Goal: Transaction & Acquisition: Purchase product/service

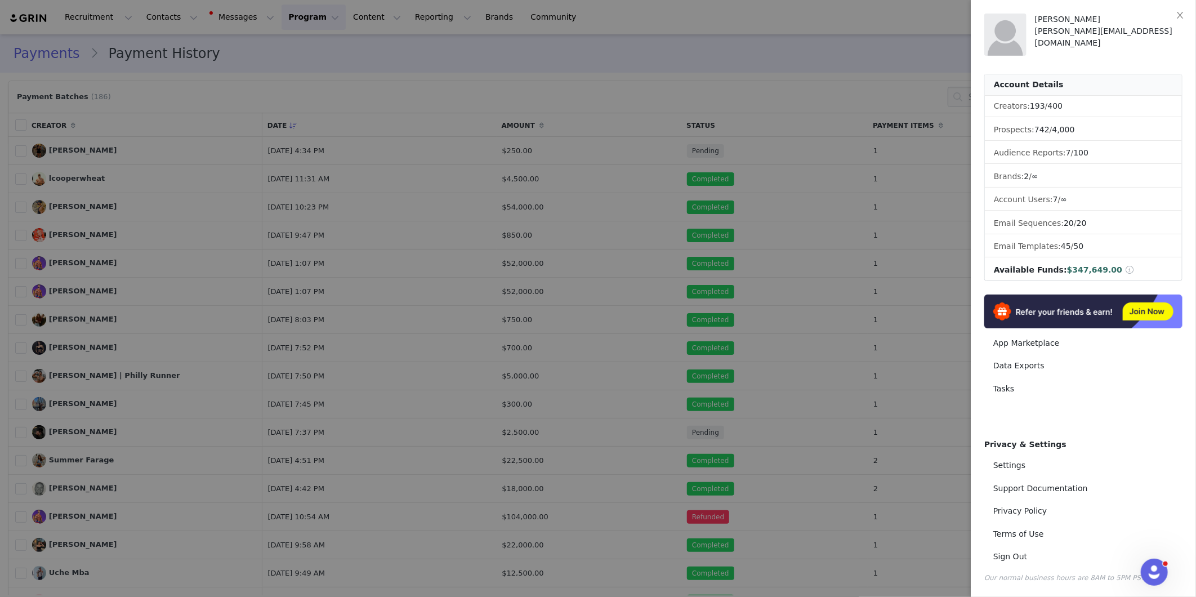
click at [441, 314] on div at bounding box center [598, 298] width 1196 height 597
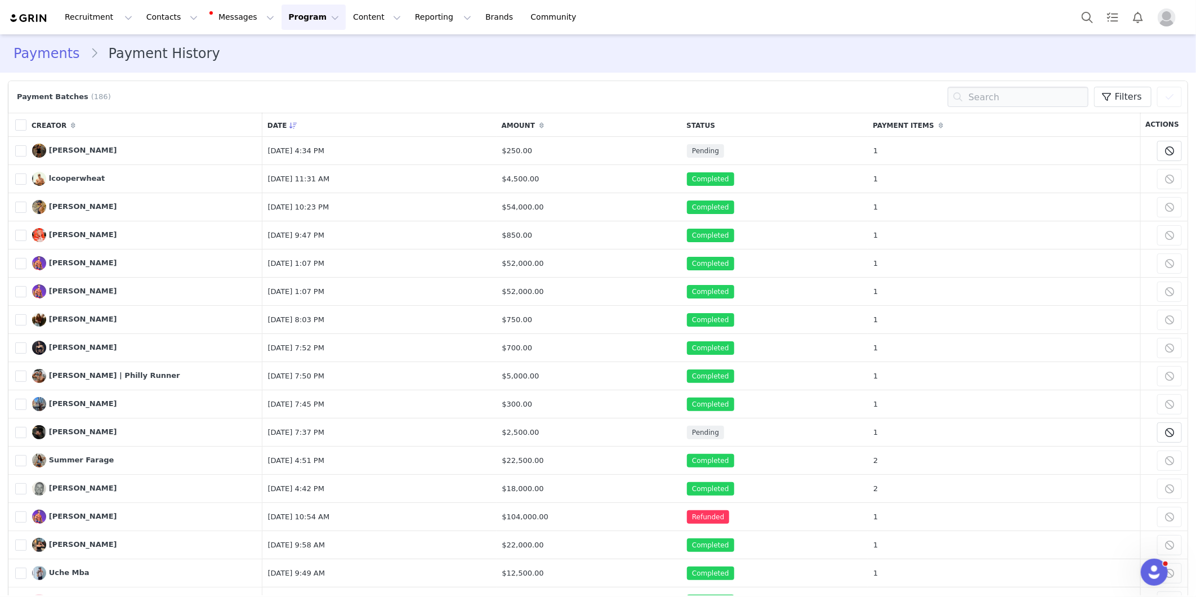
click at [41, 52] on link "Payments" at bounding box center [52, 53] width 77 height 20
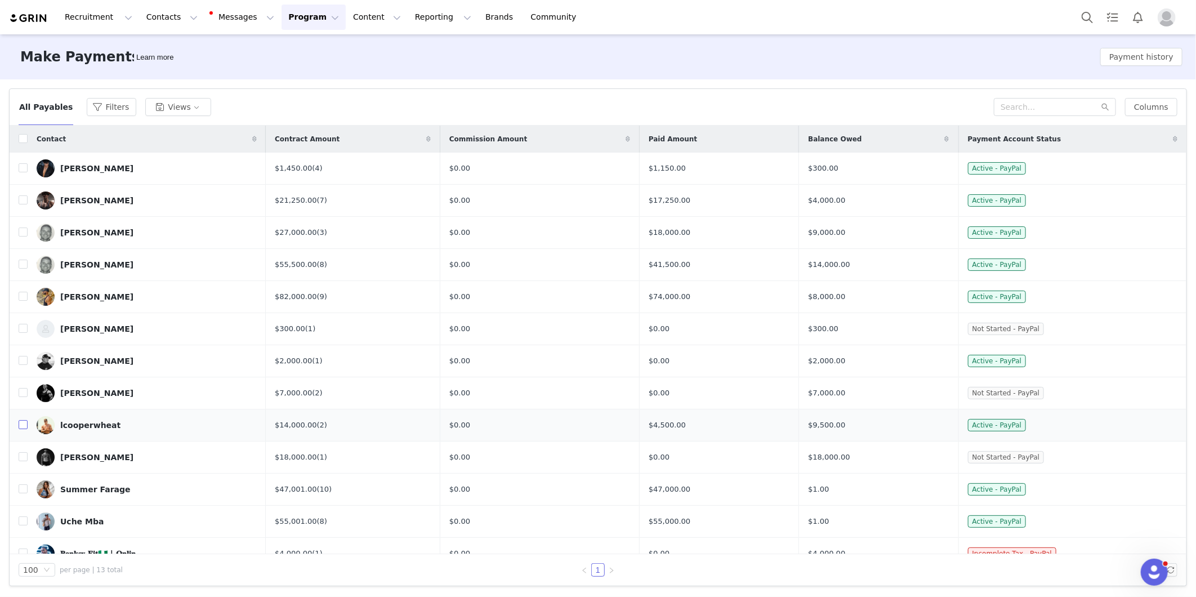
click at [23, 426] on input "checkbox" at bounding box center [23, 424] width 9 height 9
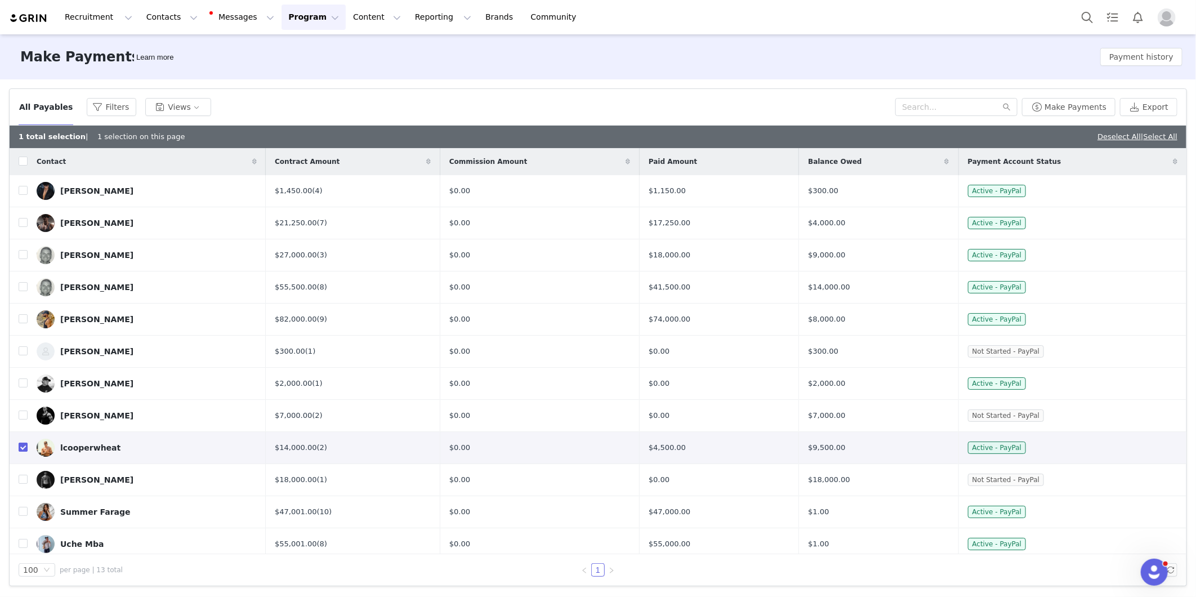
click at [21, 447] on input "checkbox" at bounding box center [23, 447] width 9 height 9
checkbox input "false"
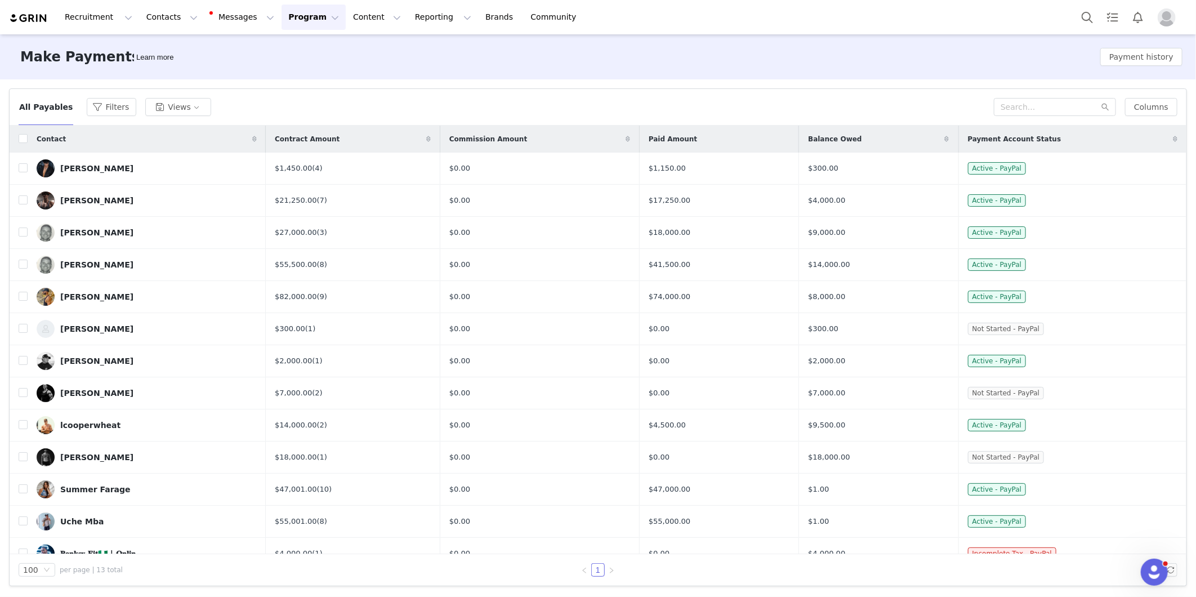
click at [288, 18] on button "Program Program" at bounding box center [314, 17] width 64 height 25
click at [289, 51] on p "Activations" at bounding box center [284, 50] width 43 height 12
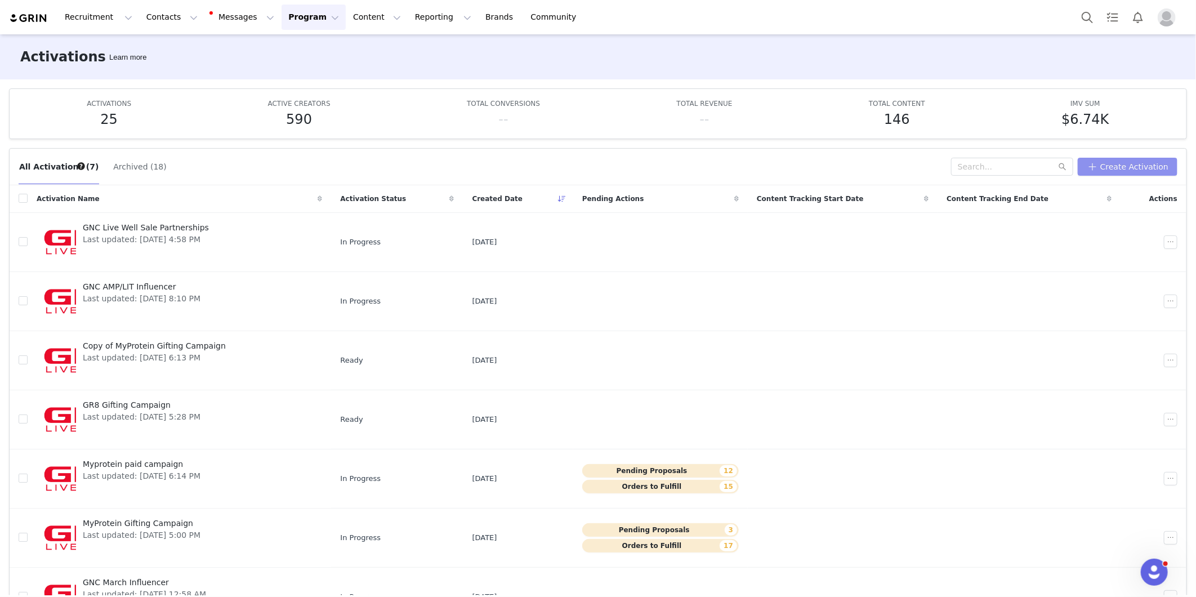
click at [1140, 165] on button "Create Activation" at bounding box center [1128, 167] width 100 height 18
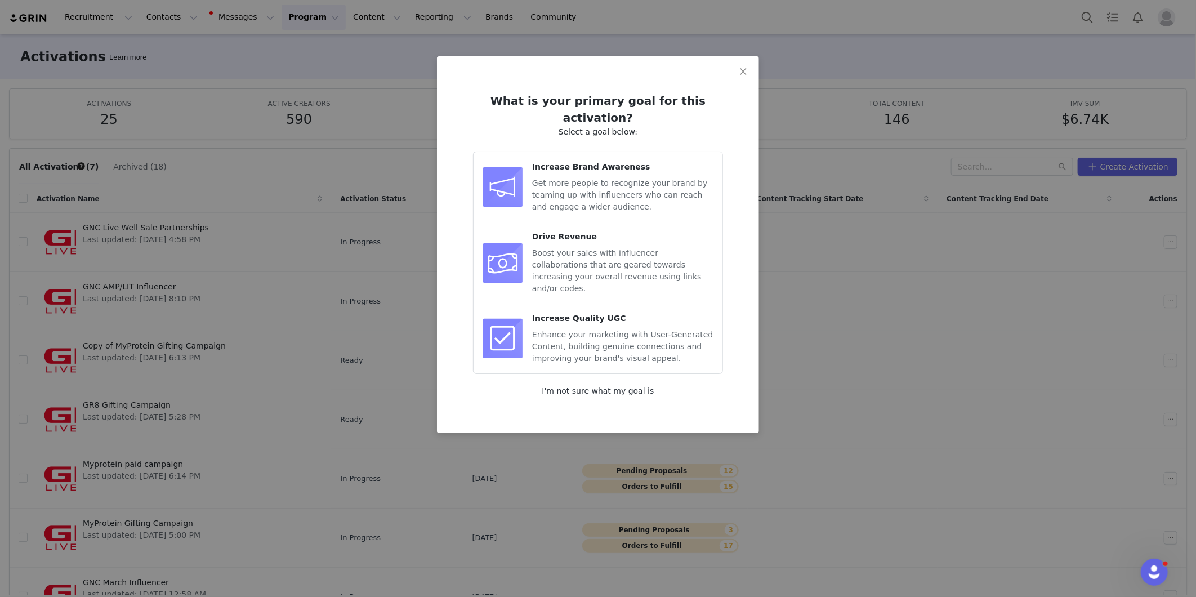
click at [576, 386] on link "I'm not sure what my goal is" at bounding box center [598, 390] width 112 height 9
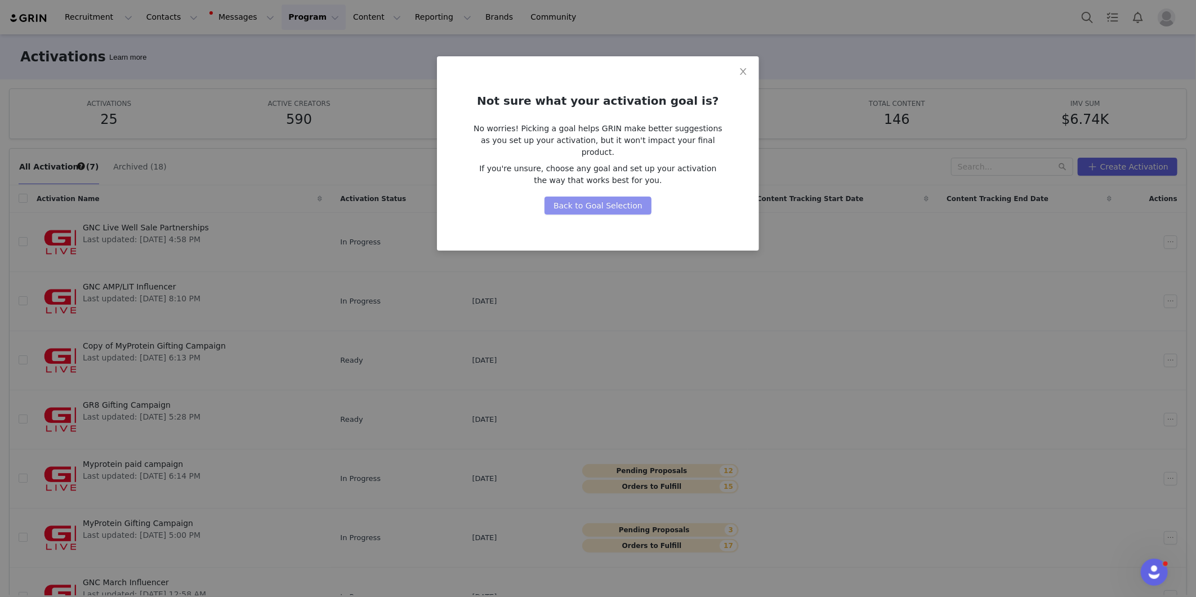
click at [598, 197] on button "Back to Goal Selection" at bounding box center [598, 206] width 107 height 18
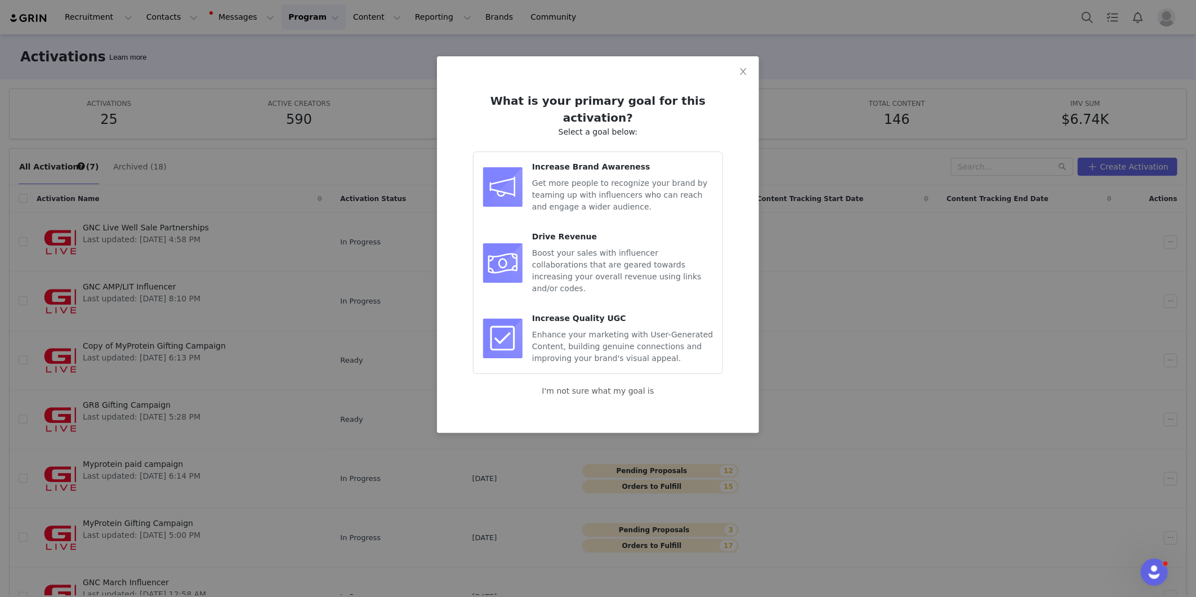
click at [676, 179] on span "Get more people to recognize your brand by teaming up with influencers who can …" at bounding box center [619, 195] width 175 height 33
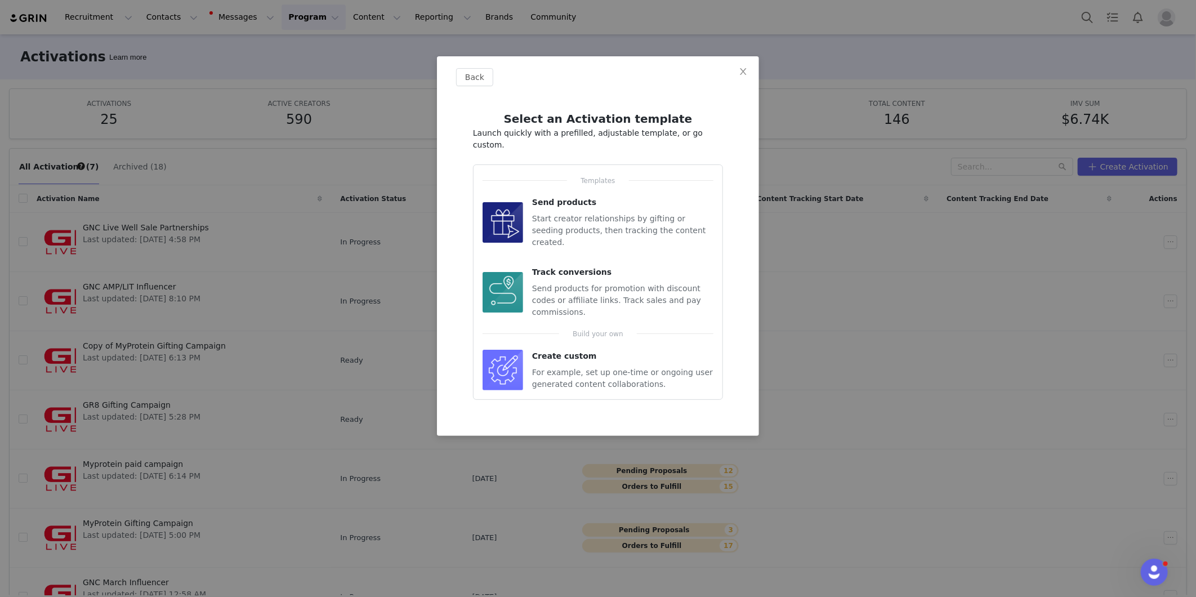
click at [598, 350] on div "Create custom" at bounding box center [622, 356] width 181 height 12
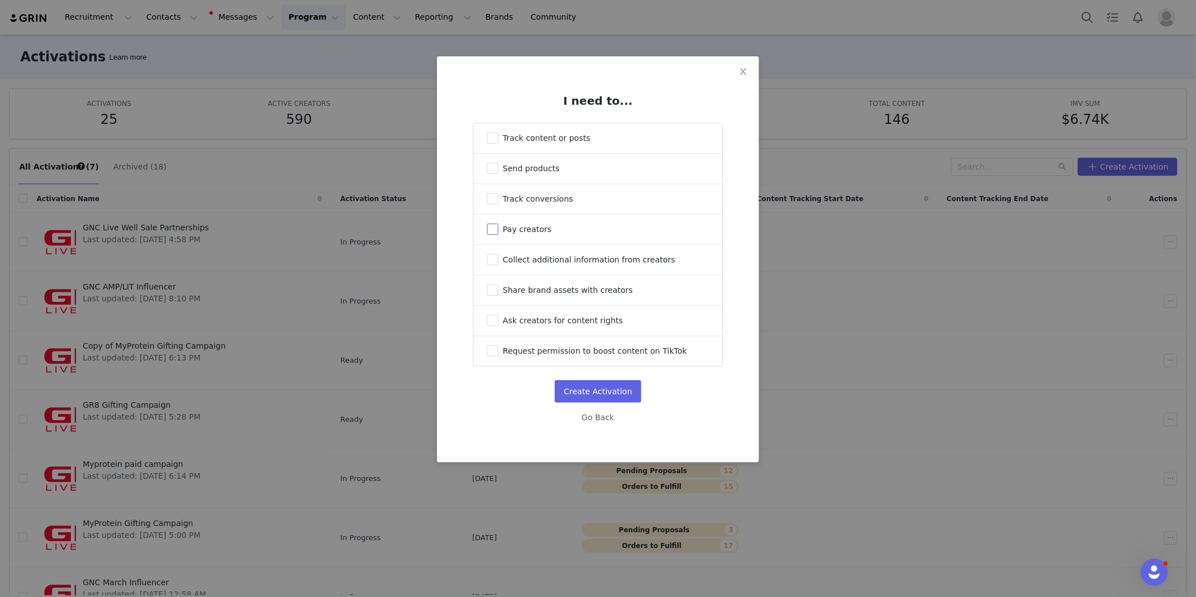
click at [525, 228] on span "Pay creators" at bounding box center [527, 229] width 49 height 9
click at [498, 228] on input "Pay creators" at bounding box center [492, 229] width 11 height 11
checkbox input "true"
click at [605, 394] on button "Create Activation" at bounding box center [598, 391] width 86 height 23
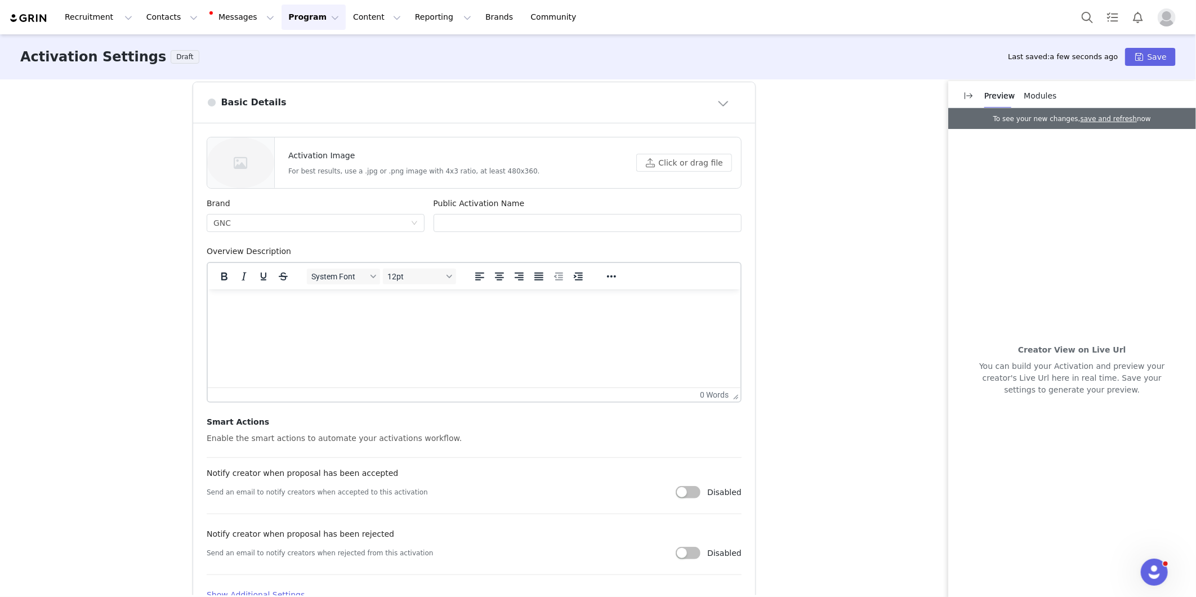
scroll to position [406, 0]
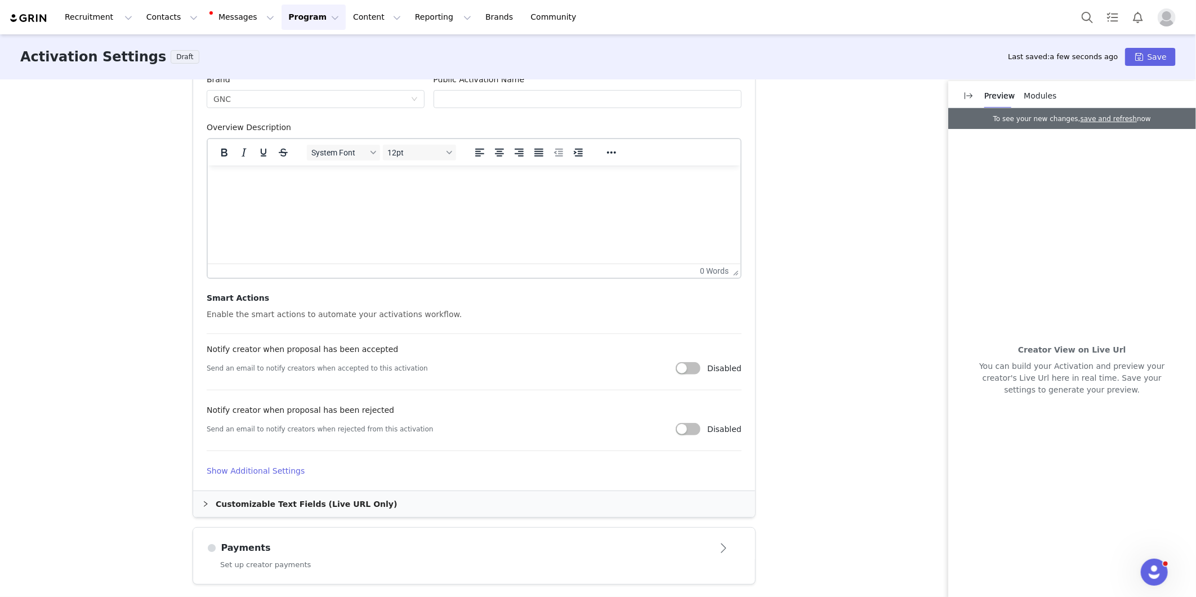
click at [452, 552] on div "Payments" at bounding box center [456, 548] width 498 height 14
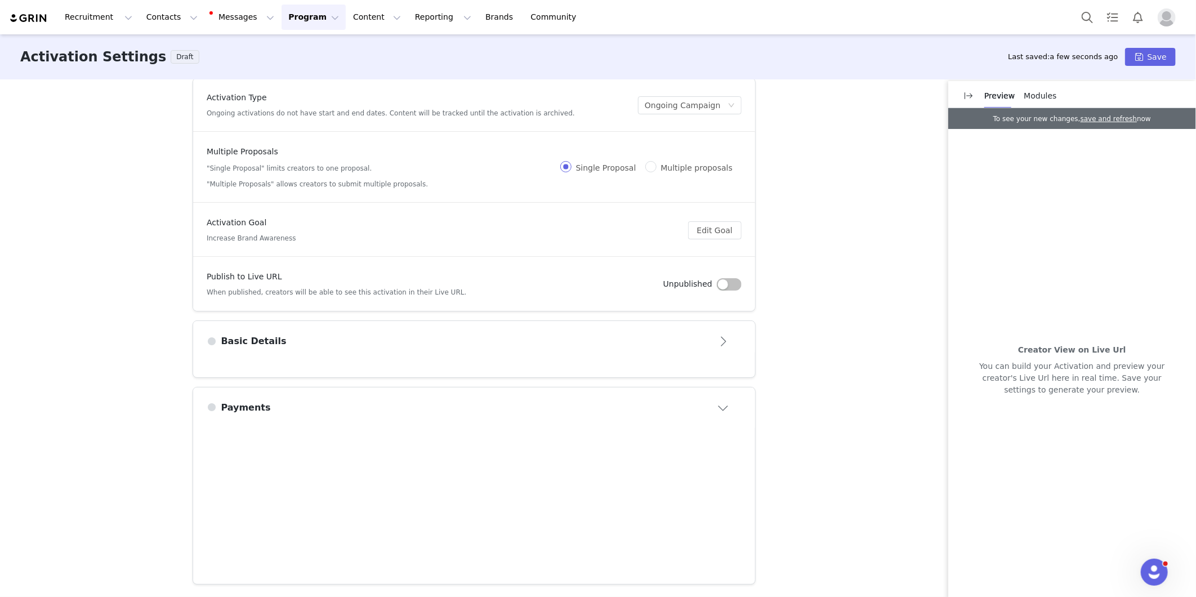
scroll to position [43, 0]
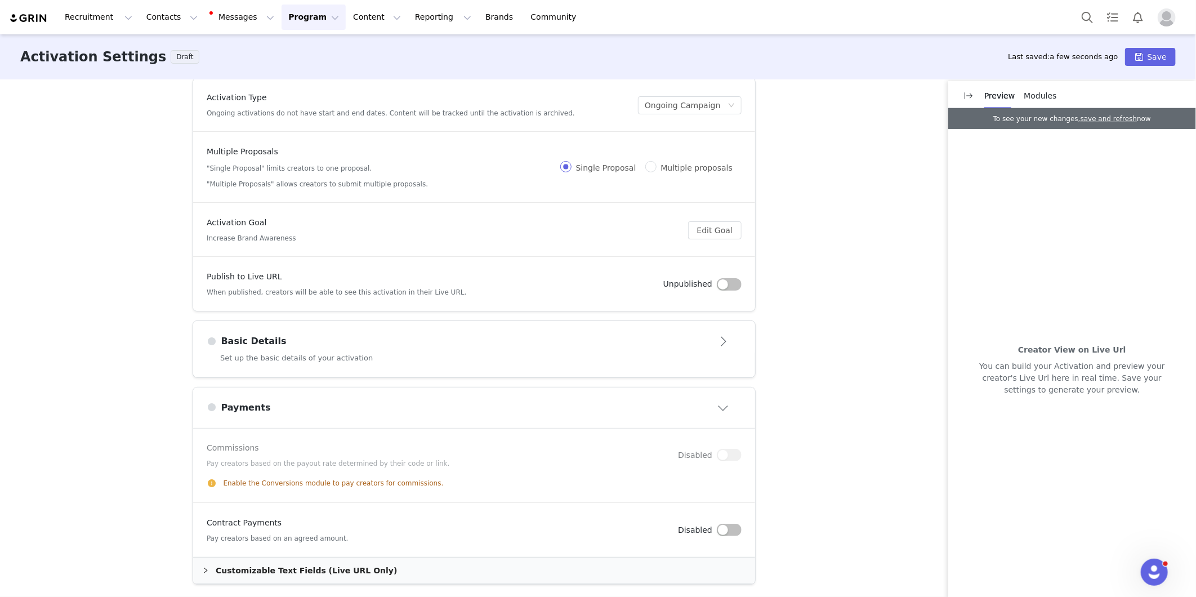
click at [723, 528] on button "button" at bounding box center [729, 530] width 25 height 12
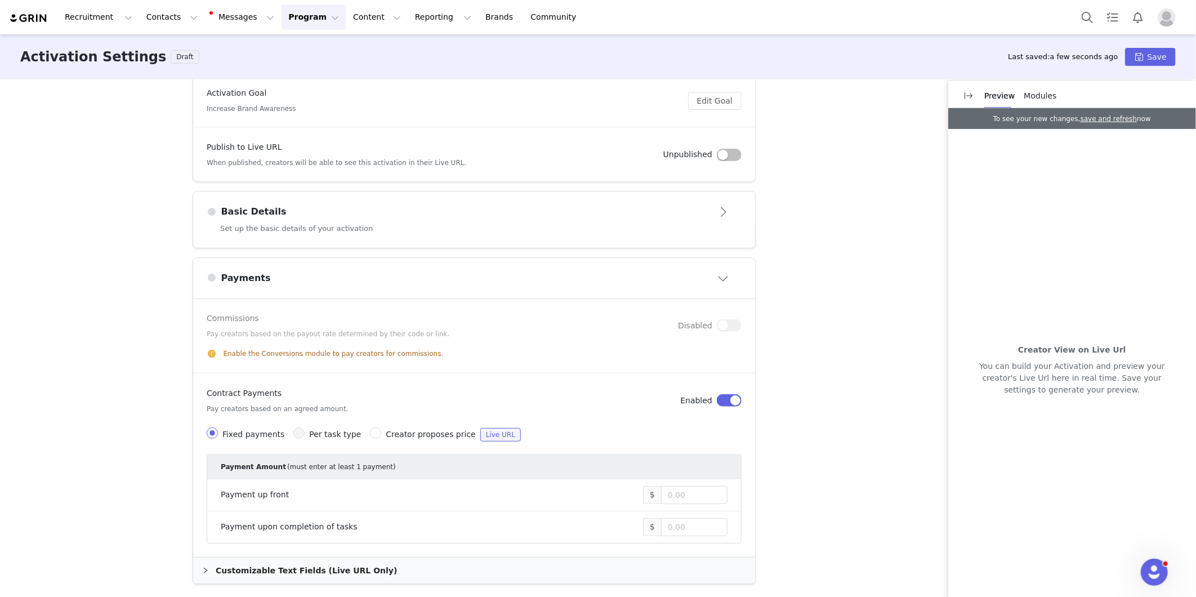
scroll to position [0, 0]
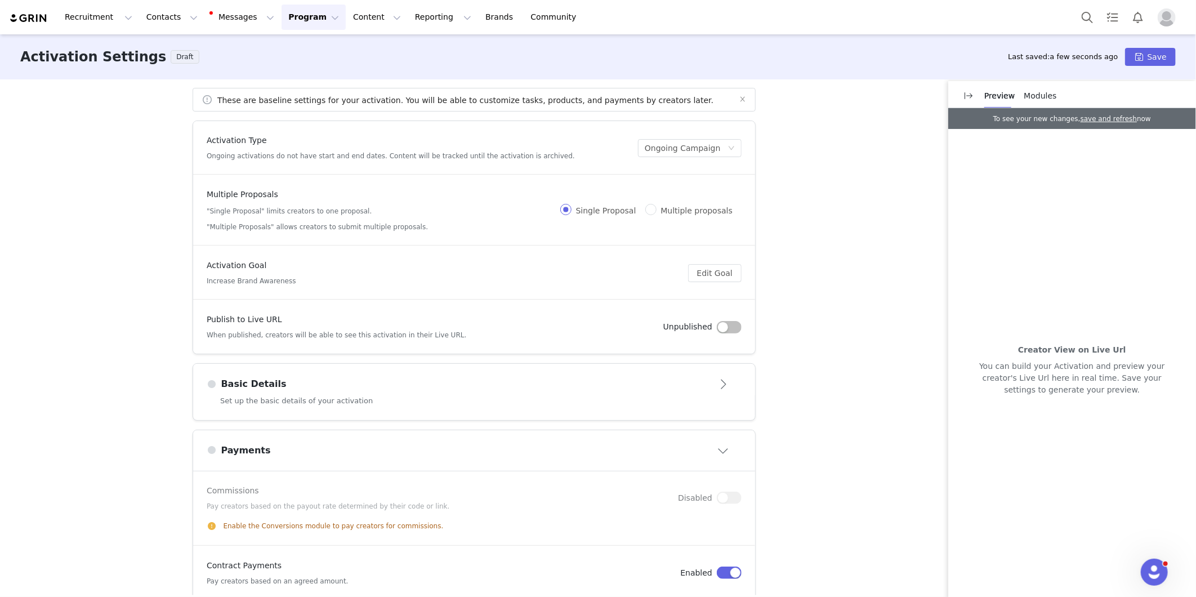
click at [98, 57] on h3 "Activation Settings" at bounding box center [93, 57] width 146 height 20
click at [37, 16] on img at bounding box center [28, 18] width 39 height 11
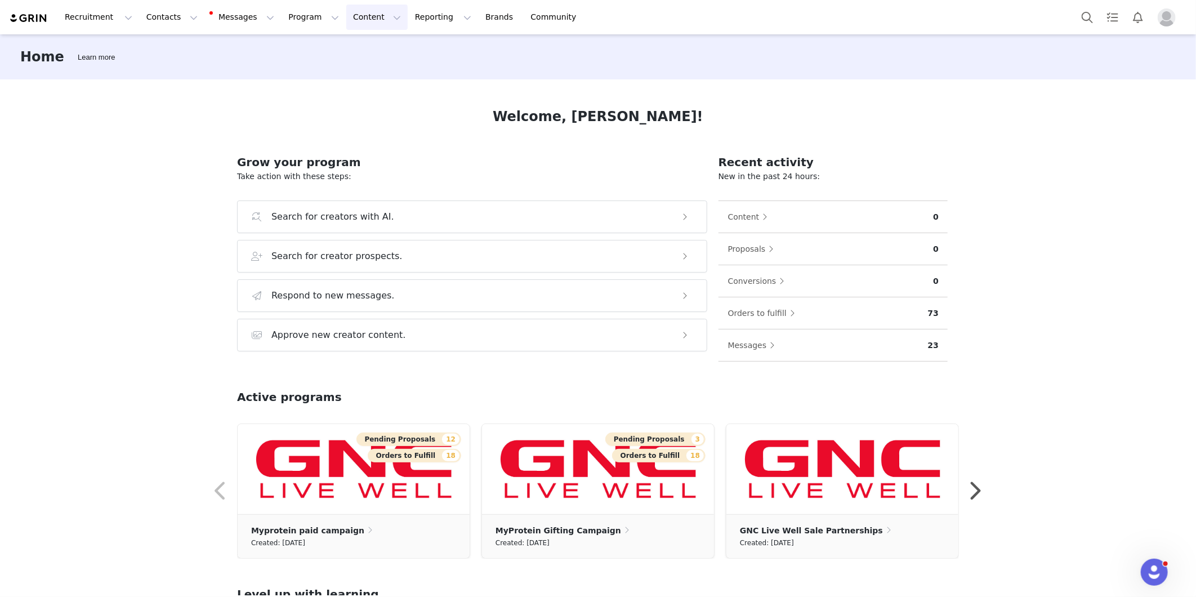
click at [346, 25] on button "Content Content" at bounding box center [376, 17] width 61 height 25
click at [282, 23] on button "Program Program" at bounding box center [314, 17] width 64 height 25
click at [304, 57] on link "Activations" at bounding box center [298, 49] width 89 height 21
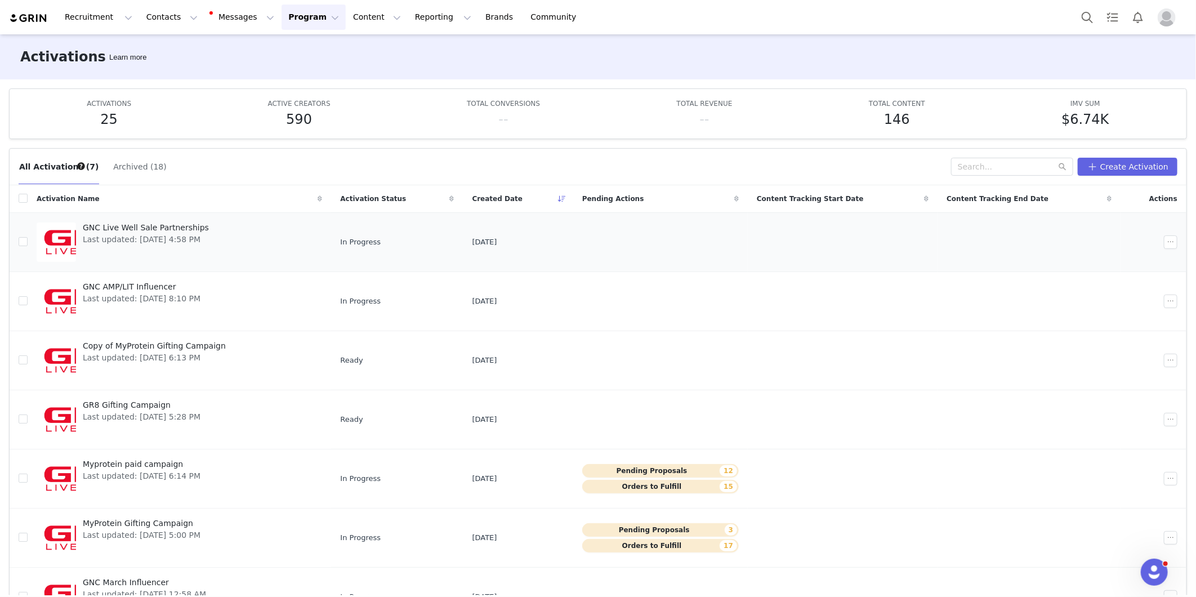
click at [64, 241] on div at bounding box center [56, 241] width 39 height 39
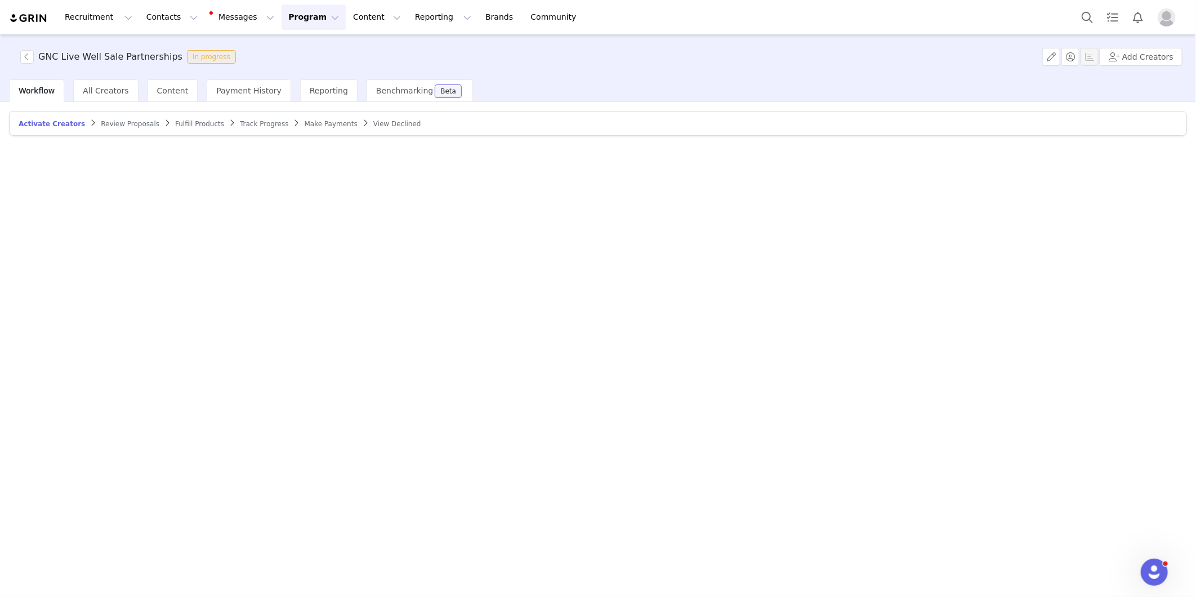
click at [64, 241] on div "Activate Creators Review Proposals Fulfill Products Track Progress Make Payment…" at bounding box center [598, 348] width 1196 height 493
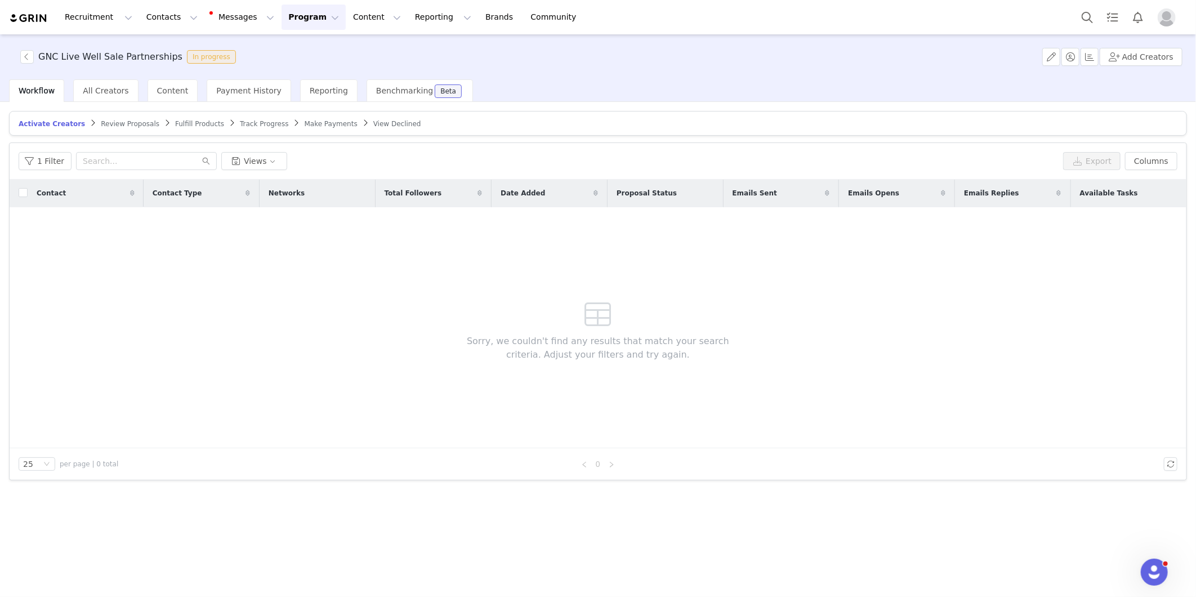
click at [516, 141] on div "Activate Creators Review Proposals Fulfill Products Track Progress Make Payment…" at bounding box center [598, 295] width 1178 height 369
click at [104, 92] on span "All Creators" at bounding box center [106, 90] width 46 height 9
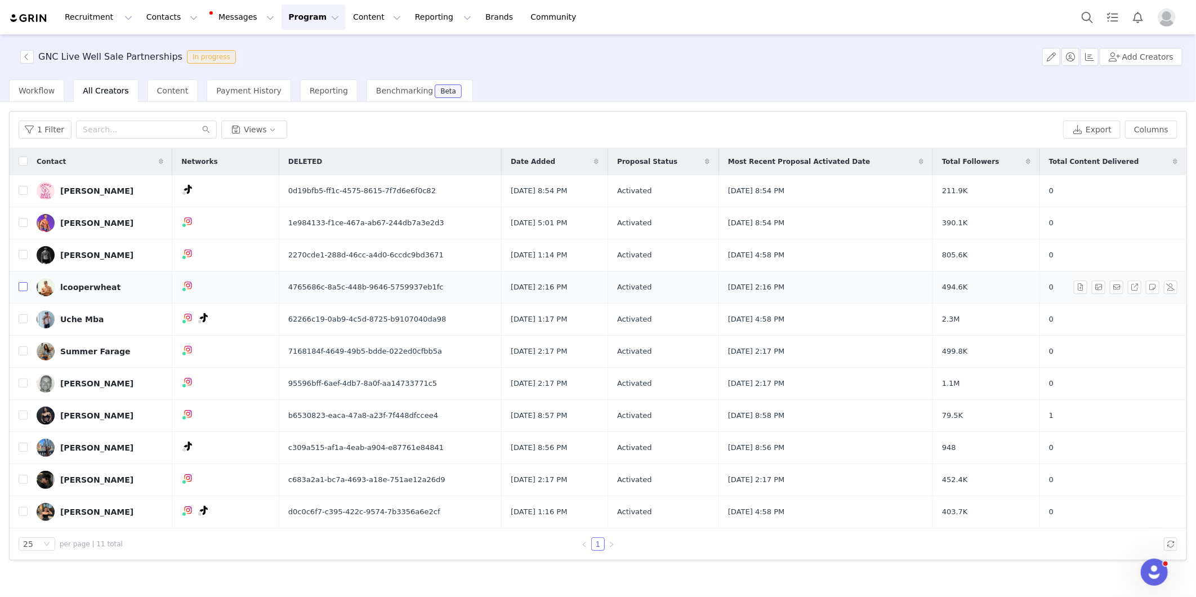
click at [25, 285] on input "checkbox" at bounding box center [23, 286] width 9 height 9
checkbox input "true"
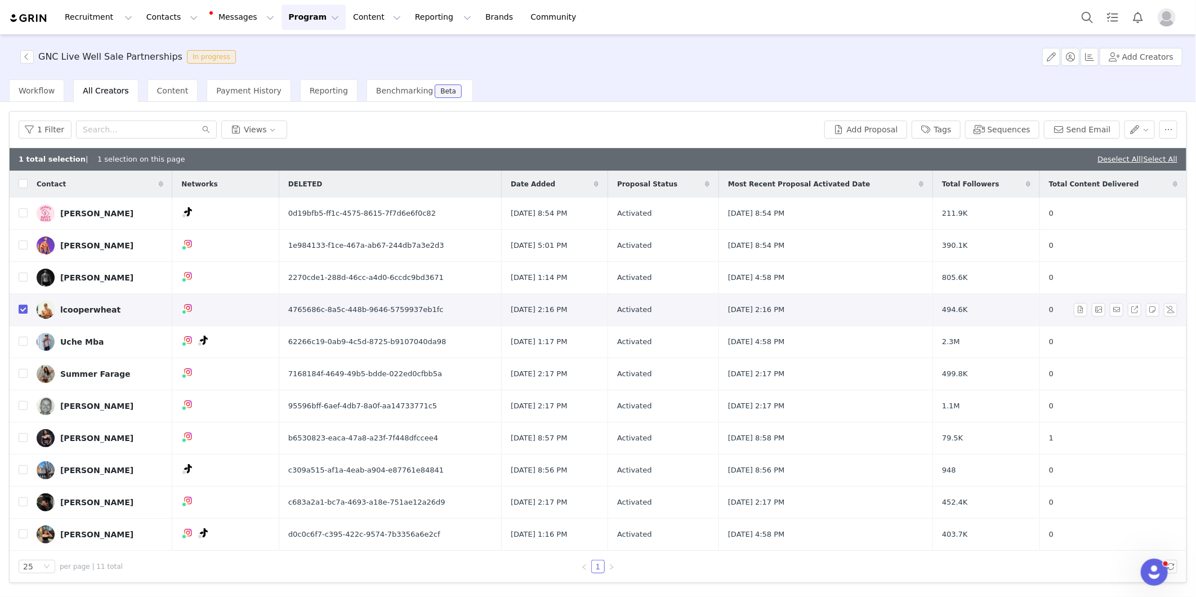
click at [83, 310] on div "lcooperwheat" at bounding box center [90, 309] width 60 height 9
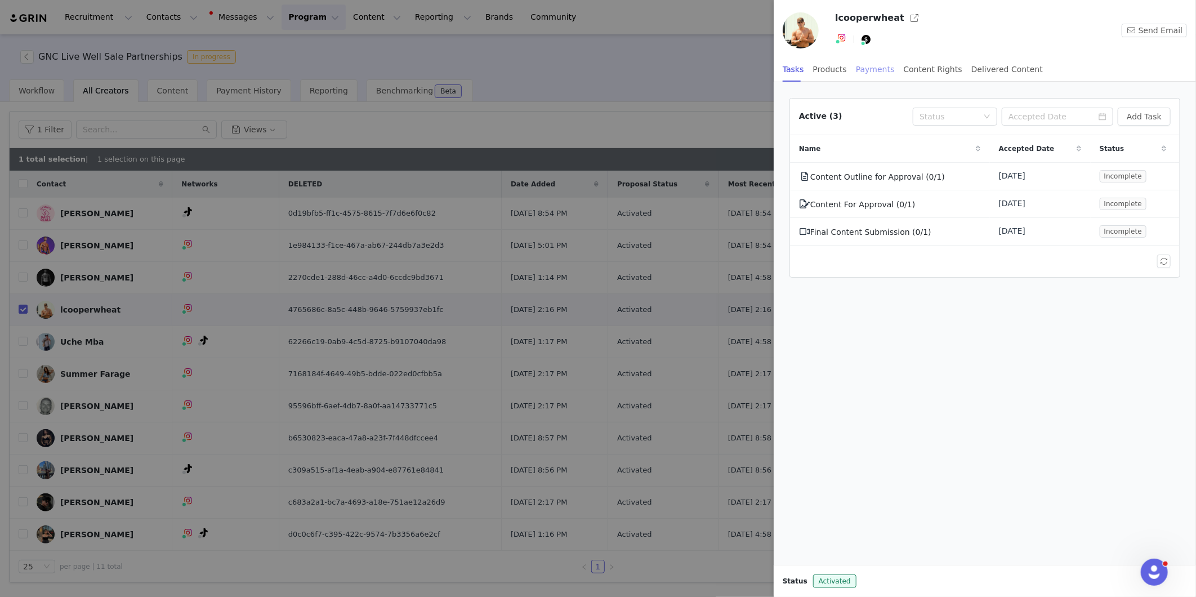
click at [859, 70] on div "Payments" at bounding box center [875, 69] width 39 height 25
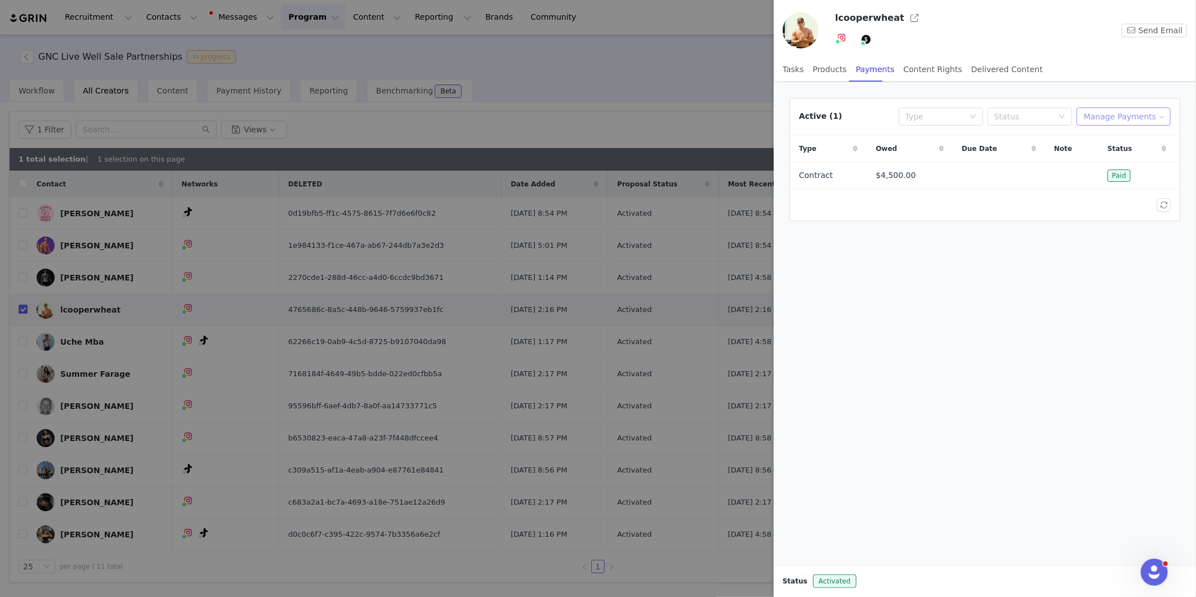
click at [1123, 121] on button "Manage Payments" at bounding box center [1124, 117] width 94 height 18
click at [1124, 153] on span "Add Payable" at bounding box center [1129, 157] width 48 height 12
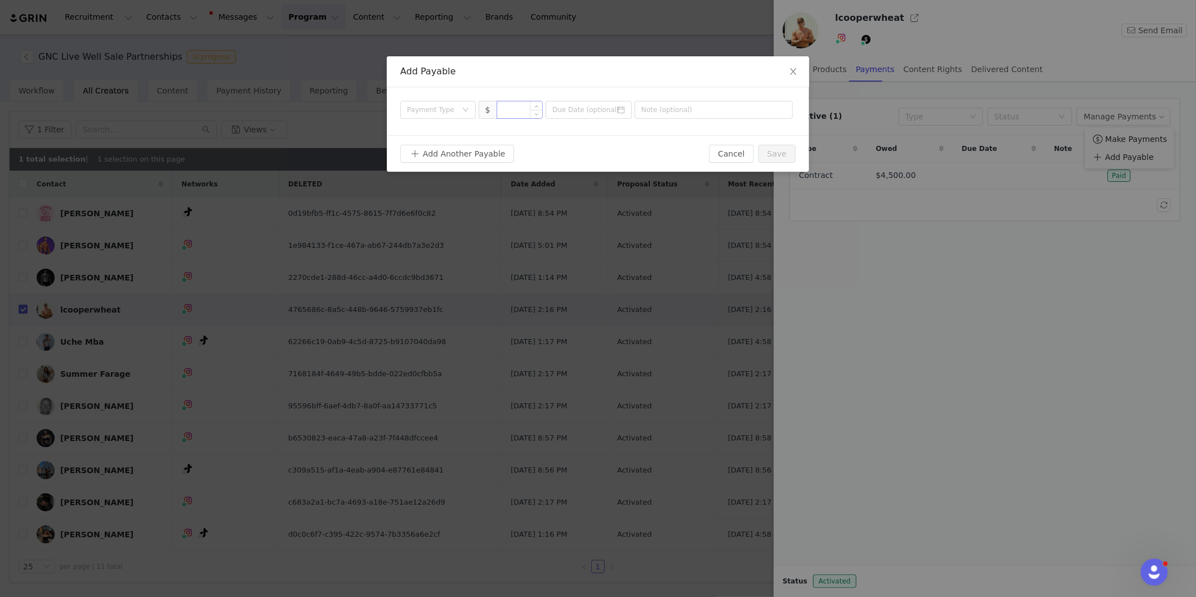
click at [514, 109] on input at bounding box center [520, 109] width 46 height 17
type input "5,000"
click at [588, 110] on input at bounding box center [589, 110] width 86 height 18
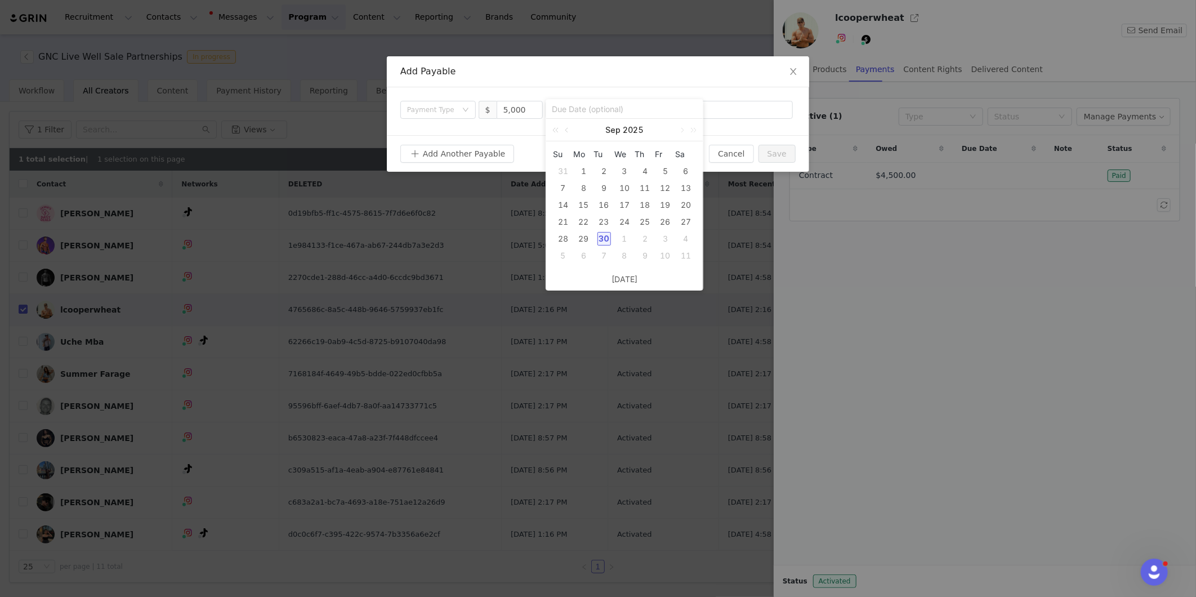
click at [603, 237] on div "30" at bounding box center [605, 239] width 14 height 14
type input "2025-09-30"
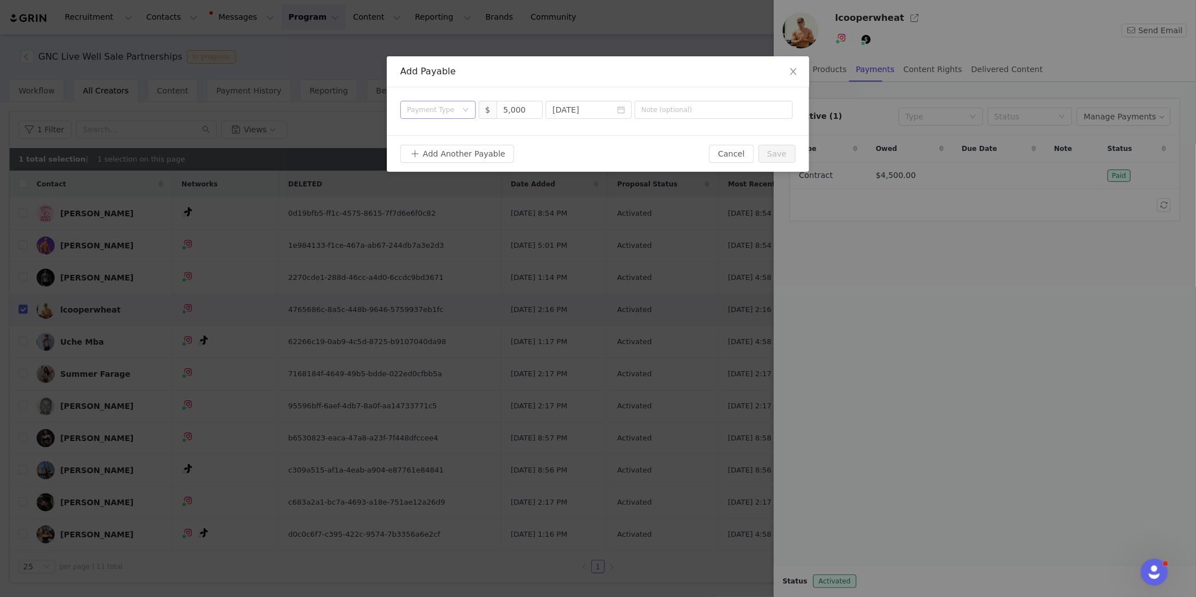
click at [460, 110] on div "Payment Type" at bounding box center [434, 109] width 55 height 17
click at [440, 205] on li "Contract" at bounding box center [437, 204] width 75 height 18
click at [779, 154] on button "Save" at bounding box center [777, 154] width 37 height 18
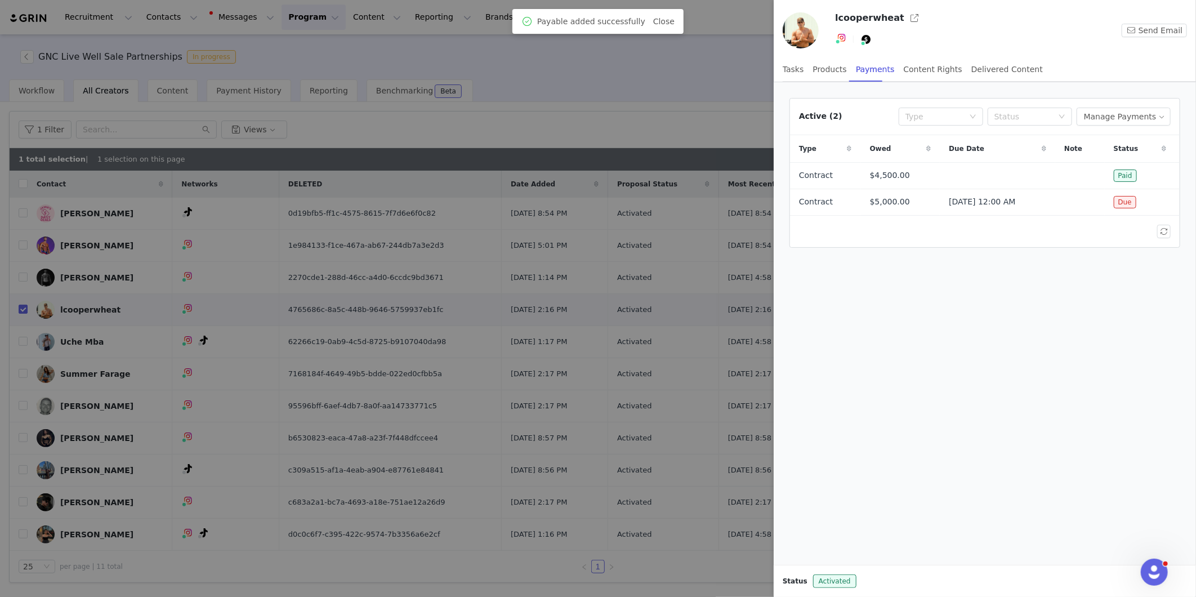
click at [548, 122] on div at bounding box center [598, 298] width 1196 height 597
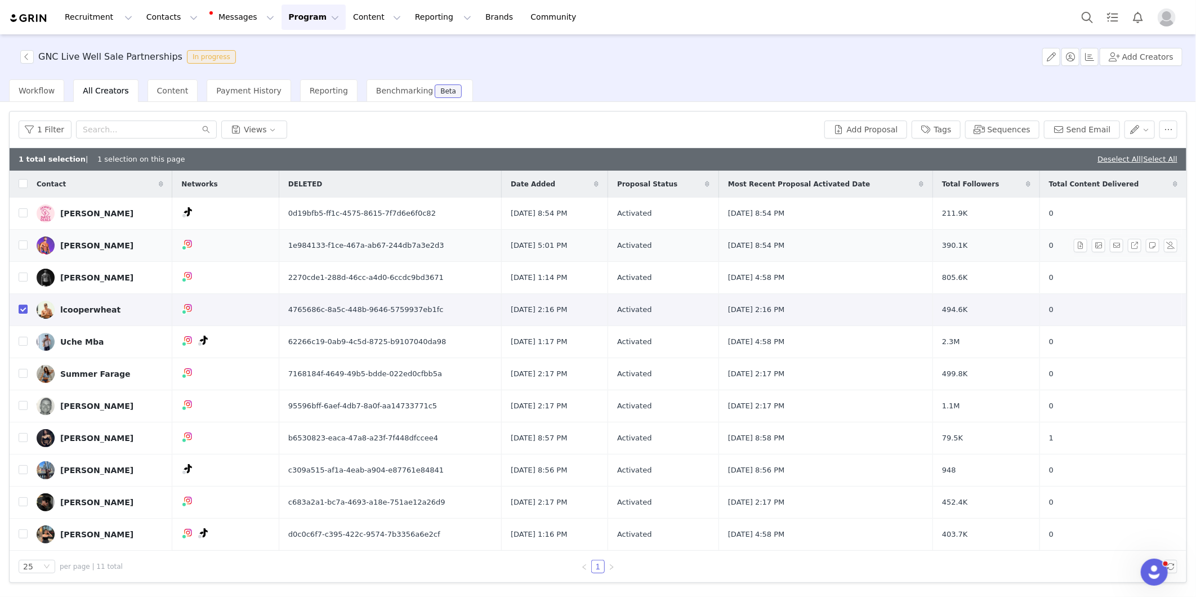
click at [28, 246] on td "[PERSON_NAME]" at bounding box center [100, 246] width 145 height 32
click at [58, 249] on link "[PERSON_NAME]" at bounding box center [100, 246] width 127 height 18
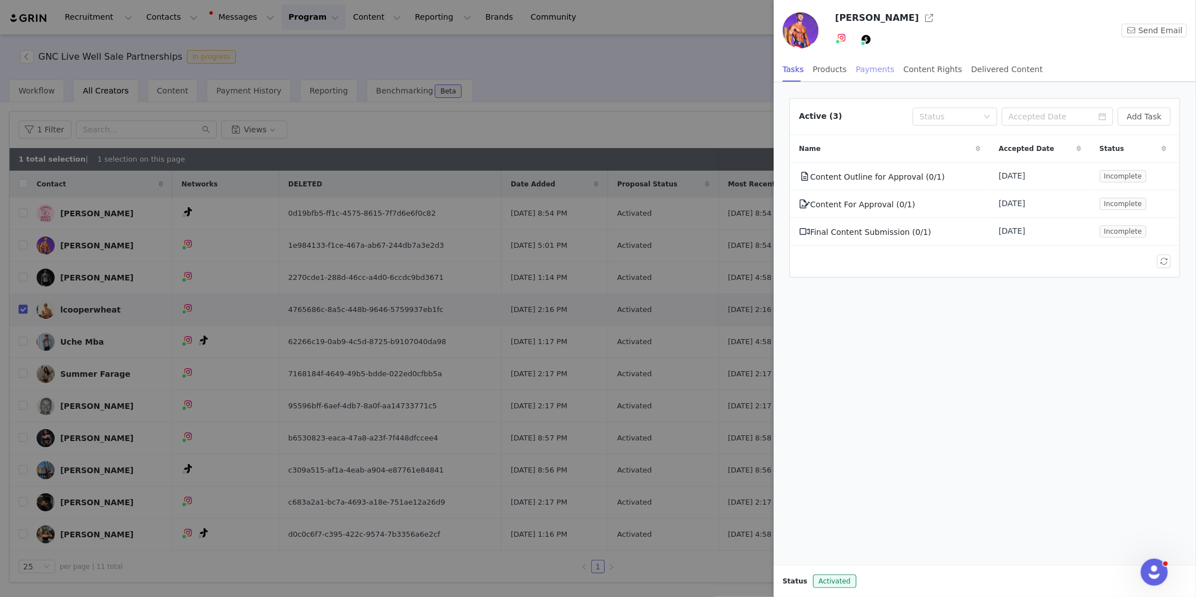
click at [860, 69] on div "Payments" at bounding box center [875, 69] width 39 height 25
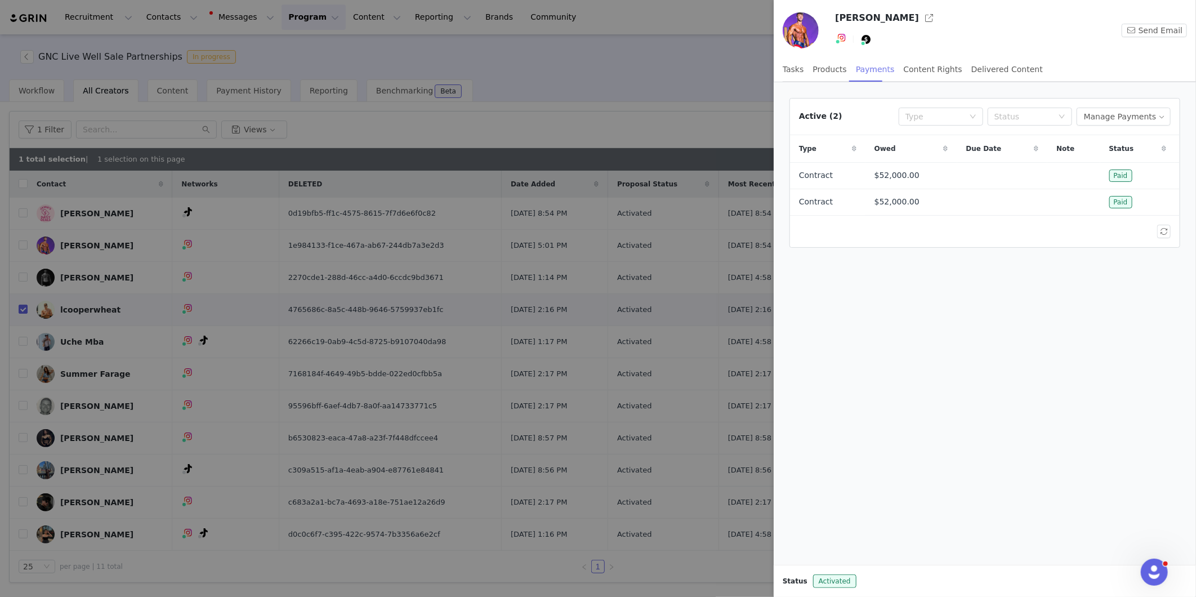
click at [860, 69] on div "Payments" at bounding box center [875, 69] width 39 height 25
click at [604, 50] on div at bounding box center [598, 298] width 1196 height 597
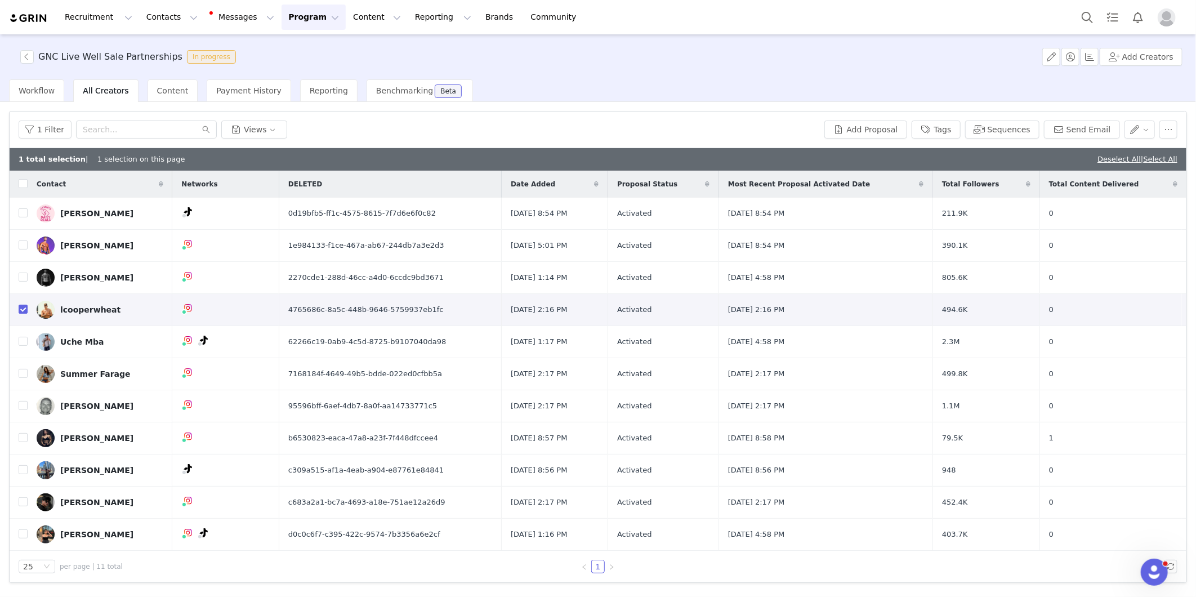
click at [286, 18] on button "Program Program" at bounding box center [314, 17] width 64 height 25
click at [283, 95] on p "Payments" at bounding box center [282, 92] width 39 height 12
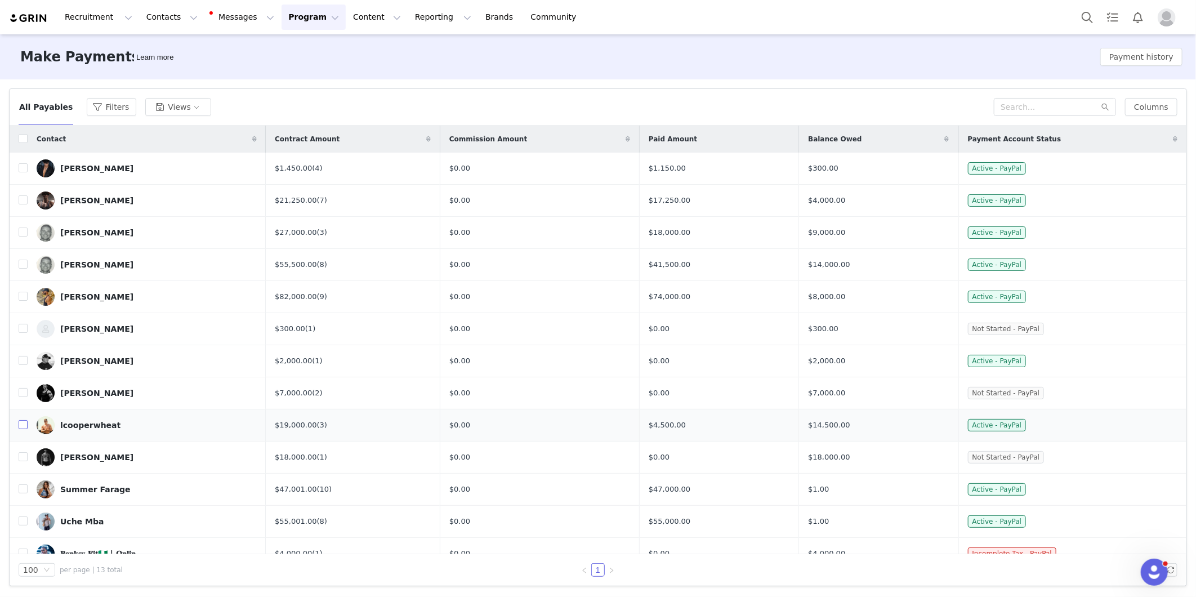
click at [24, 425] on input "checkbox" at bounding box center [23, 424] width 9 height 9
checkbox input "true"
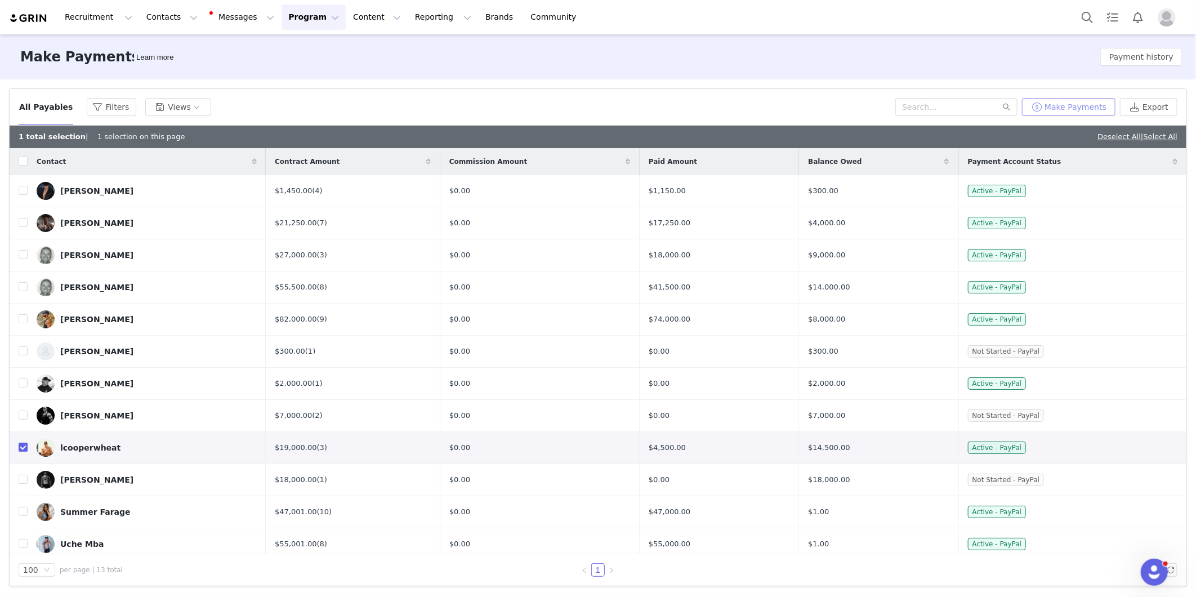
click at [1104, 115] on button "Make Payments" at bounding box center [1068, 107] width 93 height 18
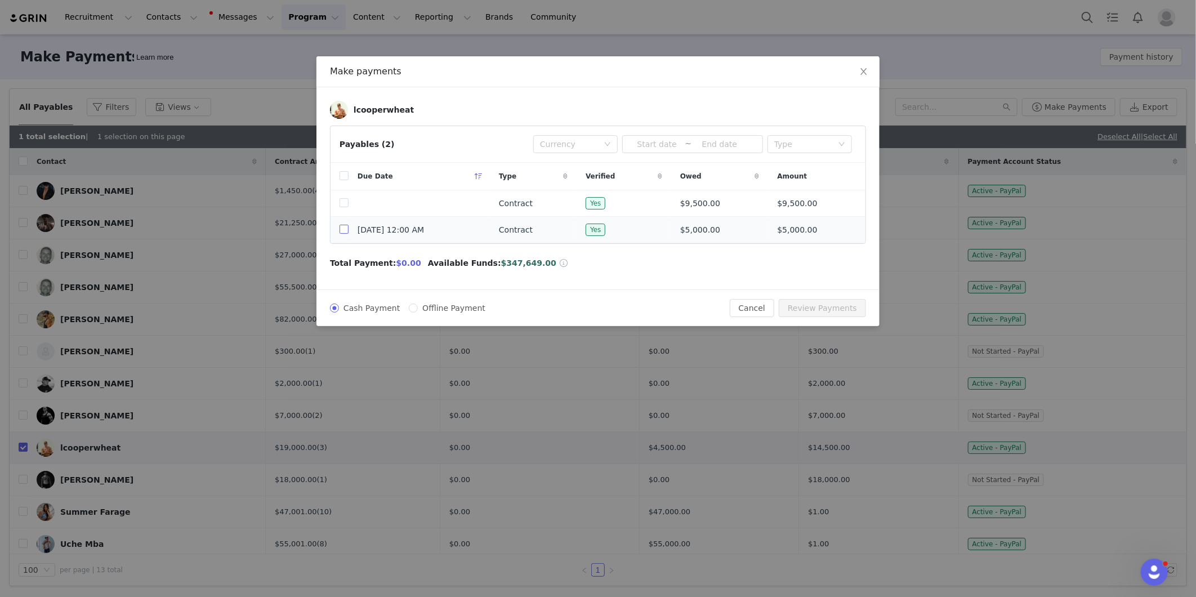
click at [342, 231] on input "checkbox" at bounding box center [344, 229] width 9 height 9
checkbox input "true"
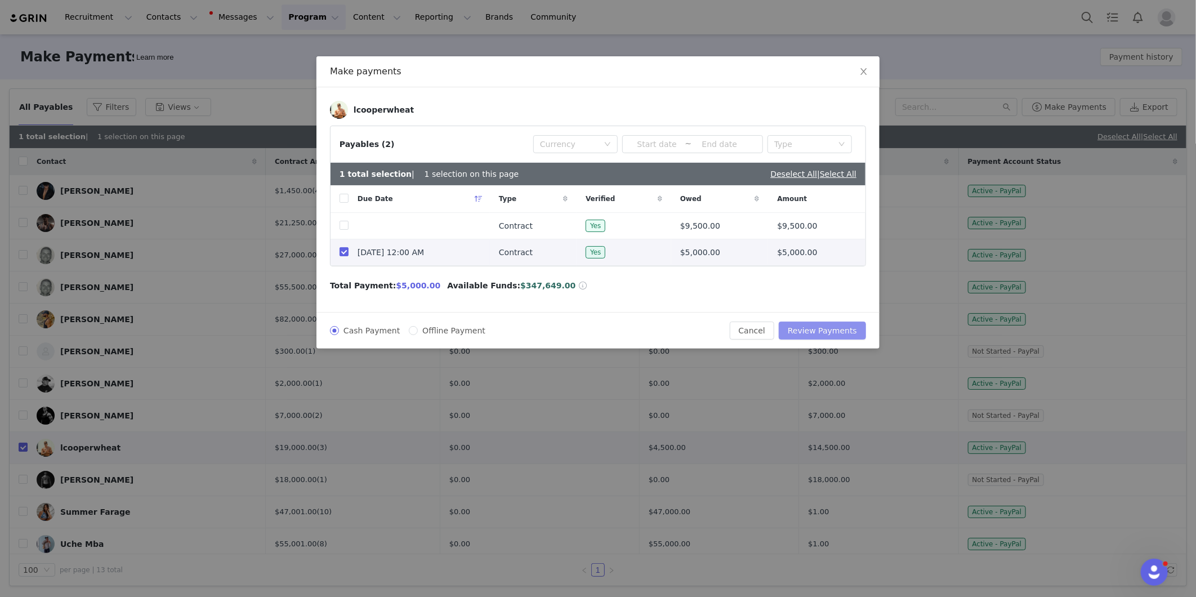
click at [827, 333] on button "Review Payments" at bounding box center [822, 331] width 87 height 18
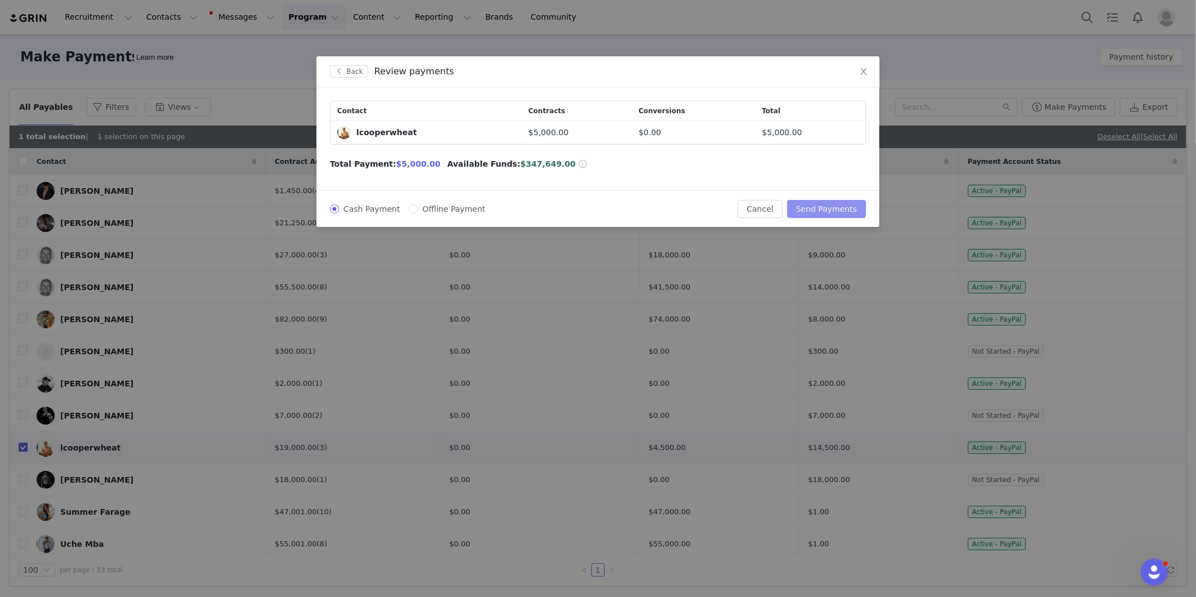
click at [848, 209] on button "Send Payments" at bounding box center [826, 209] width 79 height 18
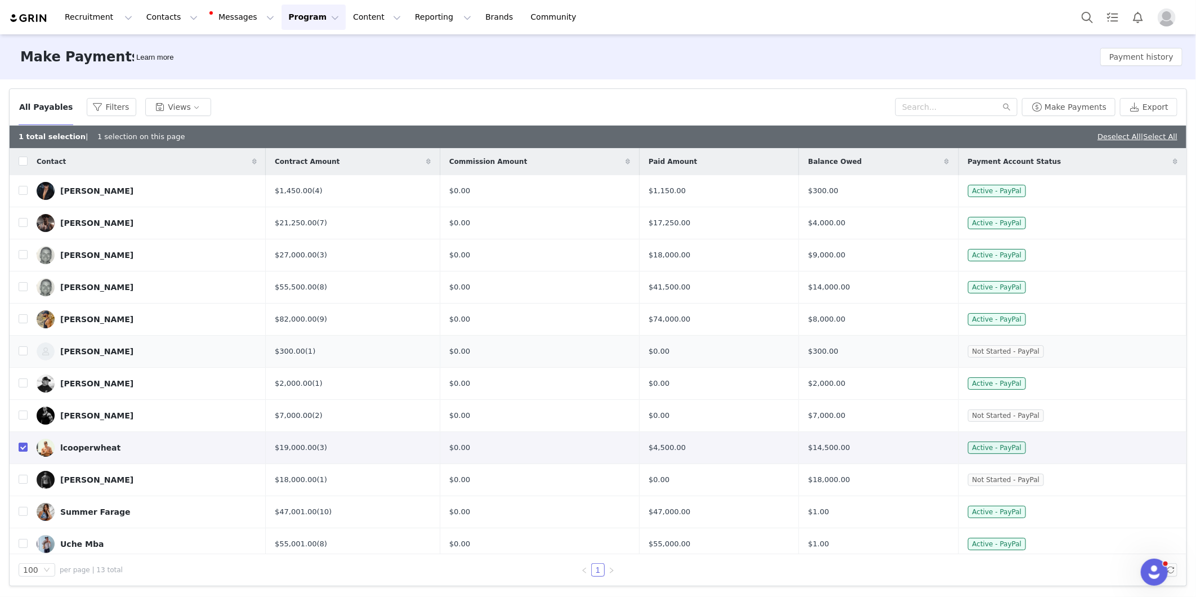
click at [550, 356] on div "$0.00" at bounding box center [539, 351] width 181 height 11
click at [301, 18] on button "Program Program" at bounding box center [314, 17] width 64 height 25
click at [288, 91] on p "Payments" at bounding box center [282, 92] width 39 height 12
click at [23, 449] on input "checkbox" at bounding box center [23, 447] width 9 height 9
checkbox input "false"
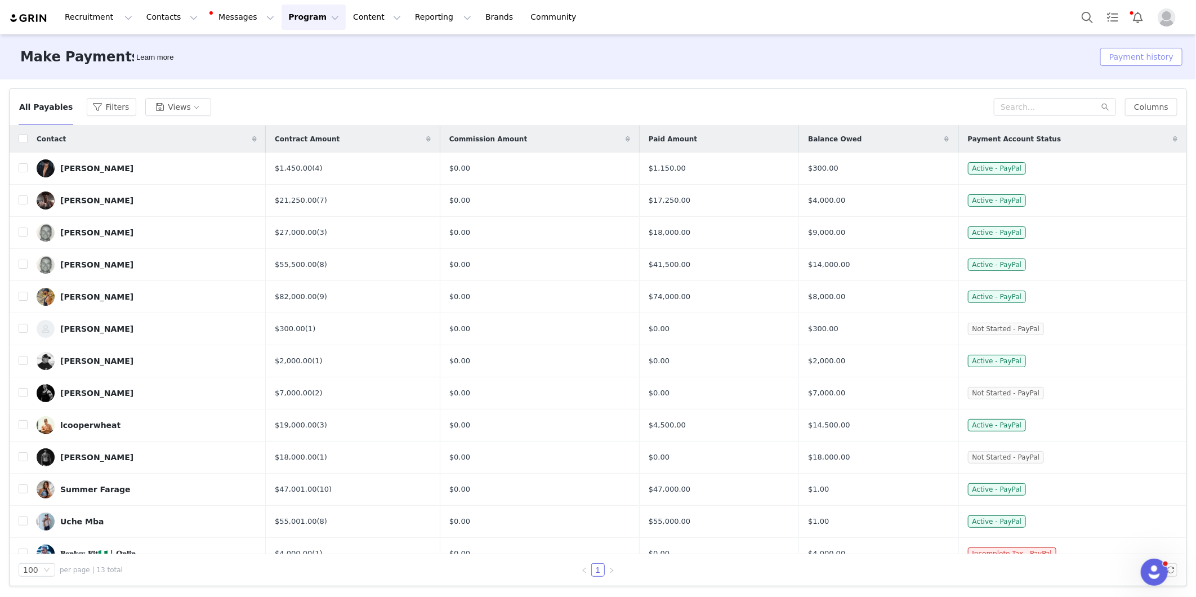
click at [1113, 63] on button "Payment history" at bounding box center [1141, 57] width 82 height 18
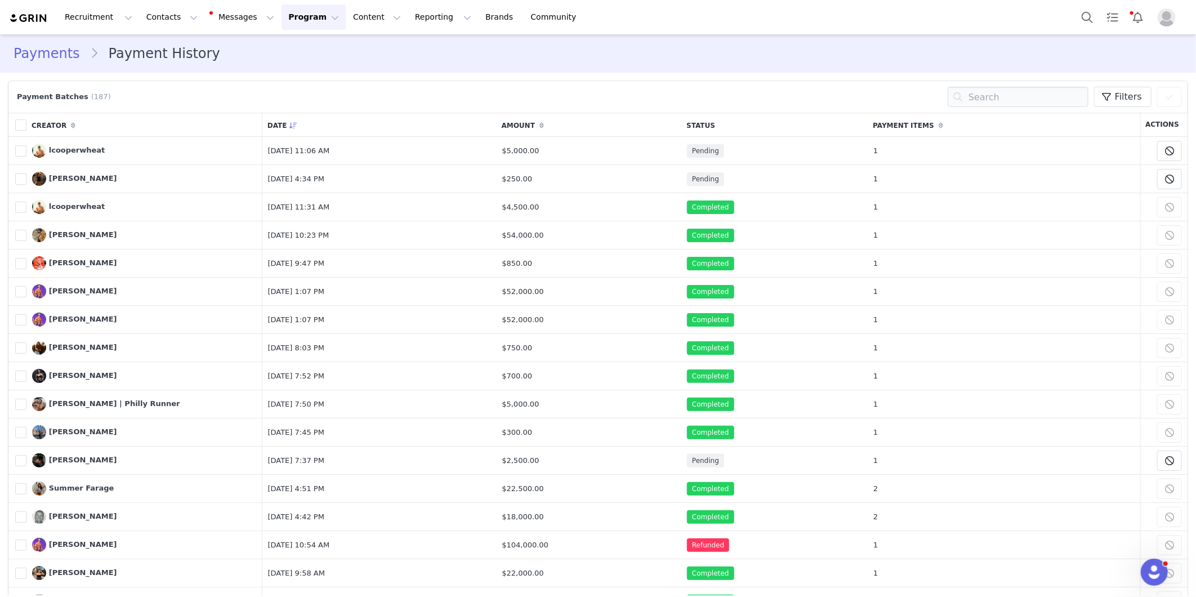
click at [284, 20] on button "Program Program" at bounding box center [314, 17] width 64 height 25
click at [276, 47] on p "Activations" at bounding box center [284, 50] width 43 height 12
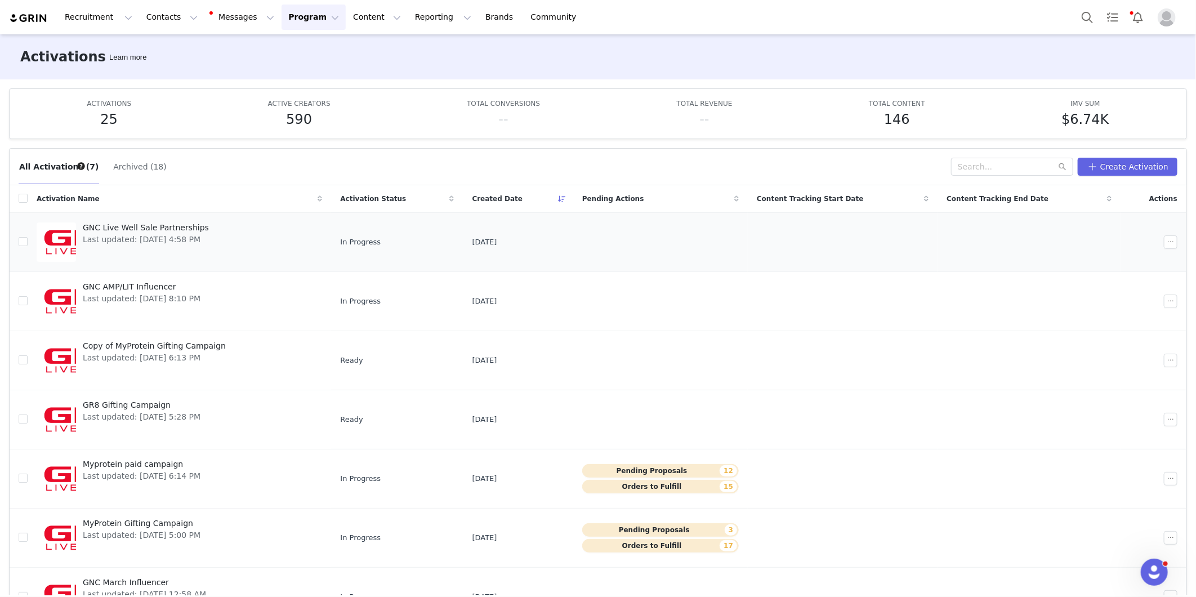
click at [53, 246] on div at bounding box center [56, 241] width 39 height 39
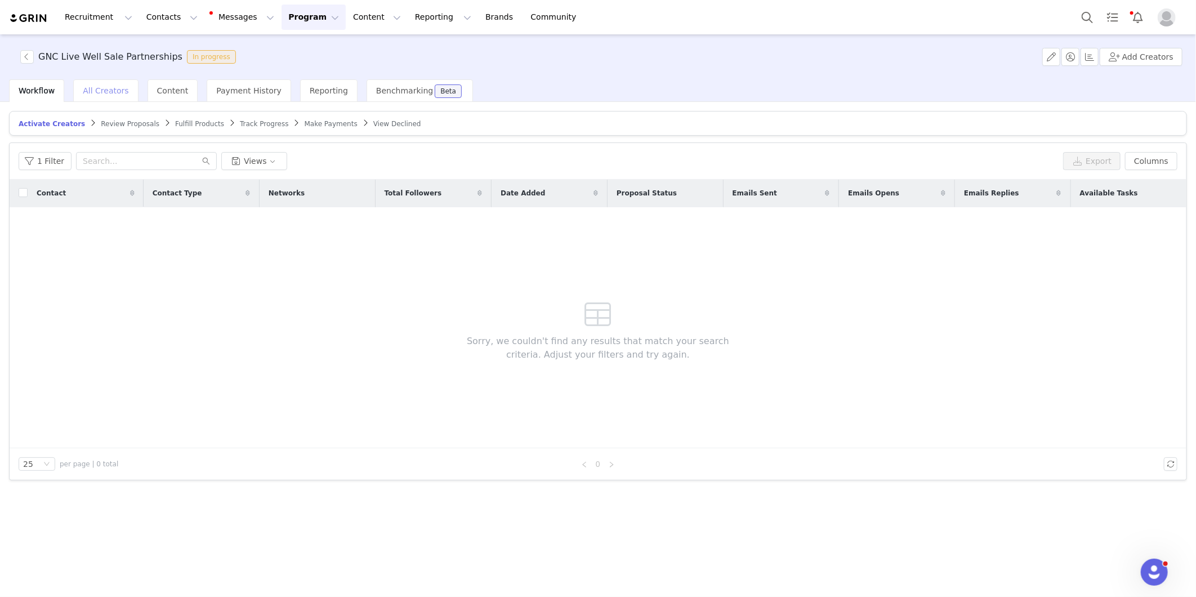
click at [110, 90] on span "All Creators" at bounding box center [106, 90] width 46 height 9
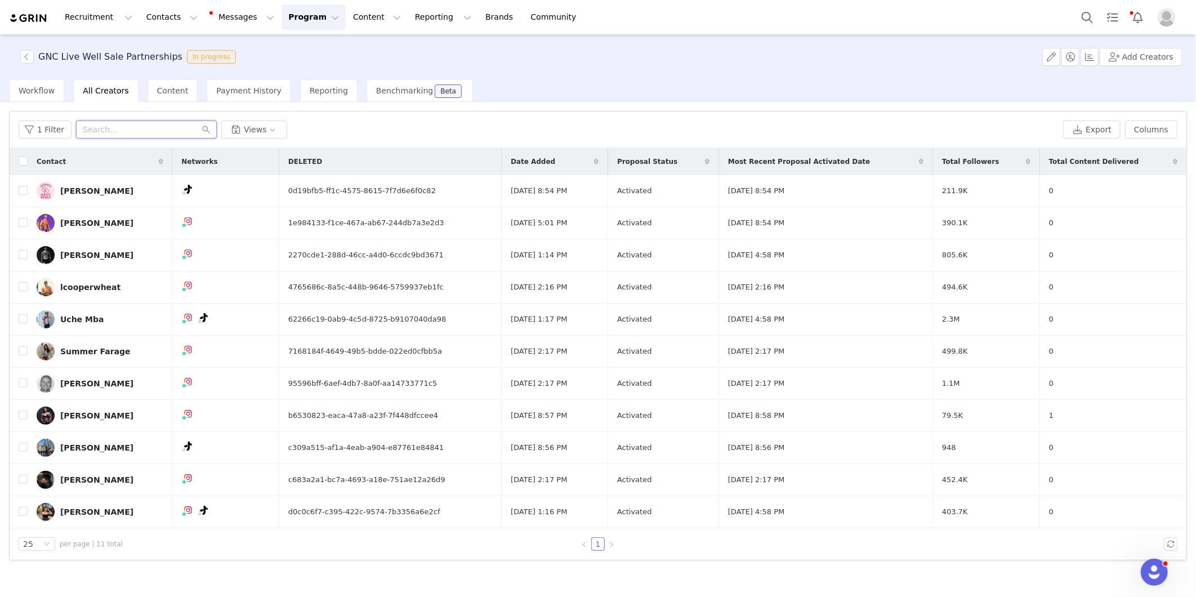
click at [125, 128] on input "text" at bounding box center [146, 130] width 141 height 18
click at [78, 189] on div "[PERSON_NAME]" at bounding box center [96, 190] width 73 height 9
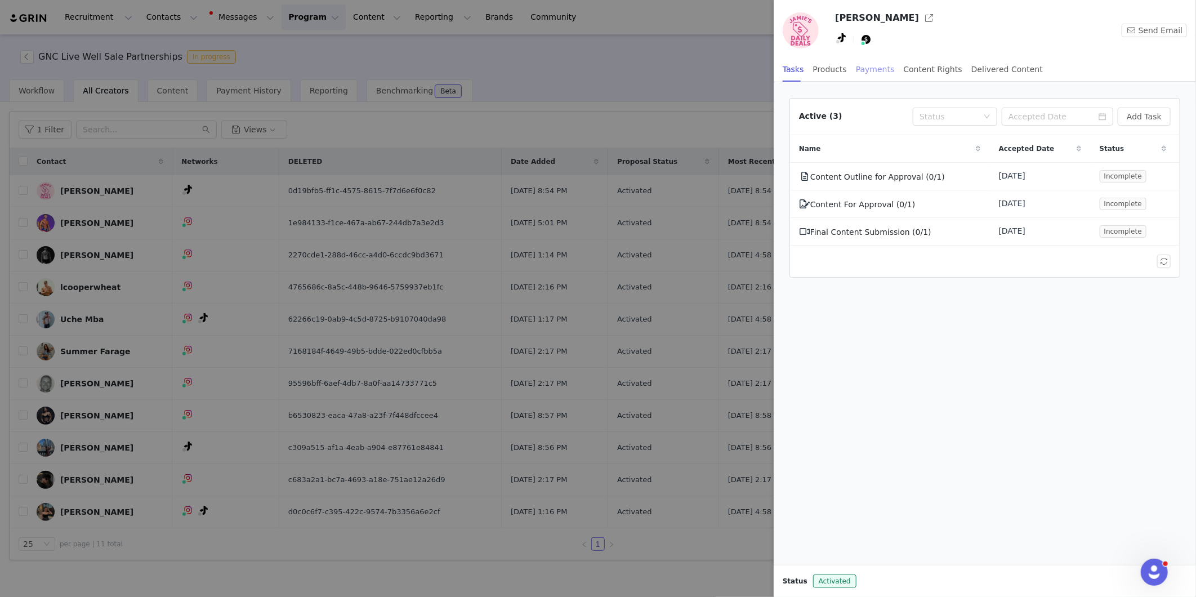
click at [857, 68] on div "Payments" at bounding box center [875, 69] width 39 height 25
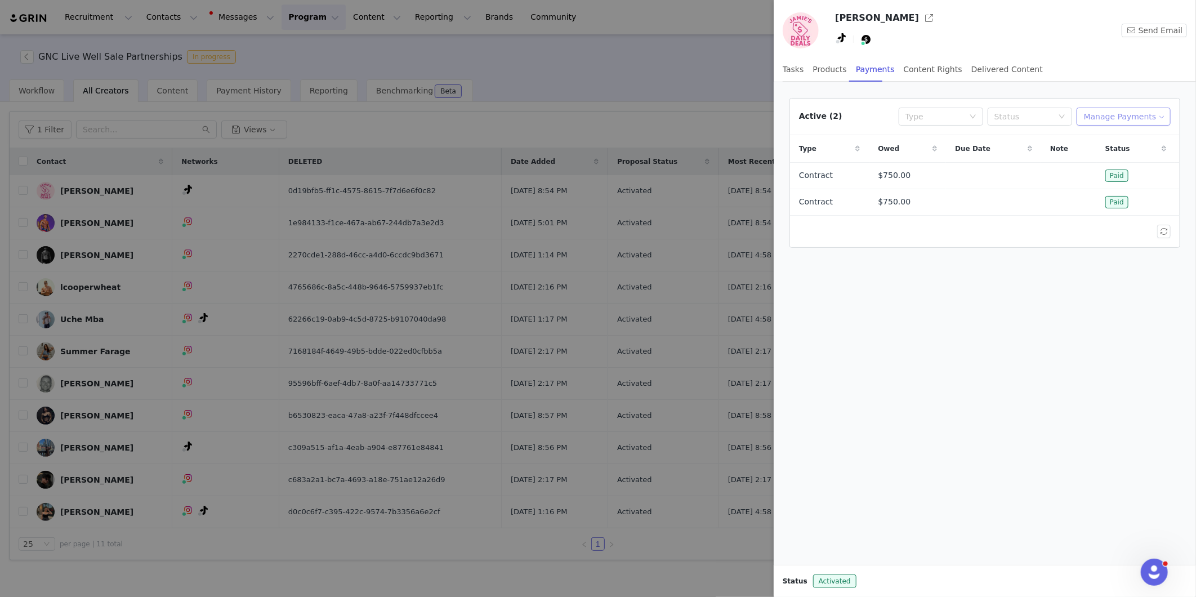
click at [1118, 119] on button "Manage Payments" at bounding box center [1124, 117] width 94 height 18
click at [1113, 155] on span "Add Payable" at bounding box center [1129, 157] width 48 height 12
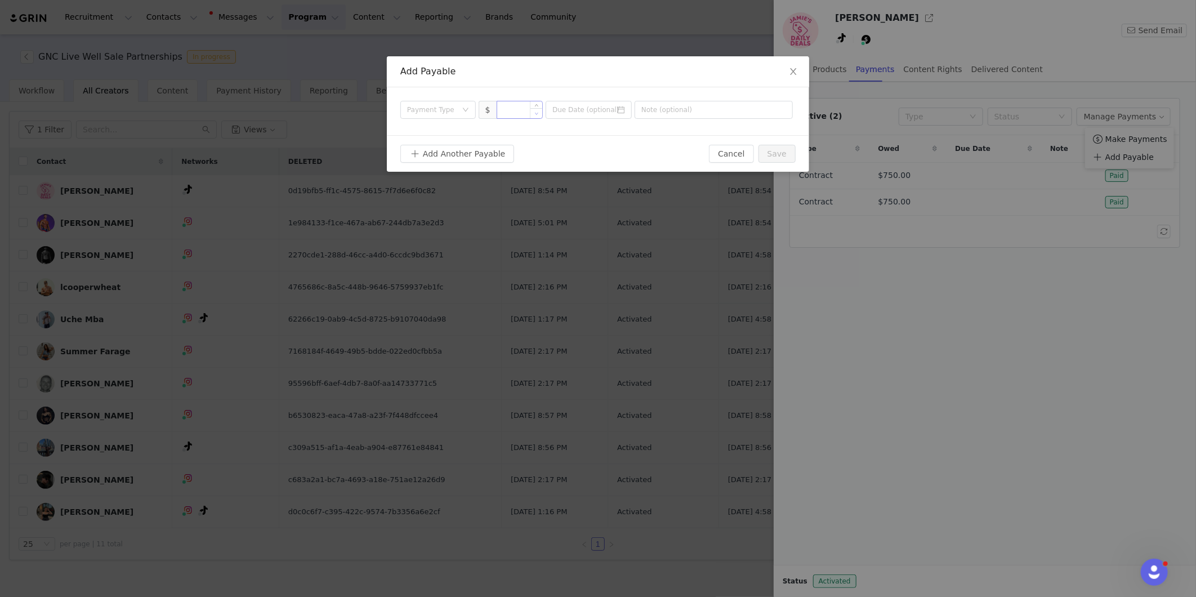
type input "0"
click at [532, 113] on span "Decrease Value" at bounding box center [536, 113] width 12 height 10
click at [521, 112] on input "0" at bounding box center [520, 109] width 46 height 17
type input "2,250"
click at [462, 113] on icon "icon: down" at bounding box center [465, 110] width 7 height 8
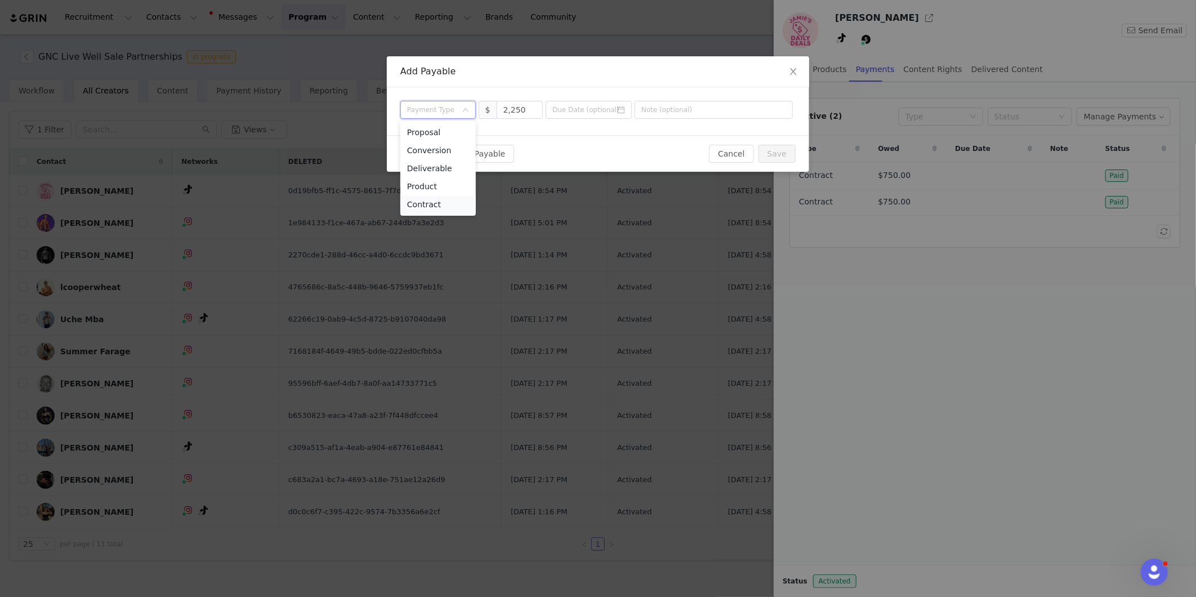
click at [433, 203] on li "Contract" at bounding box center [437, 204] width 75 height 18
click at [784, 150] on button "Save" at bounding box center [777, 154] width 37 height 18
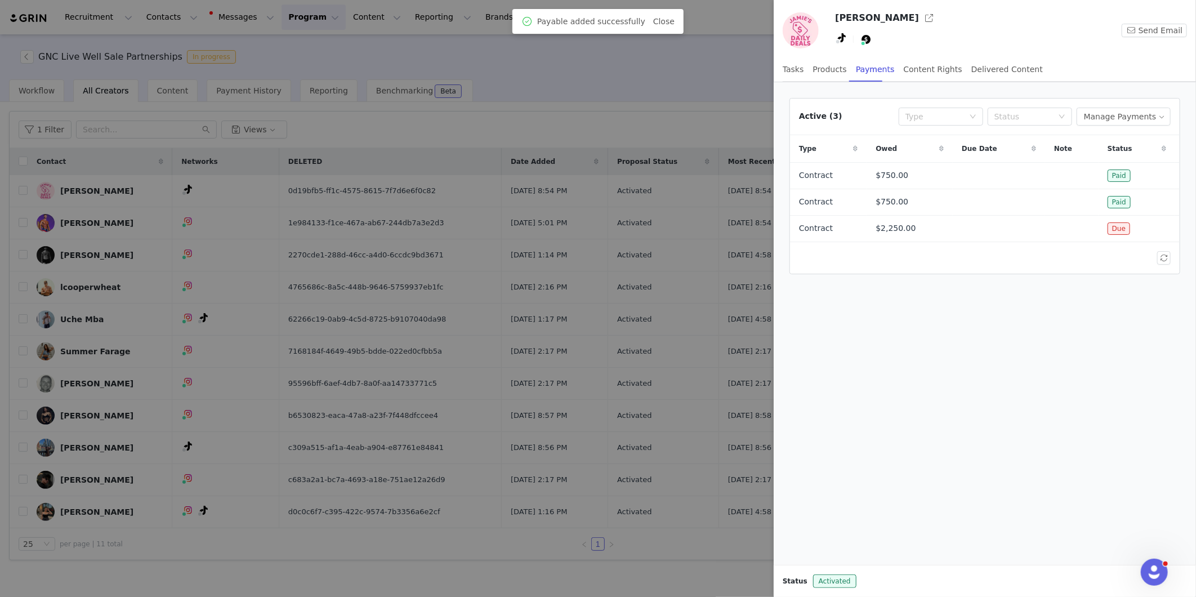
click at [443, 222] on div at bounding box center [598, 298] width 1196 height 597
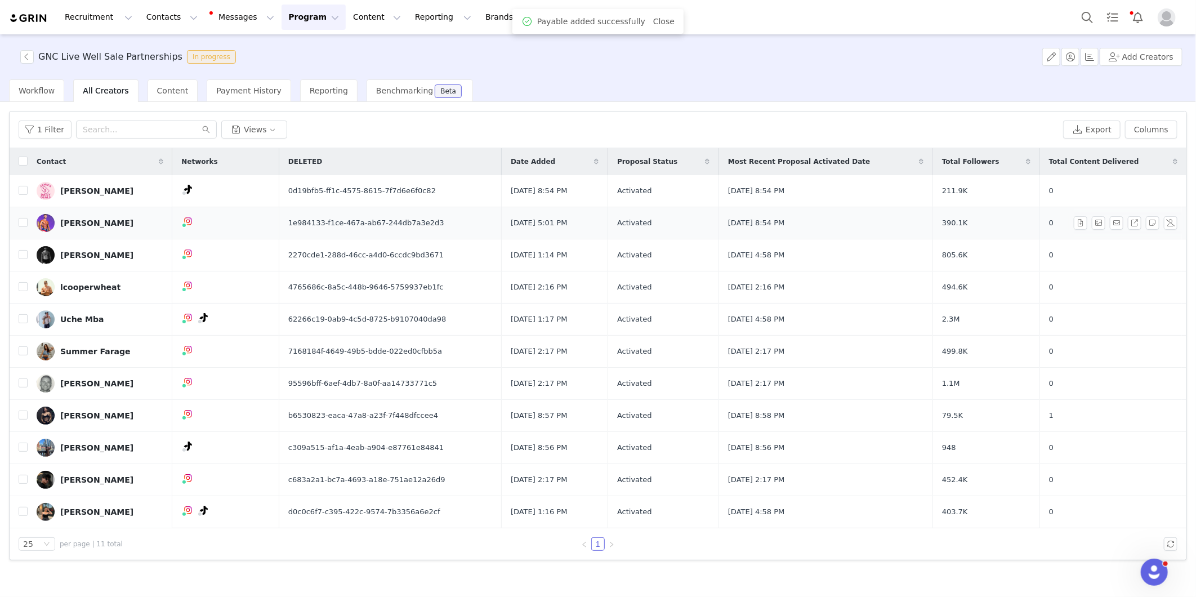
click at [88, 224] on div "[PERSON_NAME]" at bounding box center [96, 223] width 73 height 9
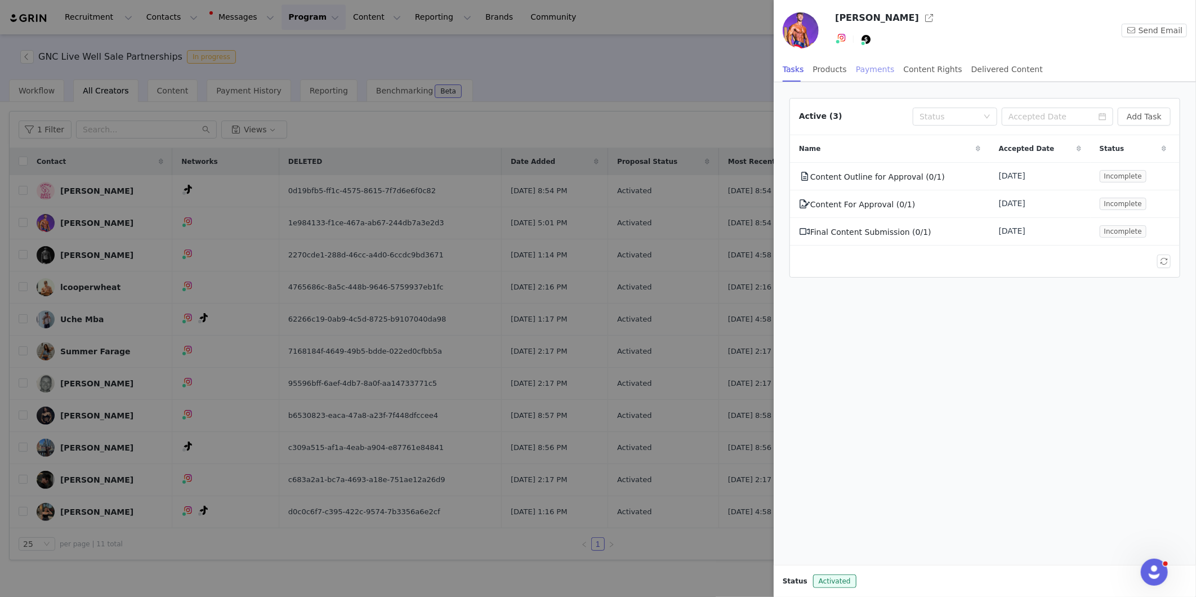
click at [866, 69] on div "Payments" at bounding box center [875, 69] width 39 height 25
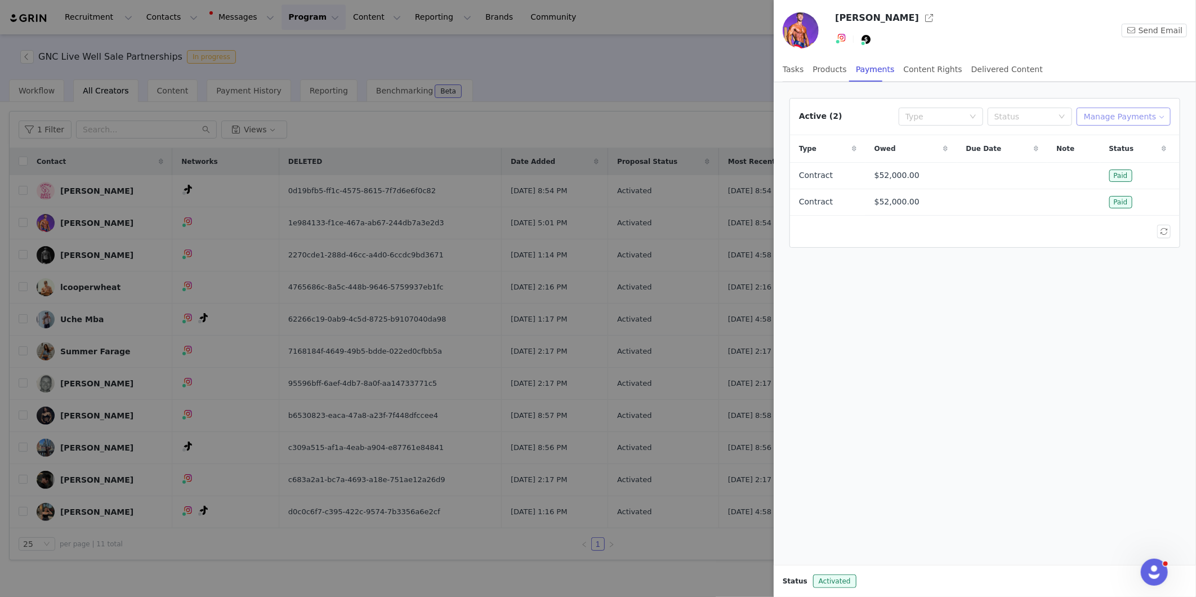
click at [1128, 117] on button "Manage Payments" at bounding box center [1124, 117] width 94 height 18
click at [1133, 157] on span "Add Payable" at bounding box center [1129, 157] width 48 height 12
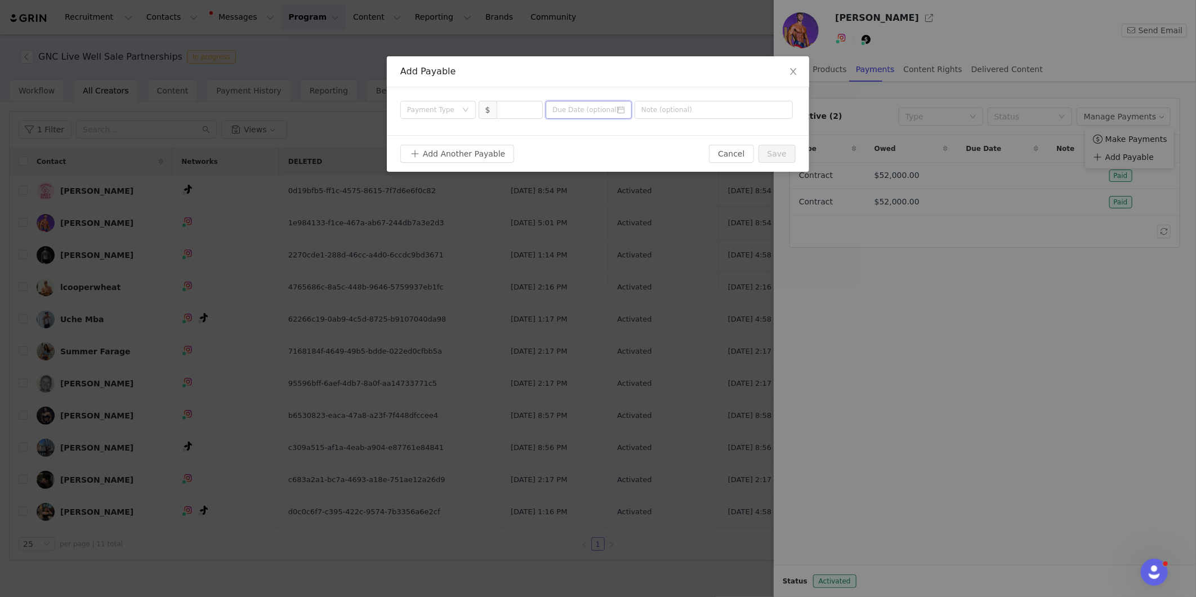
click at [569, 107] on input at bounding box center [589, 110] width 86 height 18
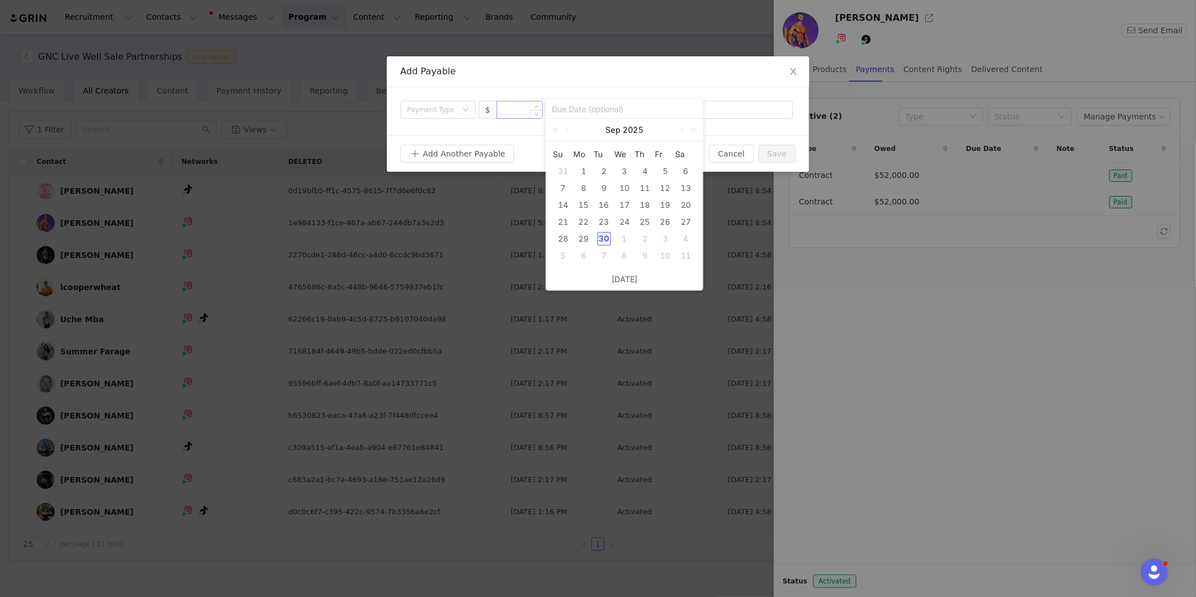
click at [522, 109] on input at bounding box center [520, 109] width 46 height 17
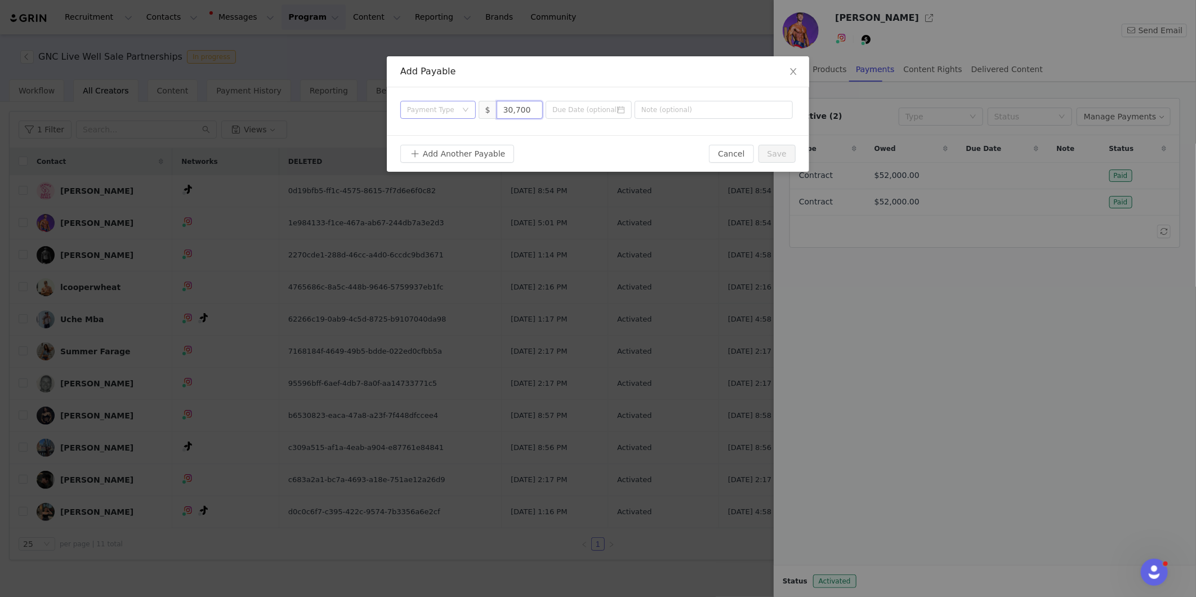
click at [434, 114] on div "Payment Type" at bounding box center [432, 109] width 50 height 11
type input "30,700"
click at [447, 201] on li "Contract" at bounding box center [437, 204] width 75 height 18
click at [778, 156] on button "Save" at bounding box center [777, 154] width 37 height 18
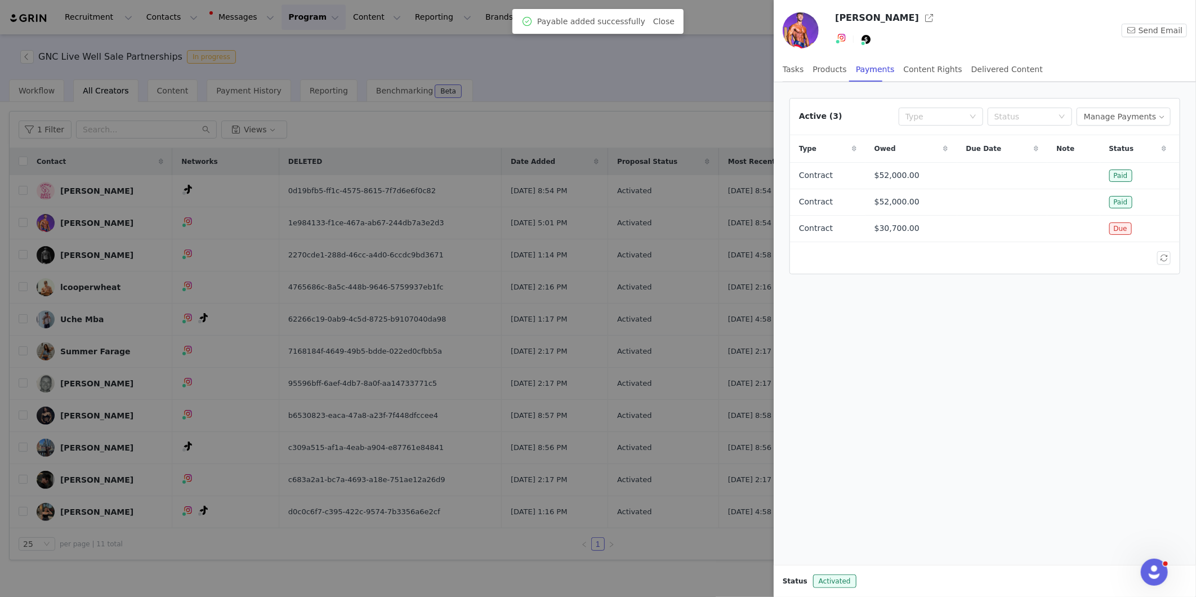
click at [431, 237] on div at bounding box center [598, 298] width 1196 height 597
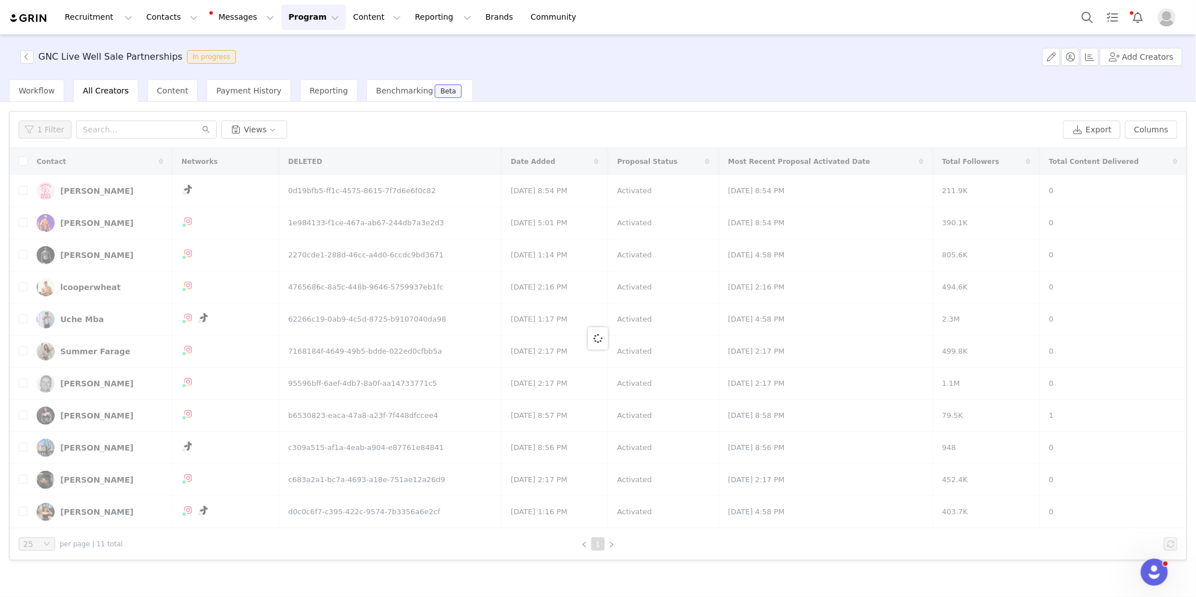
click at [297, 11] on button "Program Program" at bounding box center [314, 17] width 64 height 25
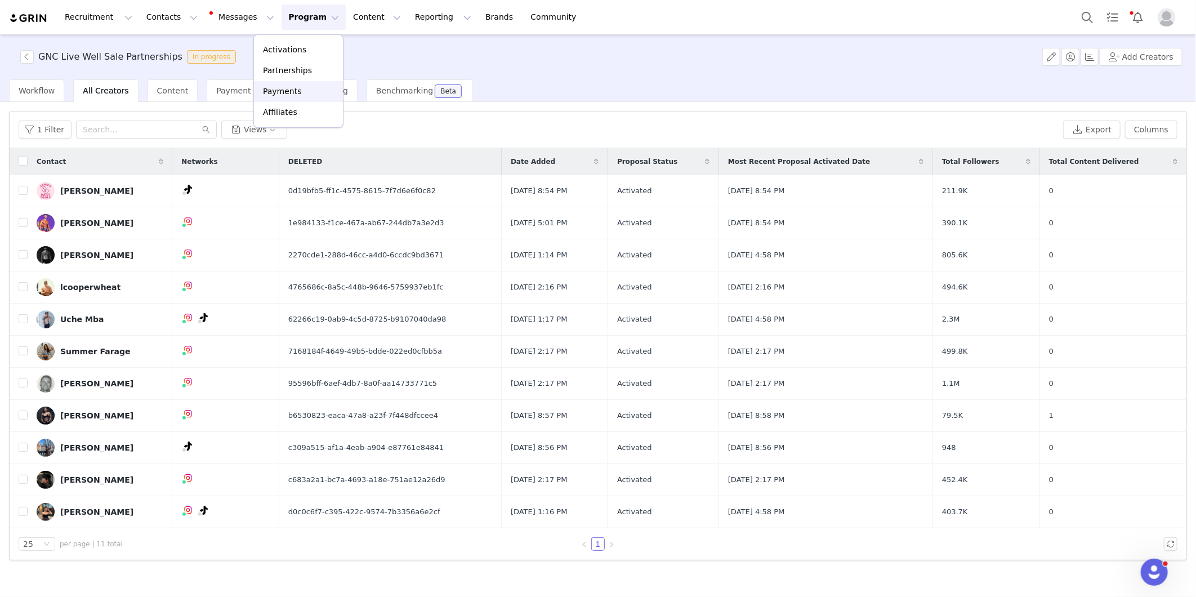
click at [289, 90] on p "Payments" at bounding box center [282, 92] width 39 height 12
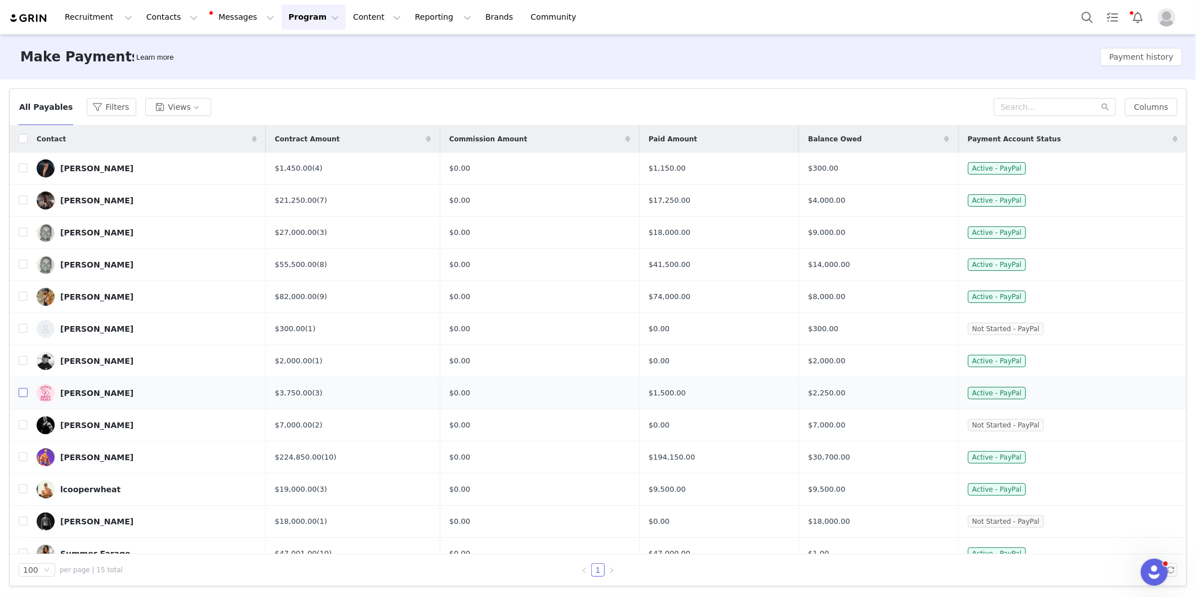
click at [20, 396] on input "checkbox" at bounding box center [23, 392] width 9 height 9
checkbox input "true"
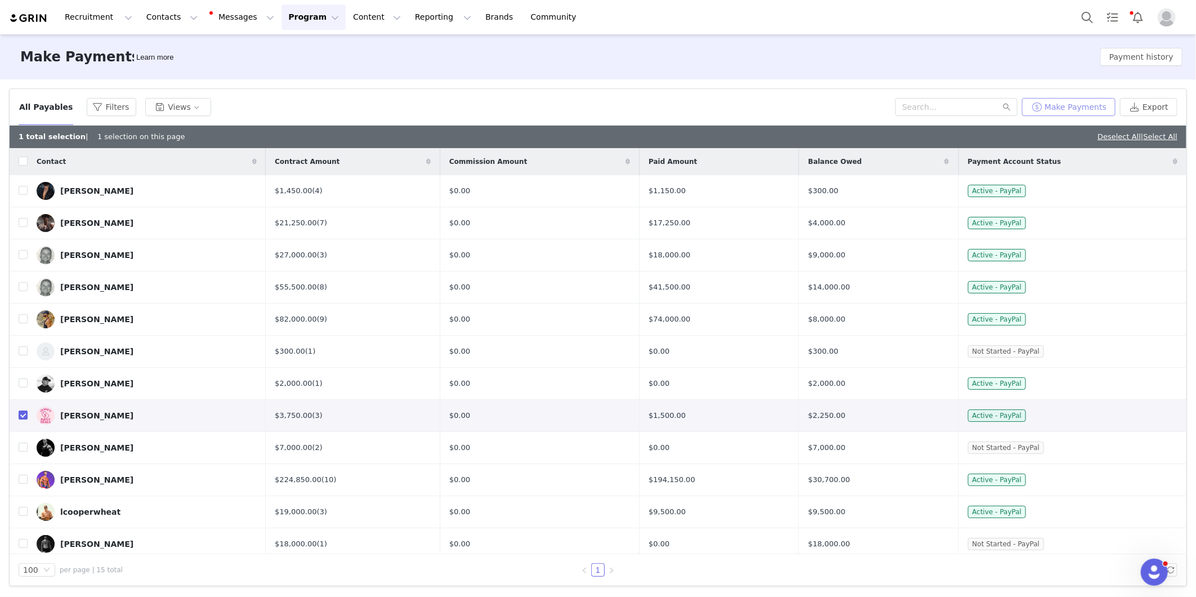
click at [1087, 105] on button "Make Payments" at bounding box center [1068, 107] width 93 height 18
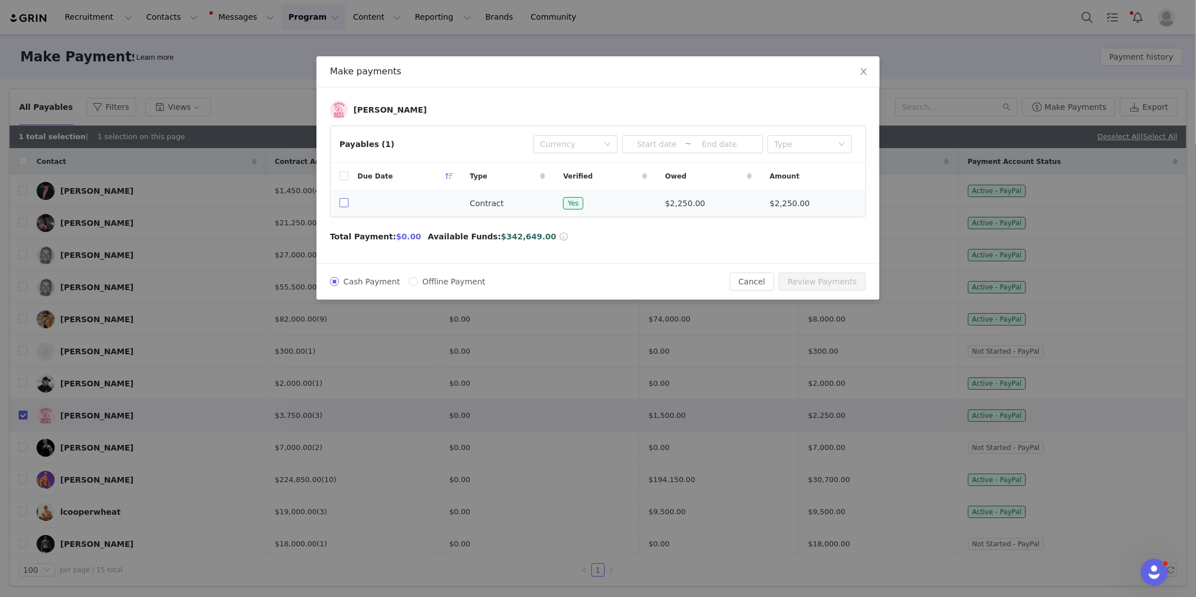
click at [342, 206] on input "checkbox" at bounding box center [344, 202] width 9 height 9
checkbox input "true"
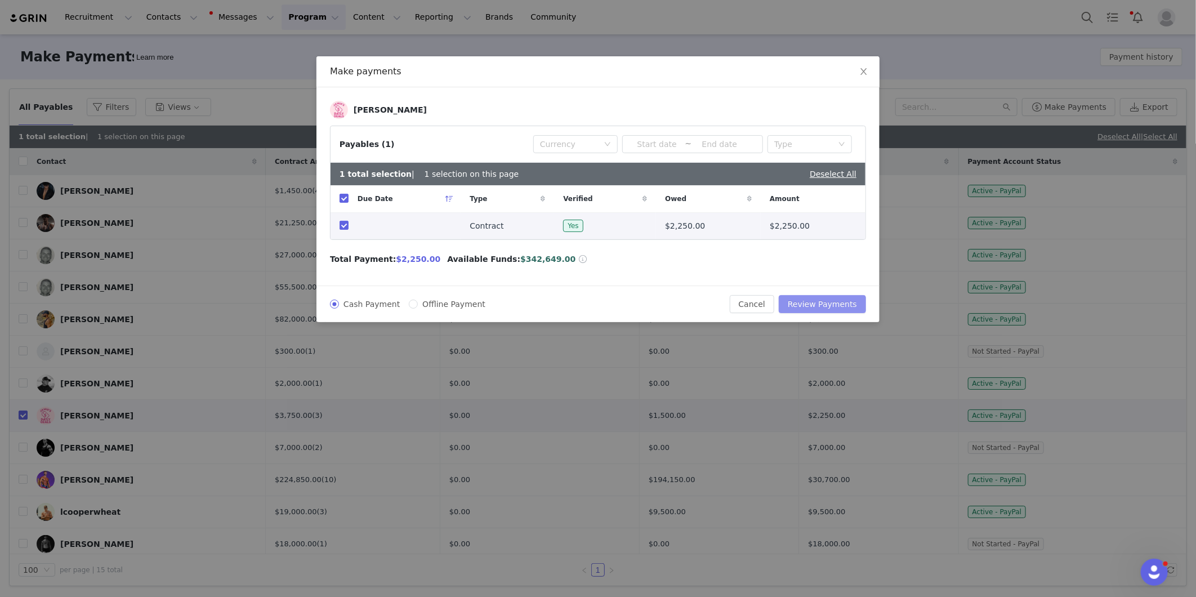
click at [836, 304] on button "Review Payments" at bounding box center [822, 304] width 87 height 18
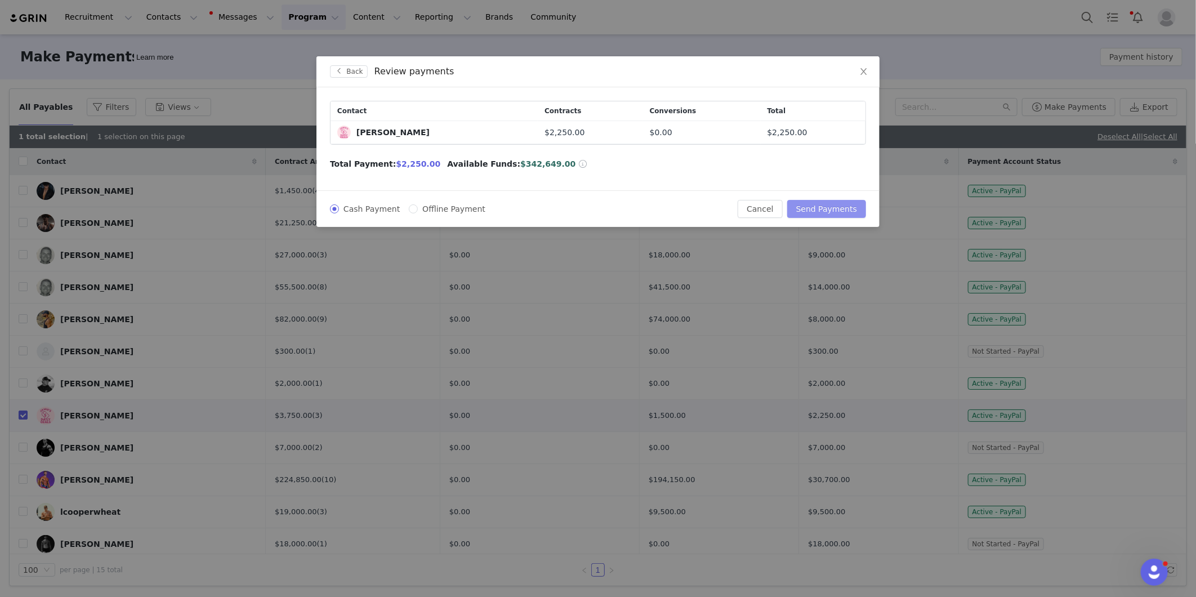
click at [835, 207] on button "Send Payments" at bounding box center [826, 209] width 79 height 18
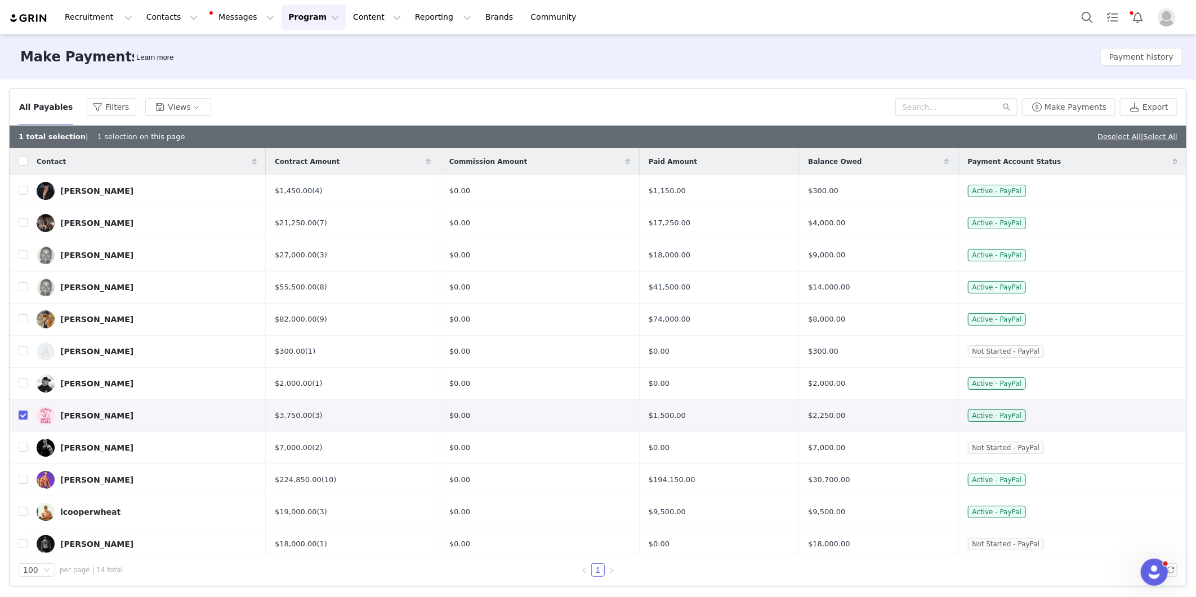
click at [628, 69] on div "Make Payments Learn more Payment history" at bounding box center [598, 56] width 1196 height 45
click at [345, 96] on div "All Payables Filters Views Make Payments Export" at bounding box center [598, 107] width 1177 height 37
click at [24, 419] on input "checkbox" at bounding box center [23, 415] width 9 height 9
checkbox input "false"
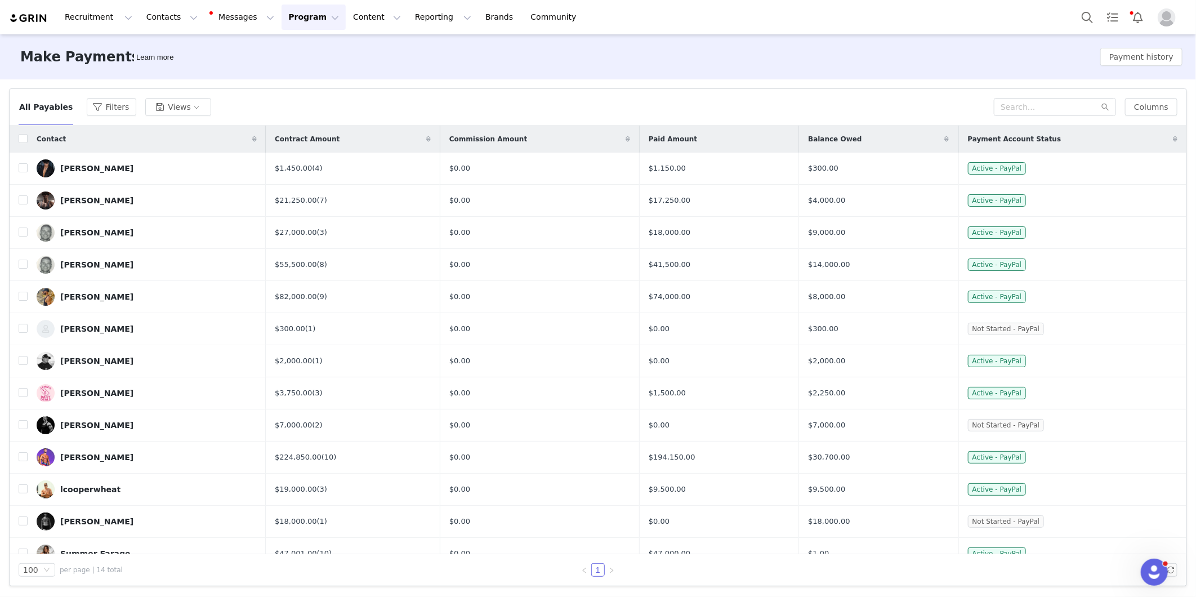
click at [1142, 68] on div "Make Payments Learn more Payment history" at bounding box center [598, 56] width 1196 height 45
click at [1133, 60] on button "Payment history" at bounding box center [1141, 57] width 82 height 18
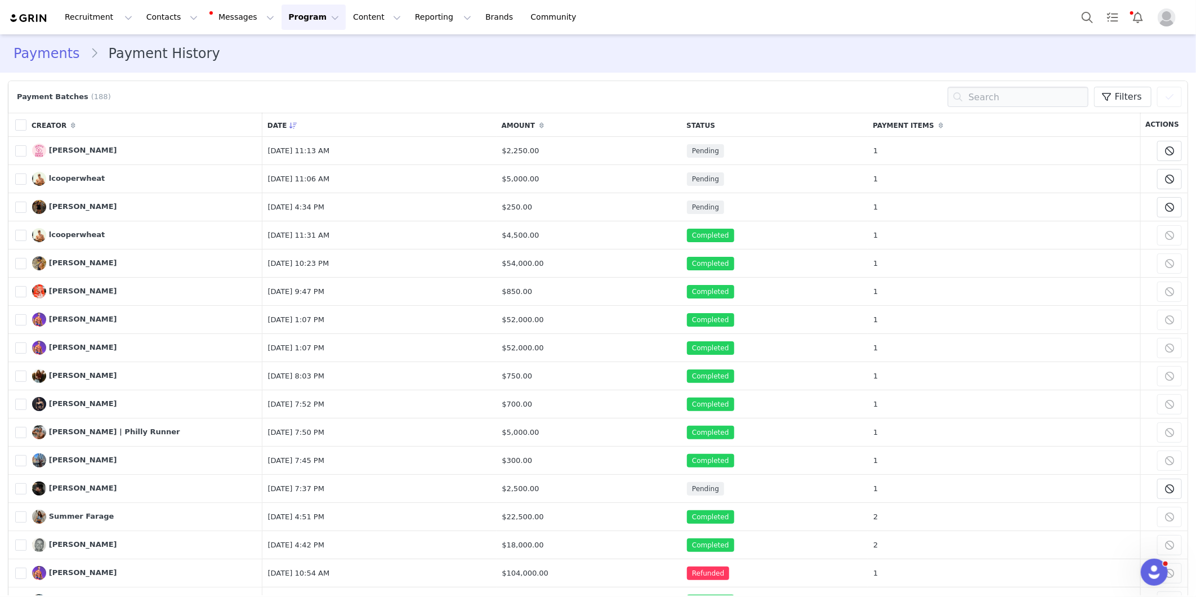
click at [51, 48] on link "Payments" at bounding box center [52, 53] width 77 height 20
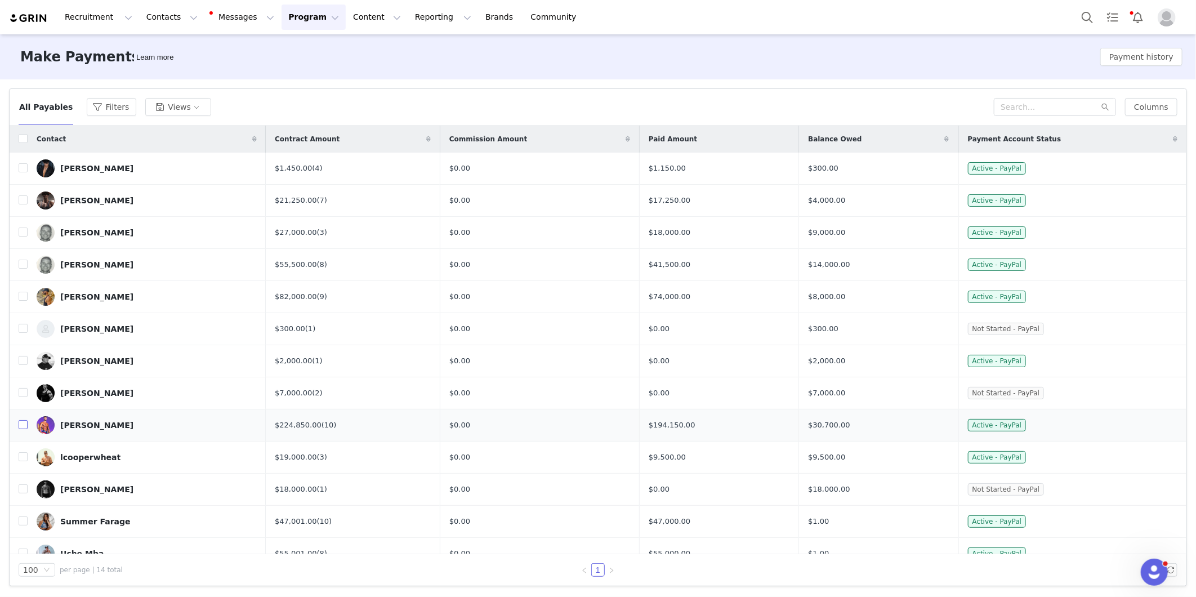
click at [23, 429] on input "checkbox" at bounding box center [23, 424] width 9 height 9
checkbox input "true"
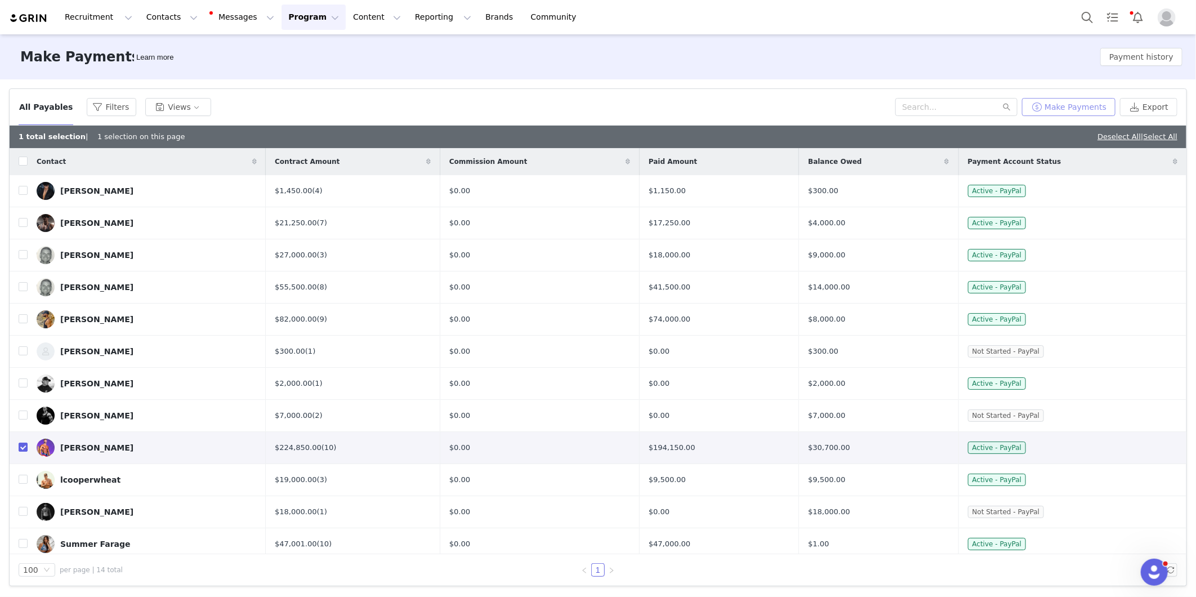
click at [1045, 114] on button "Make Payments" at bounding box center [1068, 107] width 93 height 18
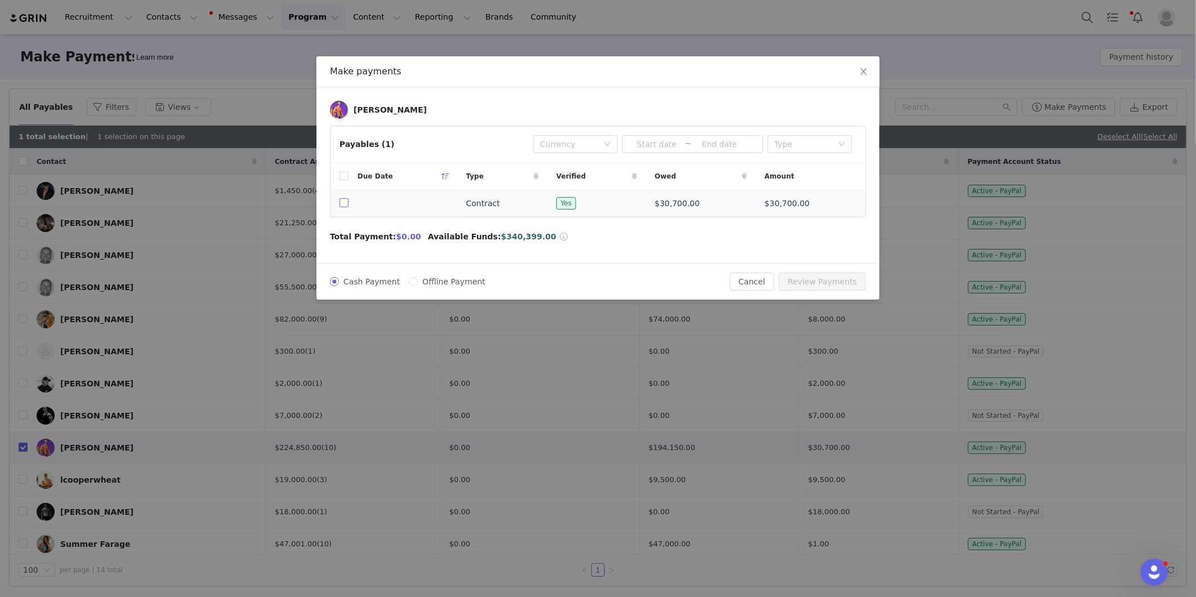
click at [345, 204] on input "checkbox" at bounding box center [344, 202] width 9 height 9
checkbox input "true"
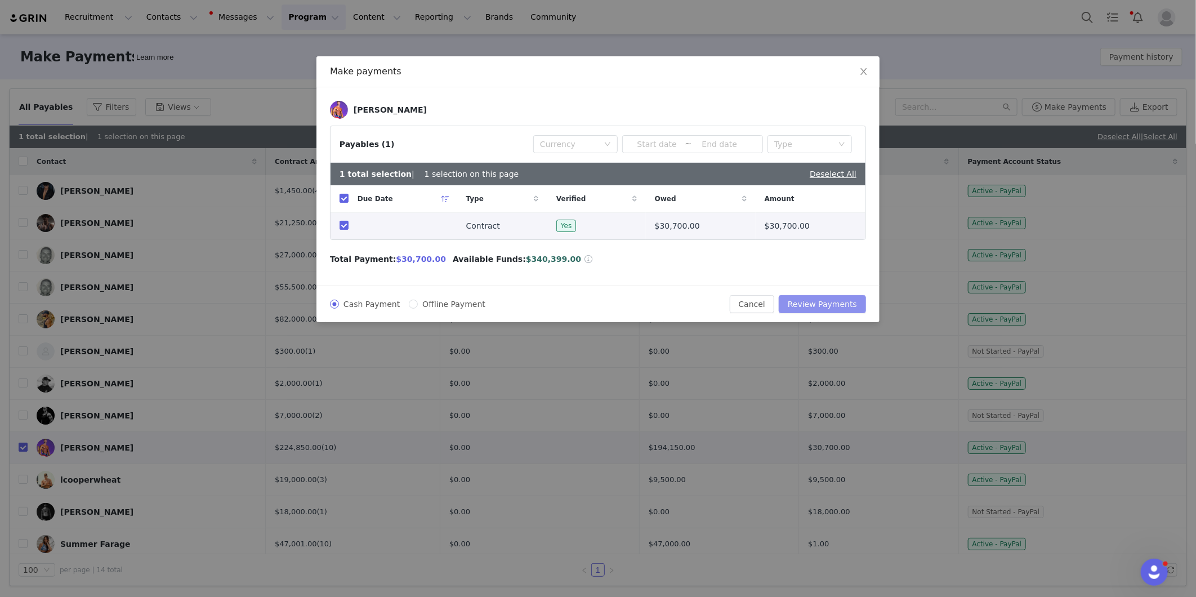
click at [825, 305] on button "Review Payments" at bounding box center [822, 304] width 87 height 18
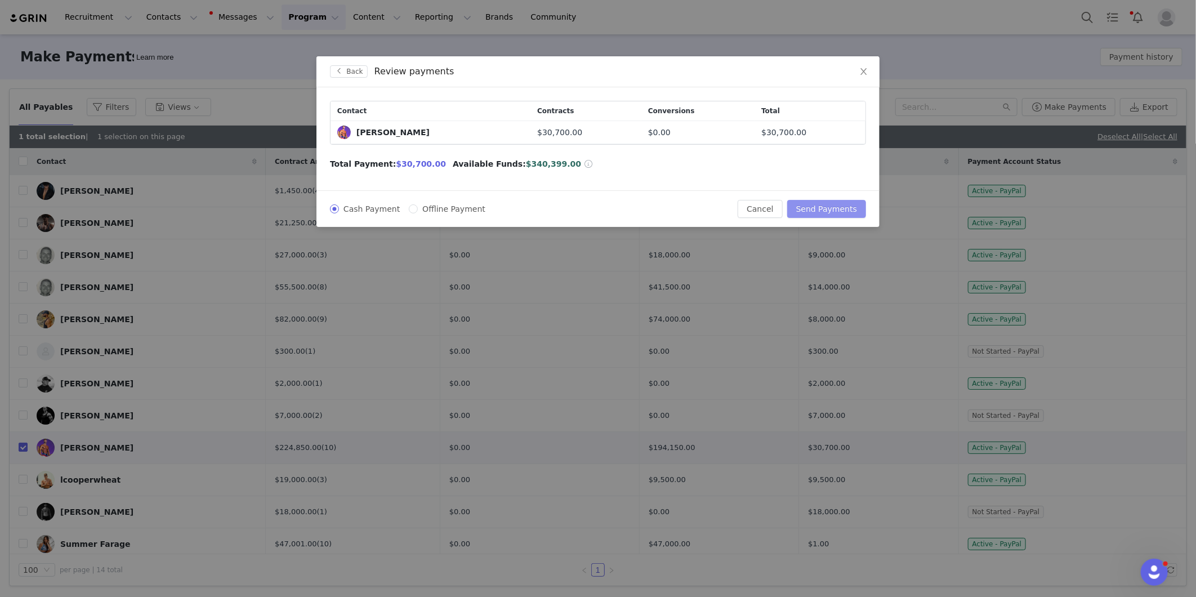
click at [814, 208] on button "Send Payments" at bounding box center [826, 209] width 79 height 18
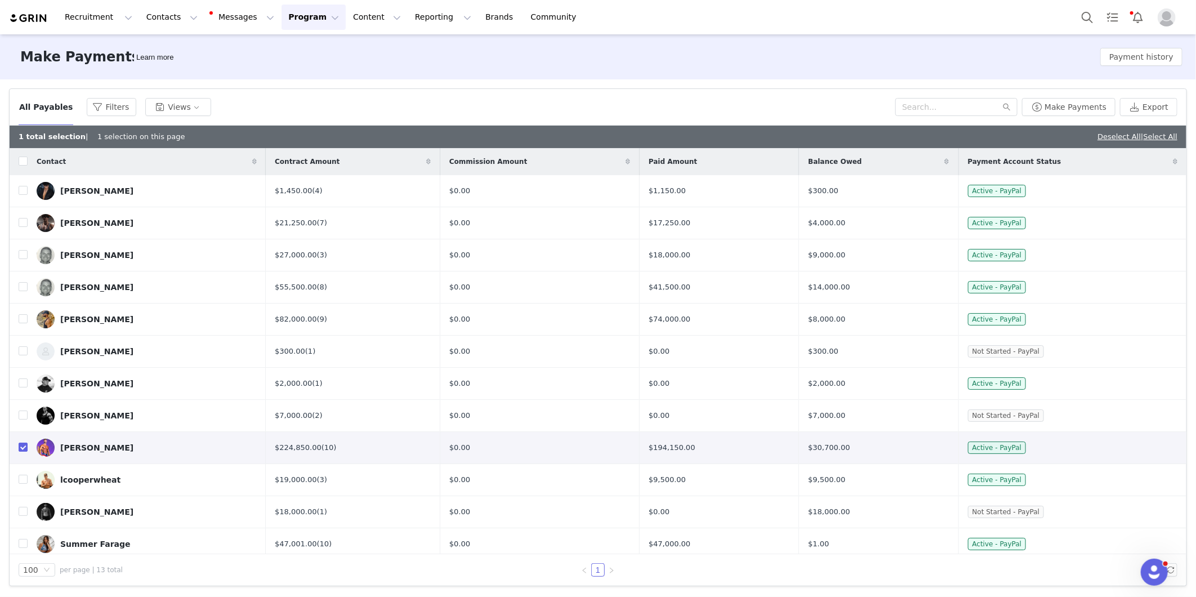
click at [660, 111] on div "All Payables Filters Views" at bounding box center [457, 107] width 877 height 18
click at [52, 60] on h3 "Make Payments" at bounding box center [79, 57] width 119 height 20
click at [1138, 62] on button "Payment history" at bounding box center [1141, 57] width 82 height 18
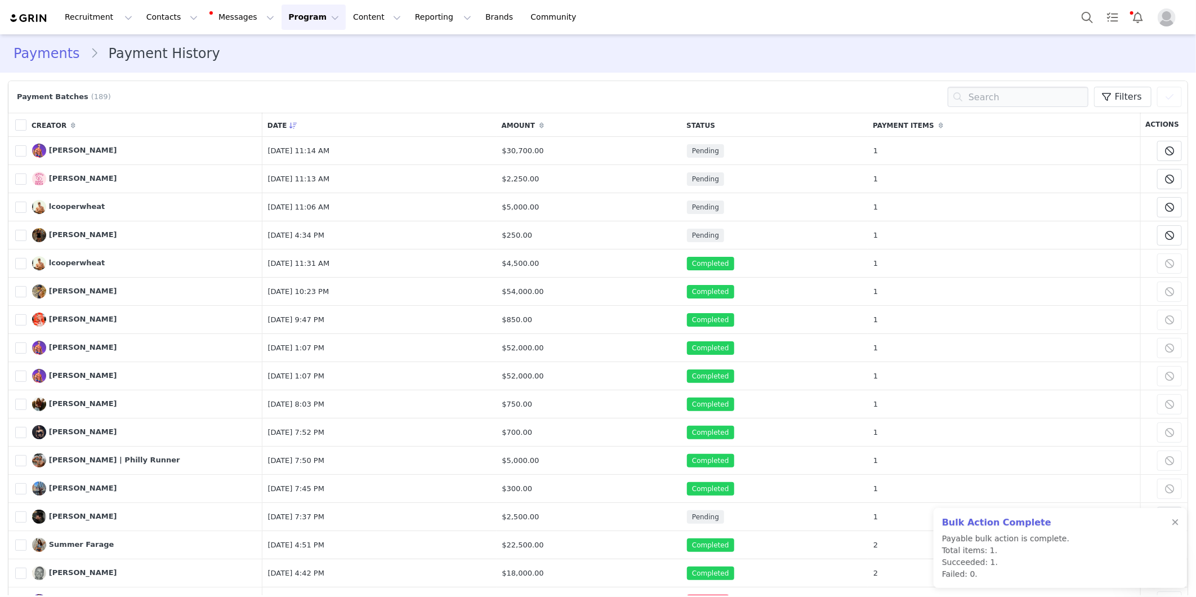
click at [1138, 62] on div "Payments Payment History" at bounding box center [598, 53] width 1169 height 20
click at [44, 53] on link "Payments" at bounding box center [52, 53] width 77 height 20
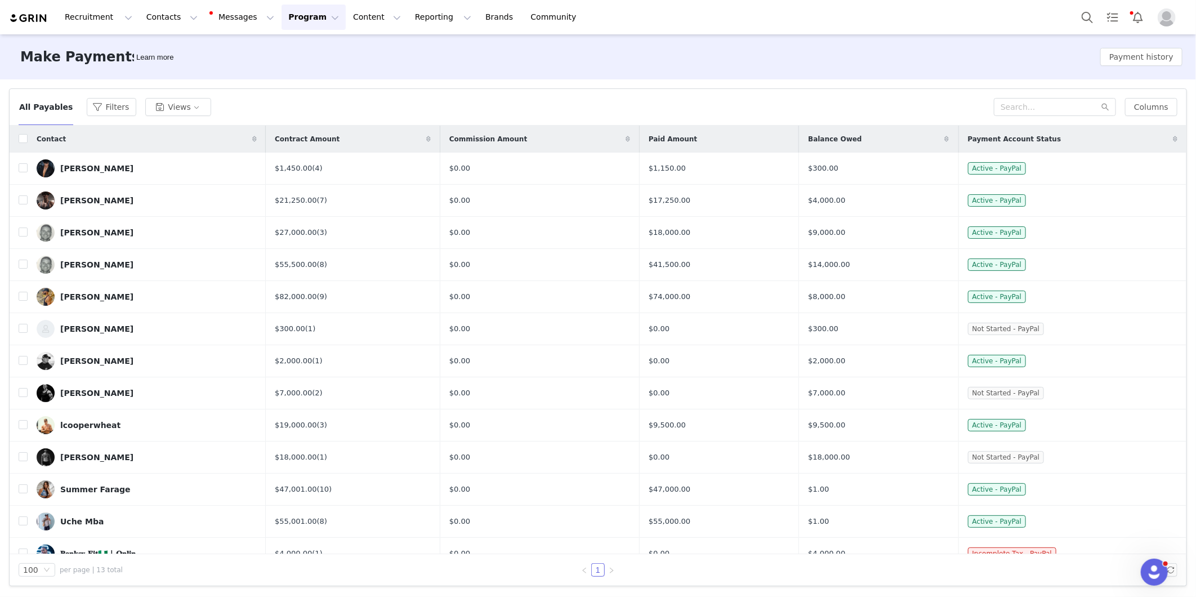
click at [662, 65] on div "Make Payments Learn more Payment history" at bounding box center [598, 56] width 1196 height 45
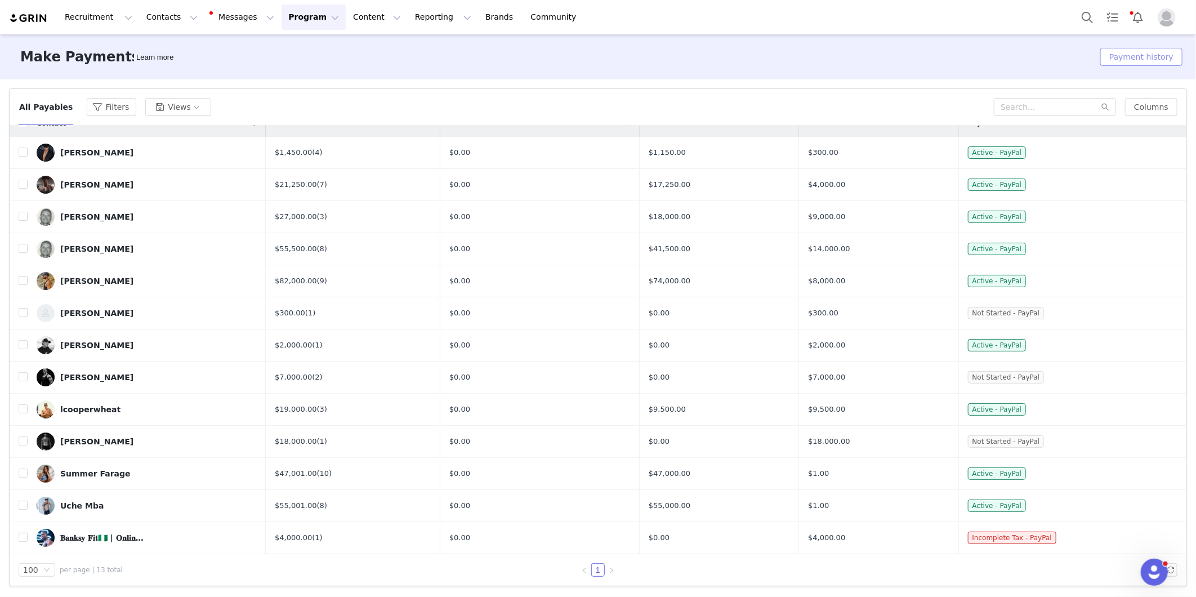
click at [1136, 52] on button "Payment history" at bounding box center [1141, 57] width 82 height 18
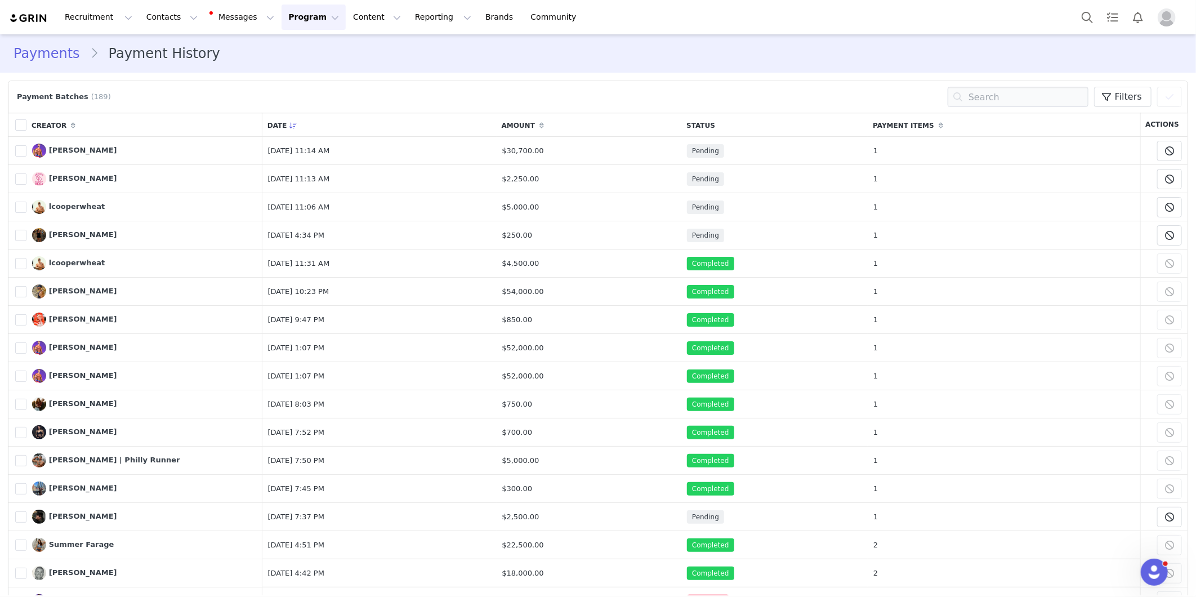
click at [53, 49] on link "Payments" at bounding box center [52, 53] width 77 height 20
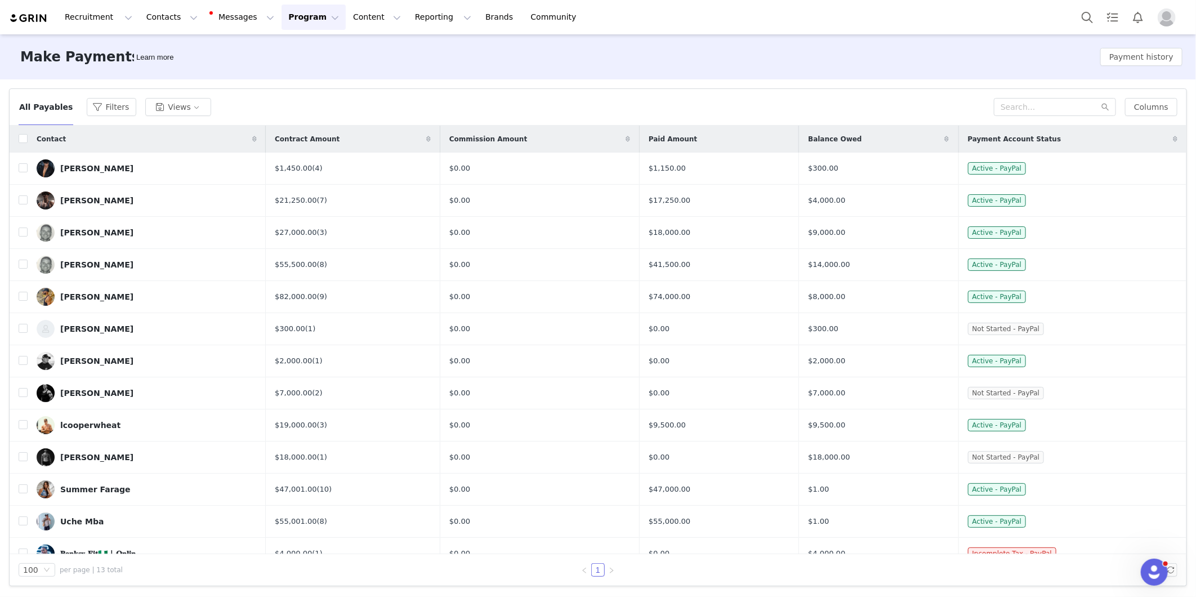
scroll to position [16, 0]
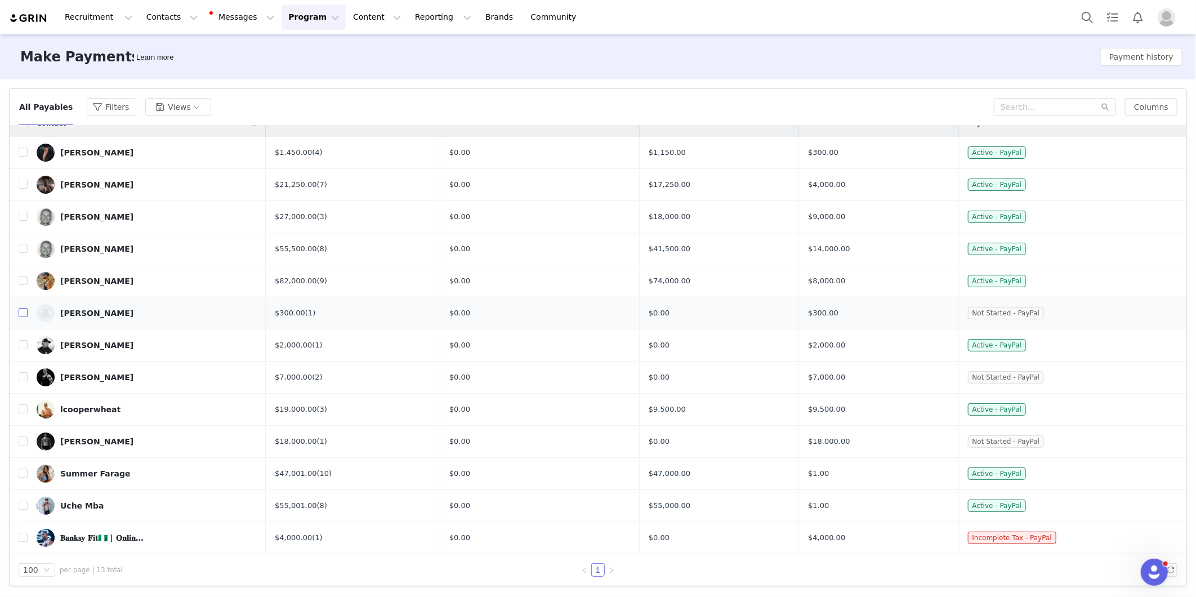
click at [20, 315] on input "checkbox" at bounding box center [23, 312] width 9 height 9
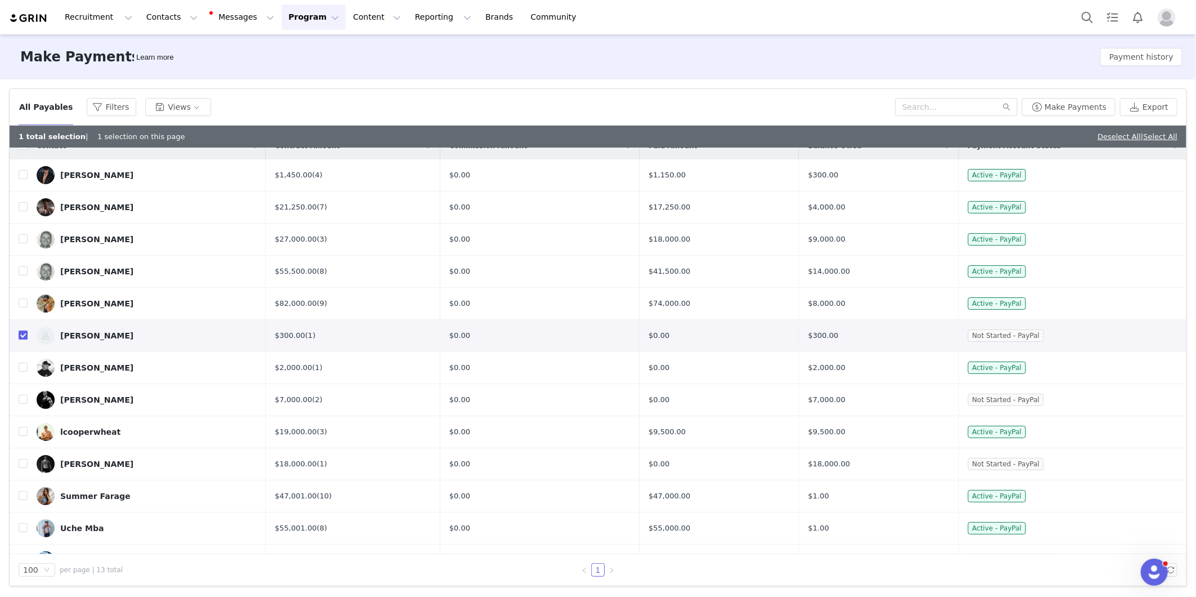
click at [25, 336] on input "checkbox" at bounding box center [23, 335] width 9 height 9
checkbox input "false"
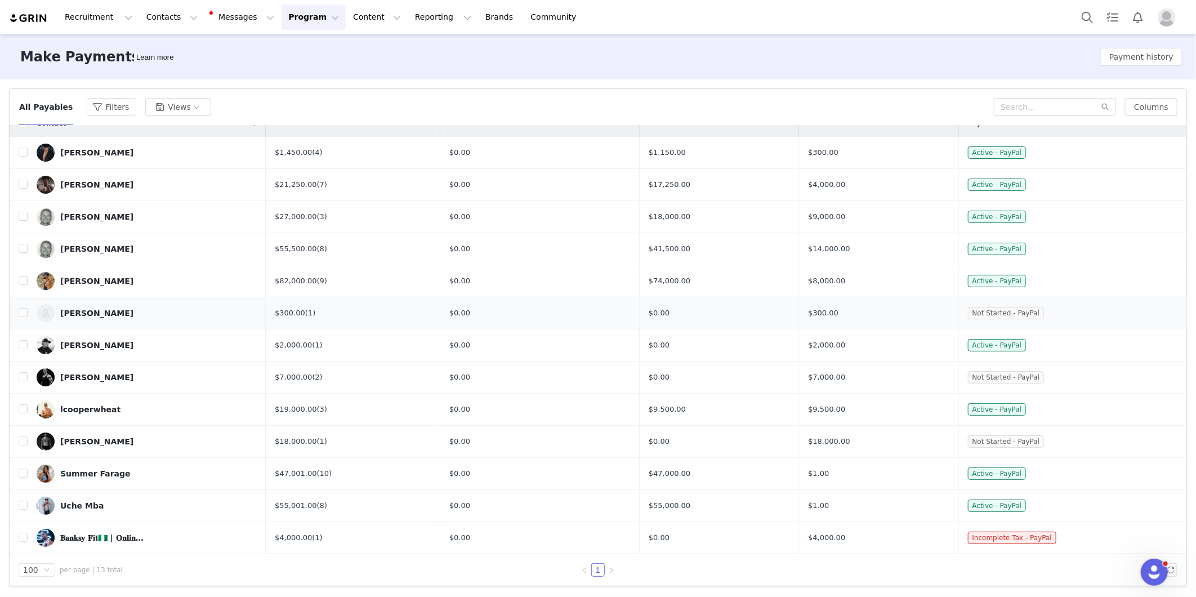
click at [117, 307] on link "[PERSON_NAME]" at bounding box center [147, 313] width 220 height 18
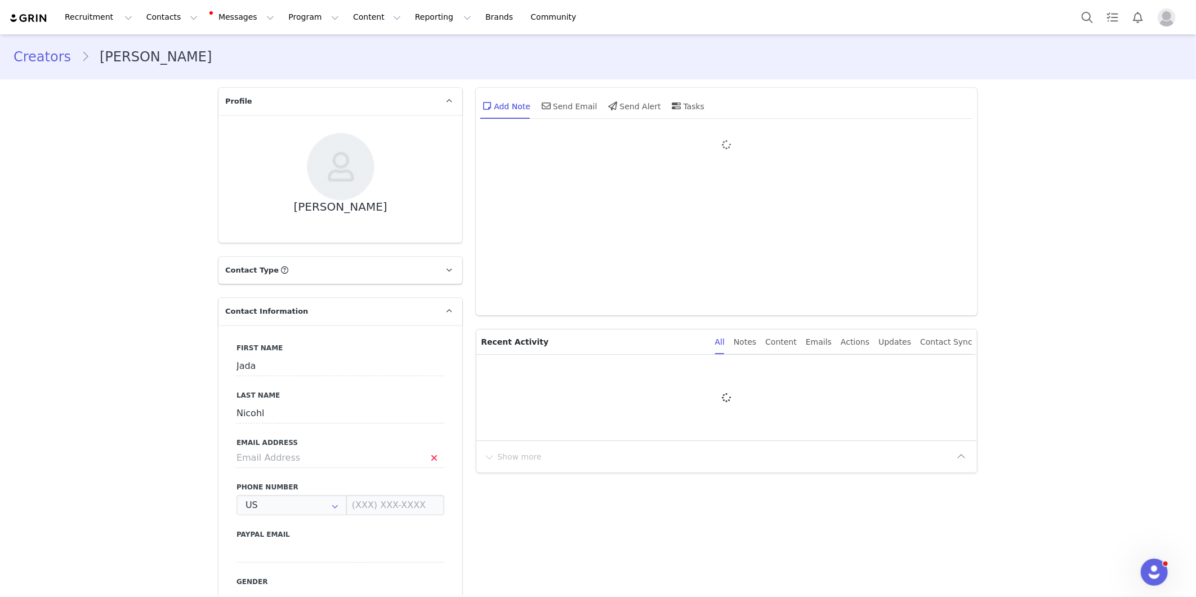
type input "+1 ([GEOGRAPHIC_DATA])"
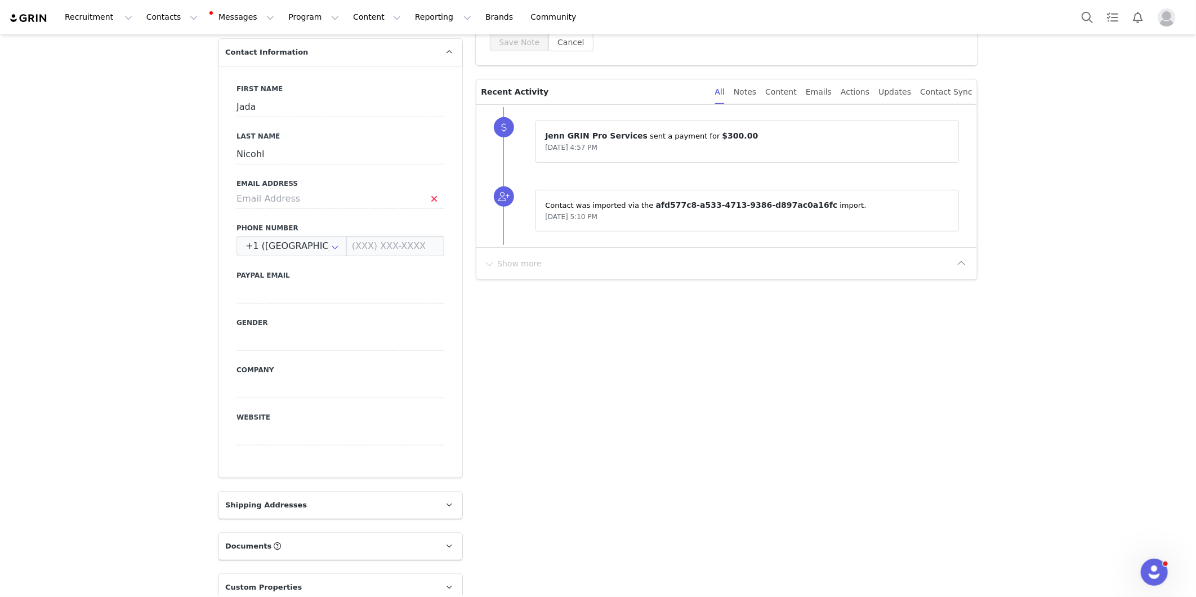
scroll to position [259, 0]
click at [292, 198] on input at bounding box center [341, 199] width 208 height 20
click at [296, 303] on div "First Name Jada Last Name Nicohl Email Address Phone Number +1 ([GEOGRAPHIC_DAT…" at bounding box center [341, 272] width 244 height 412
click at [294, 287] on input at bounding box center [341, 293] width 208 height 20
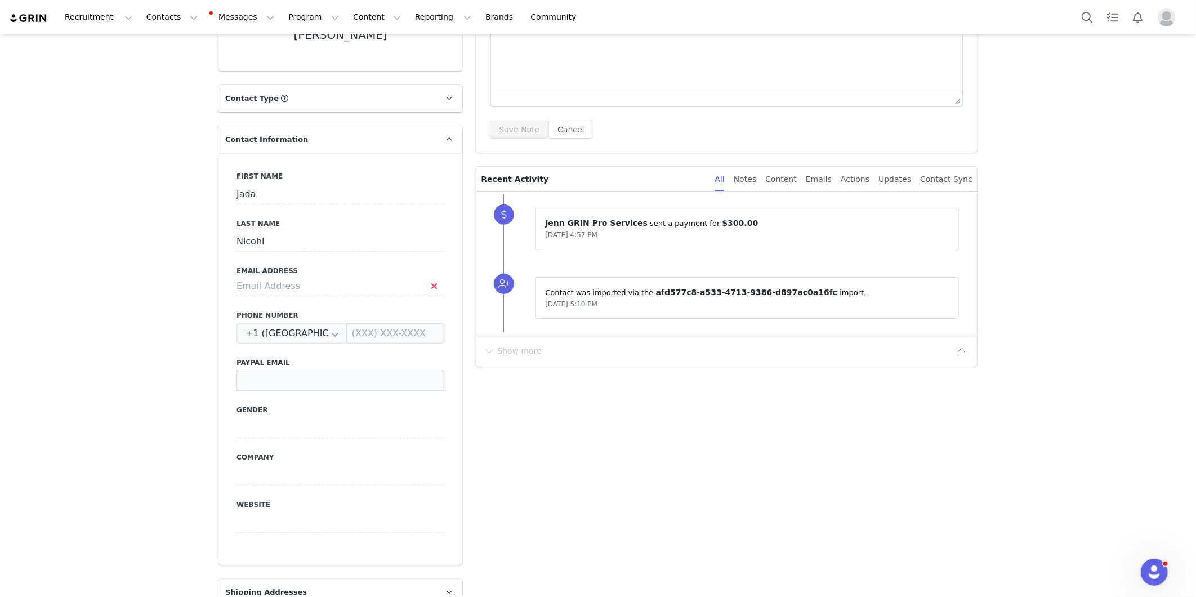
scroll to position [171, 0]
click at [119, 433] on div "Creators [PERSON_NAME] Profile [PERSON_NAME] Contact Type Contact type can be C…" at bounding box center [598, 590] width 1196 height 1454
click at [246, 291] on input at bounding box center [341, 287] width 208 height 20
paste input "[PERSON_NAME] <[EMAIL_ADDRESS][DOMAIN_NAME]>"
drag, startPoint x: 265, startPoint y: 289, endPoint x: 173, endPoint y: 291, distance: 91.2
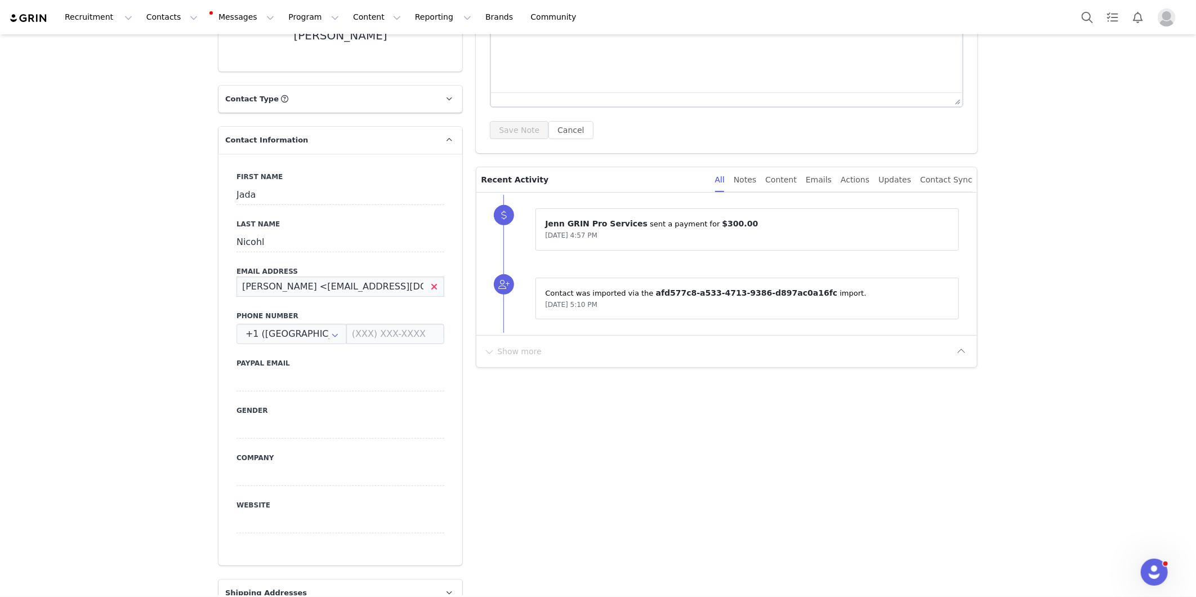
click at [173, 291] on div "Creators [PERSON_NAME] Profile [PERSON_NAME] Contact Type Contact type can be C…" at bounding box center [598, 590] width 1196 height 1454
click at [389, 290] on input "[EMAIL_ADDRESS][DOMAIN_NAME]" at bounding box center [341, 287] width 208 height 20
type input "[EMAIL_ADDRESS][DOMAIN_NAME]"
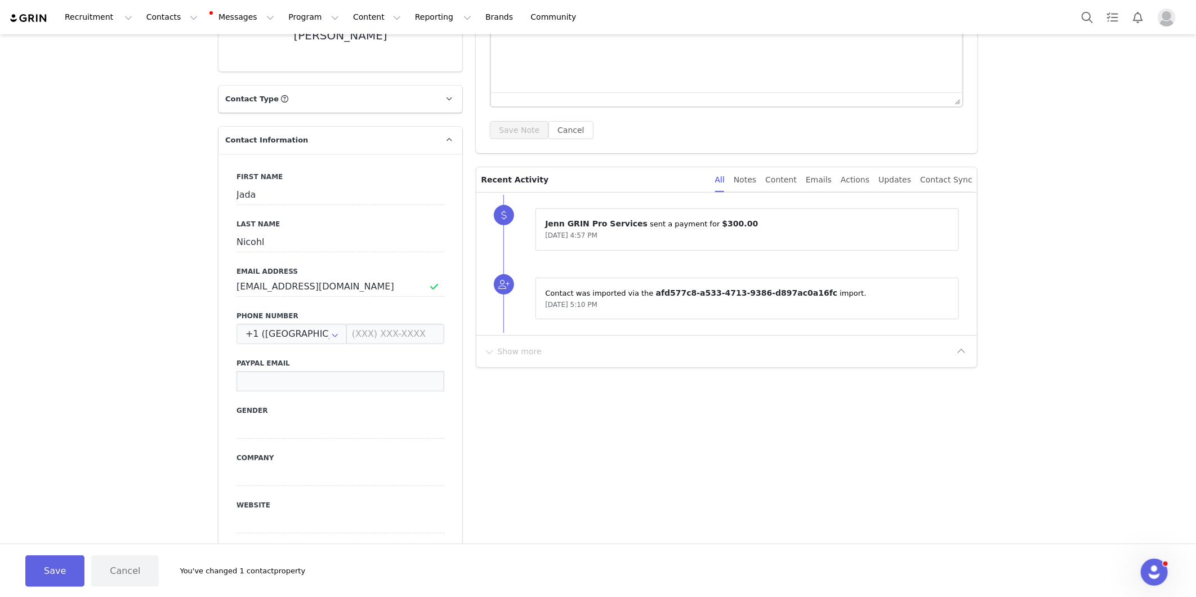
click at [275, 382] on input at bounding box center [341, 381] width 208 height 20
paste input "[PERSON_NAME] <[EMAIL_ADDRESS][DOMAIN_NAME]>"
drag, startPoint x: 265, startPoint y: 382, endPoint x: 185, endPoint y: 384, distance: 80.6
click at [185, 384] on div "Creators [PERSON_NAME] Profile [PERSON_NAME] Contact Type Contact type can be C…" at bounding box center [598, 590] width 1196 height 1454
type input "[EMAIL_ADDRESS][DOMAIN_NAME]"
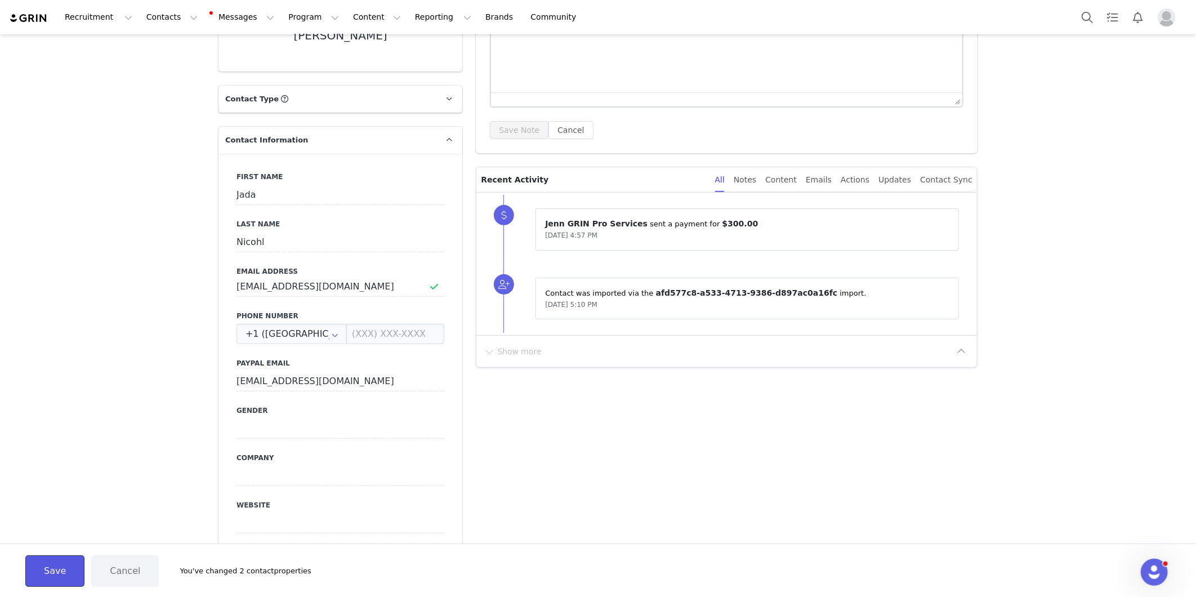
click at [53, 570] on button "Save" at bounding box center [54, 571] width 59 height 32
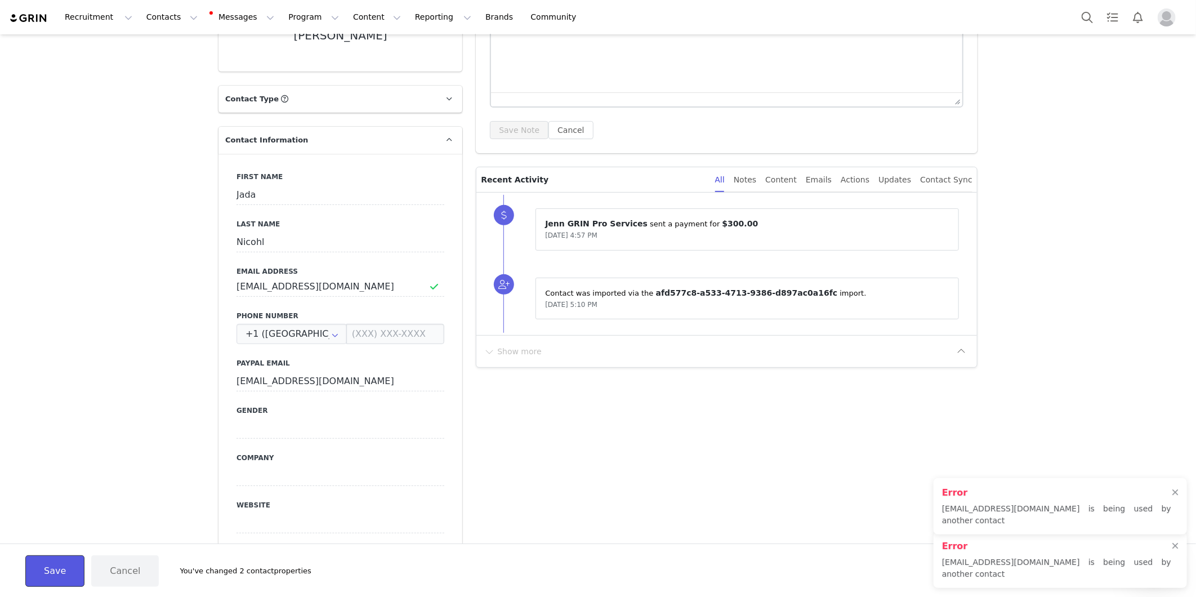
click at [53, 570] on button "Save" at bounding box center [54, 571] width 59 height 32
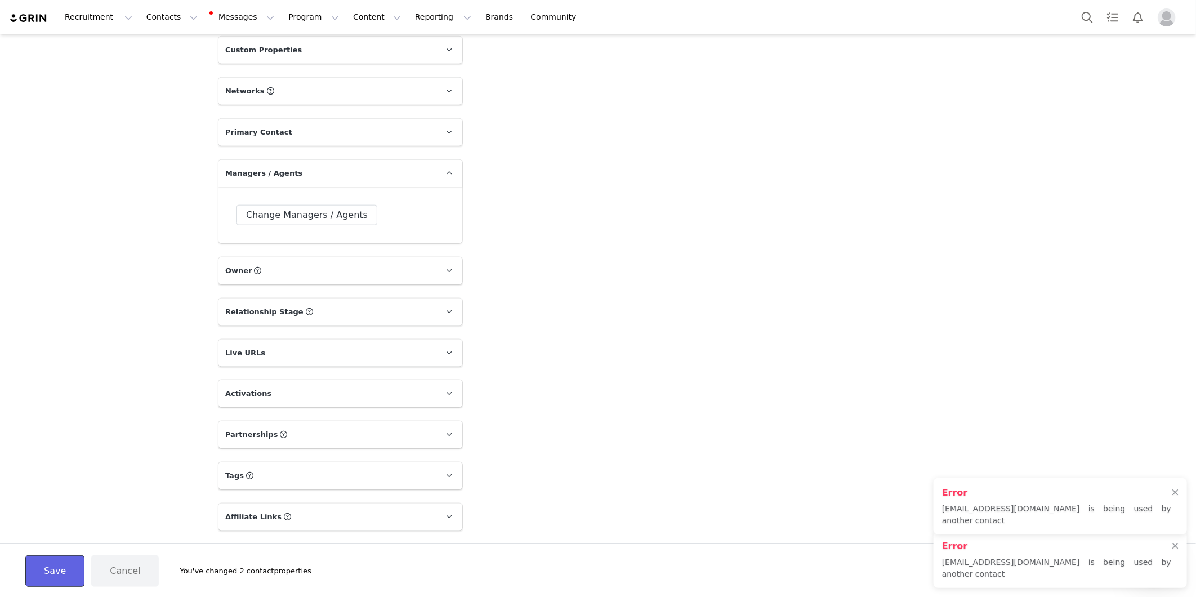
scroll to position [892, 0]
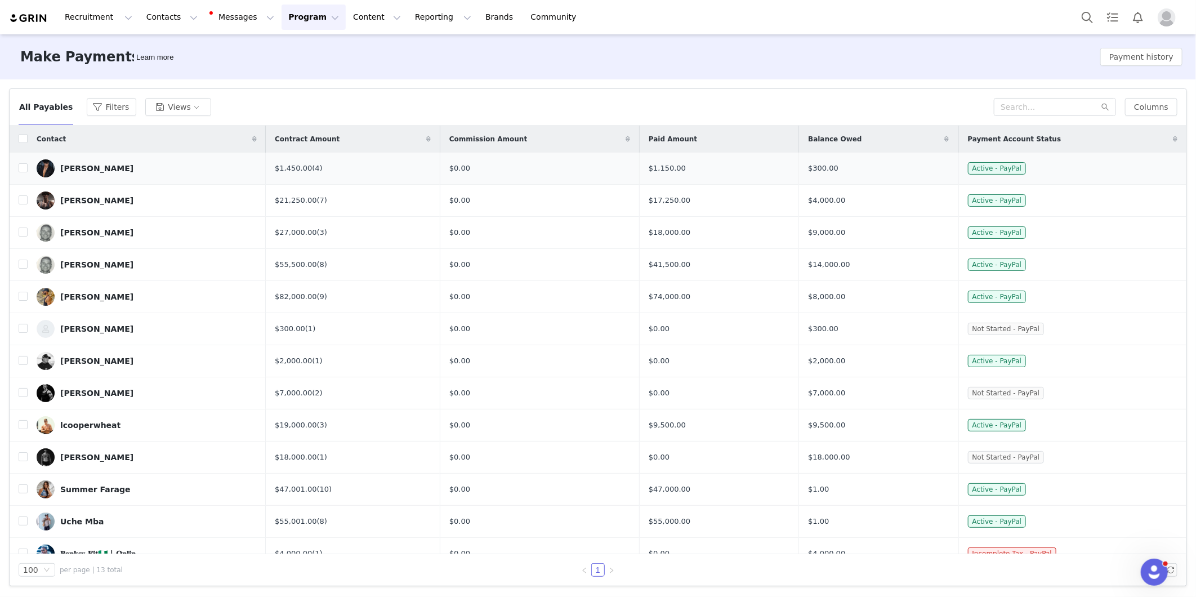
click at [657, 167] on div "$1,150.00" at bounding box center [719, 168] width 141 height 11
click at [320, 164] on link "(4)" at bounding box center [317, 168] width 10 height 8
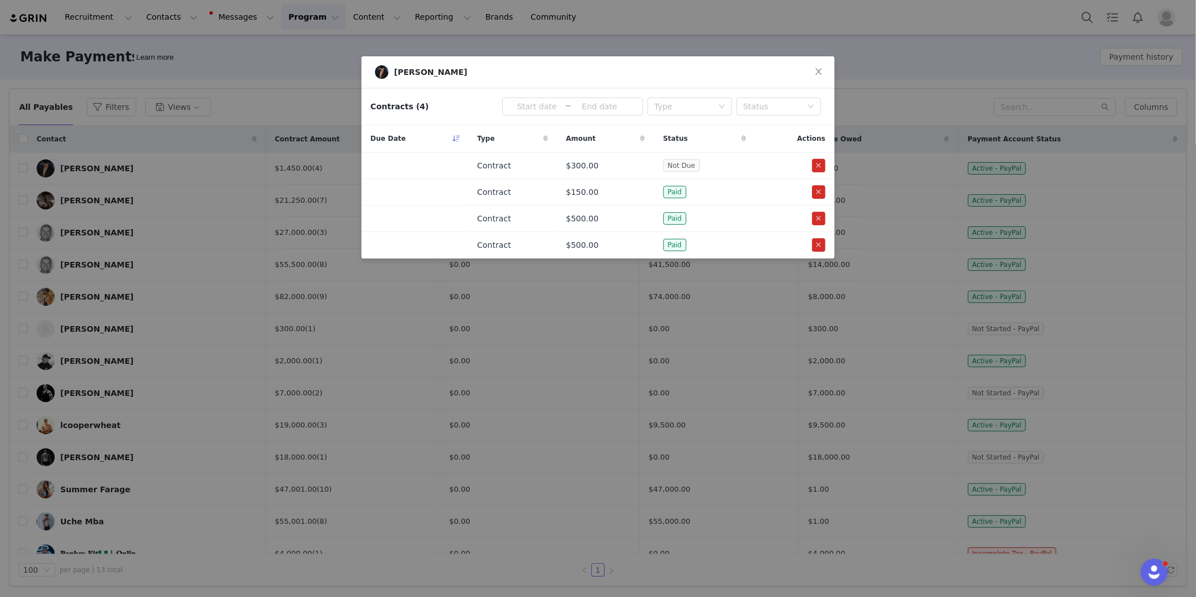
click at [629, 301] on div "[PERSON_NAME] Contracts (4) ~ Type Status Due Date Type Amount Status Actions C…" at bounding box center [598, 298] width 1196 height 597
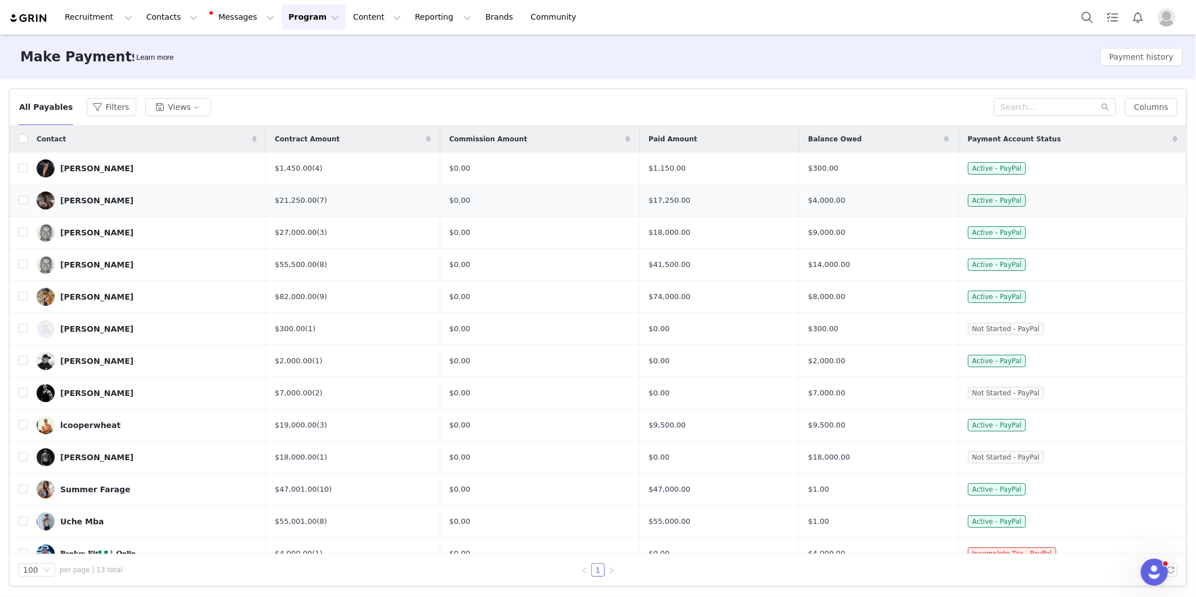
click at [314, 207] on td "$21,250.00 (7)" at bounding box center [353, 201] width 174 height 32
click at [831, 166] on span "$300.00" at bounding box center [823, 168] width 30 height 11
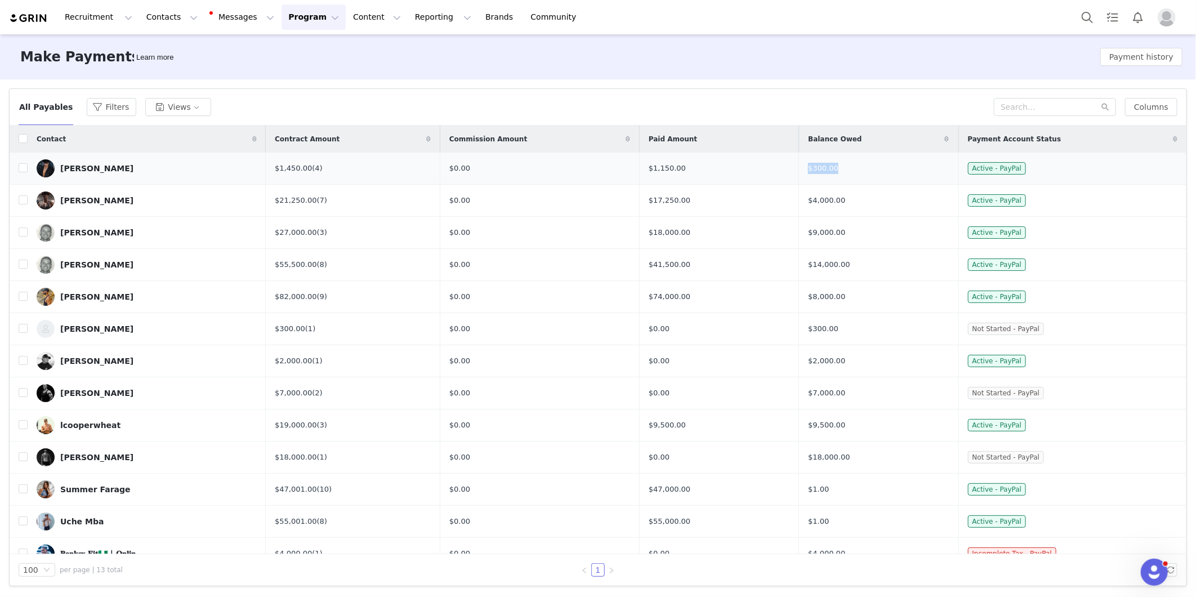
click at [831, 166] on span "$300.00" at bounding box center [823, 168] width 30 height 11
drag, startPoint x: 831, startPoint y: 166, endPoint x: 880, endPoint y: 173, distance: 49.0
click at [880, 173] on td "$300.00" at bounding box center [878, 169] width 159 height 32
drag, startPoint x: 880, startPoint y: 173, endPoint x: 854, endPoint y: 173, distance: 25.3
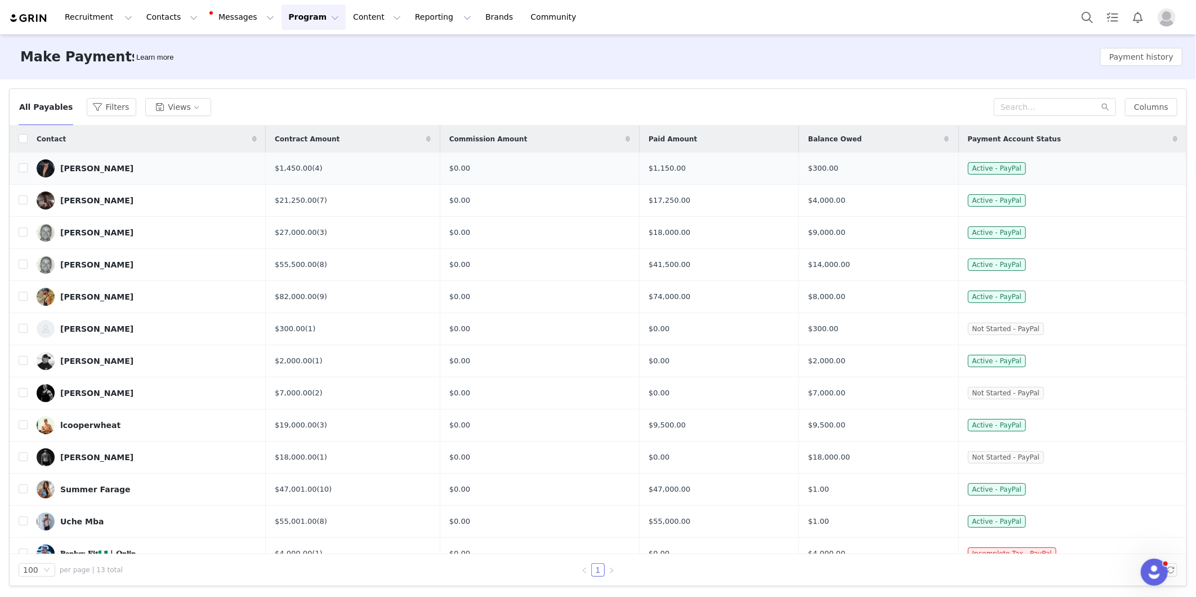
click at [854, 173] on td "$300.00" at bounding box center [878, 169] width 159 height 32
click at [837, 142] on span "Balance Owed" at bounding box center [834, 139] width 53 height 10
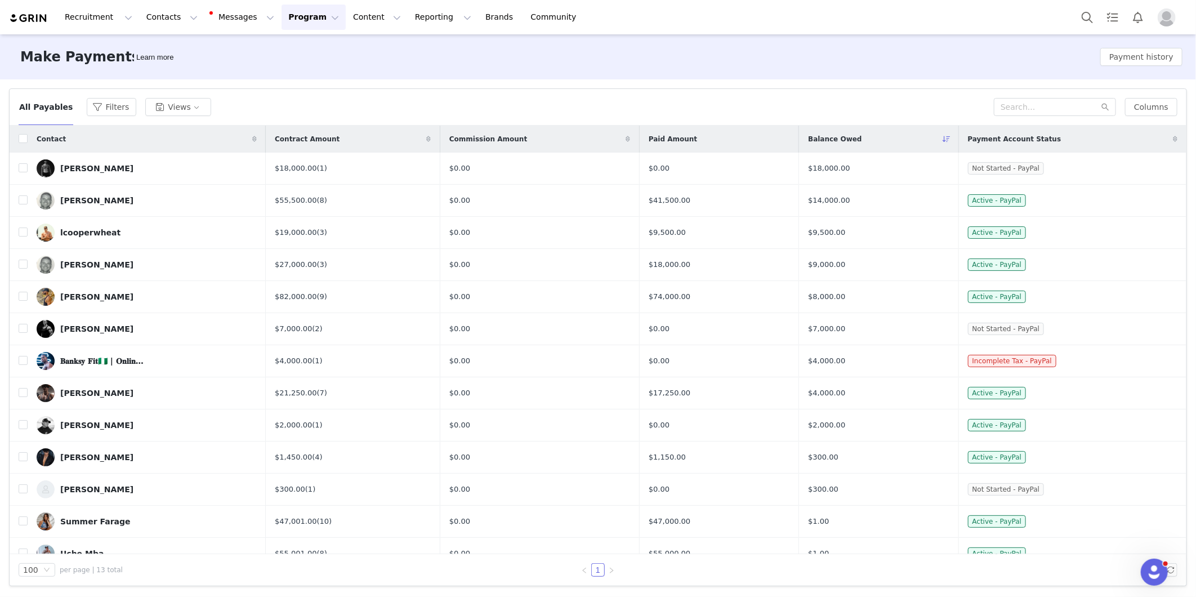
click at [837, 142] on span "Balance Owed" at bounding box center [834, 139] width 53 height 10
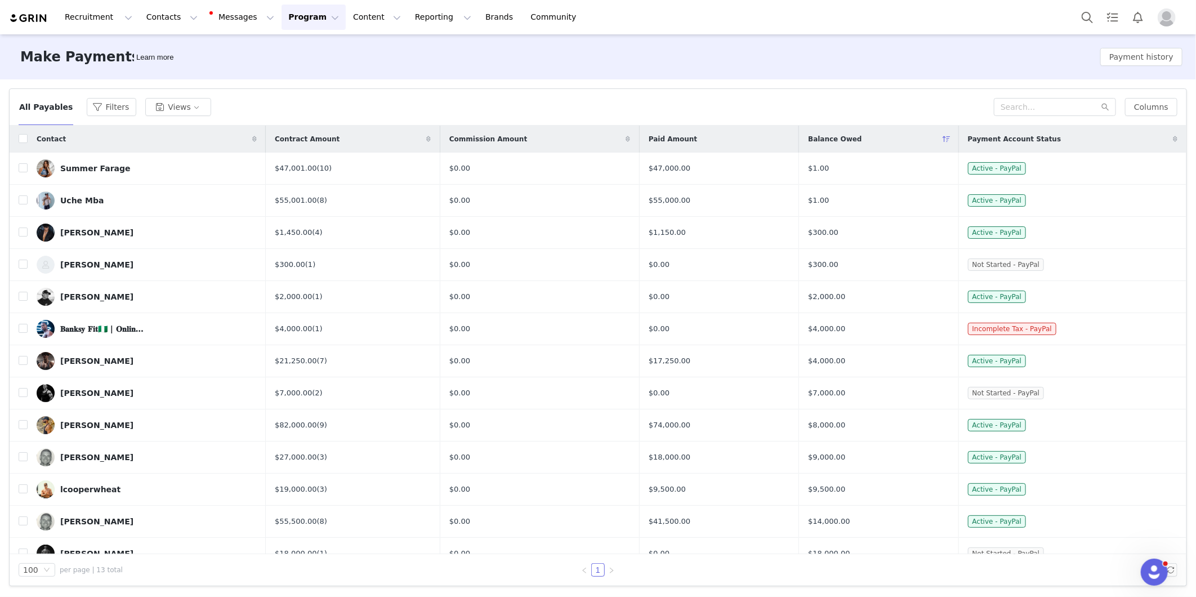
click at [837, 142] on span "Balance Owed" at bounding box center [834, 139] width 53 height 10
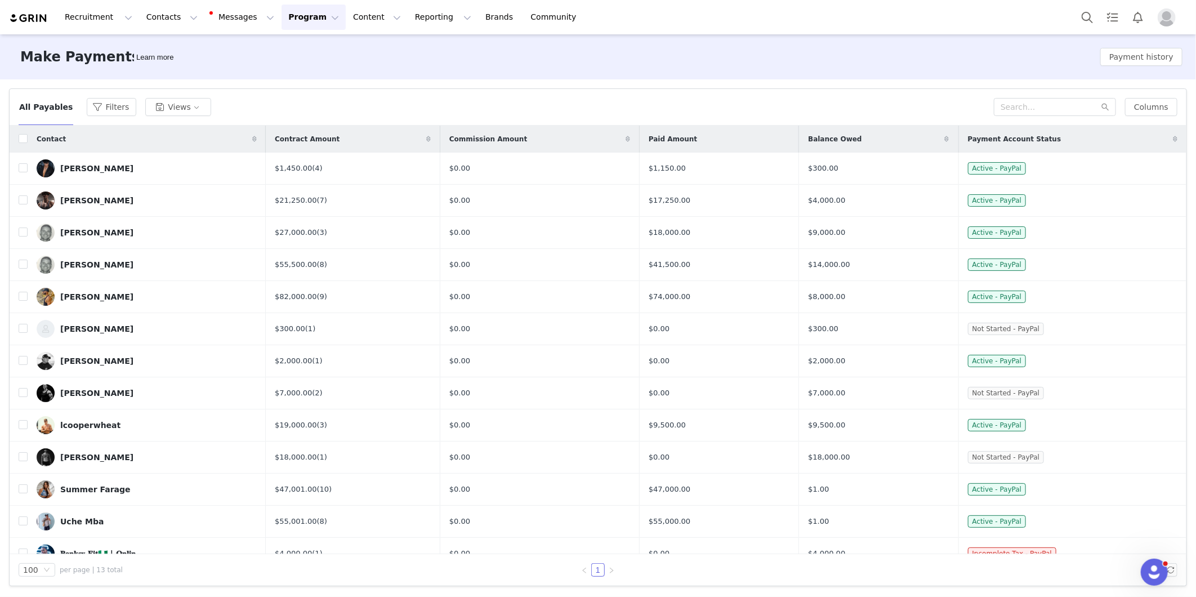
click at [1169, 20] on img "Profile" at bounding box center [1167, 17] width 18 height 18
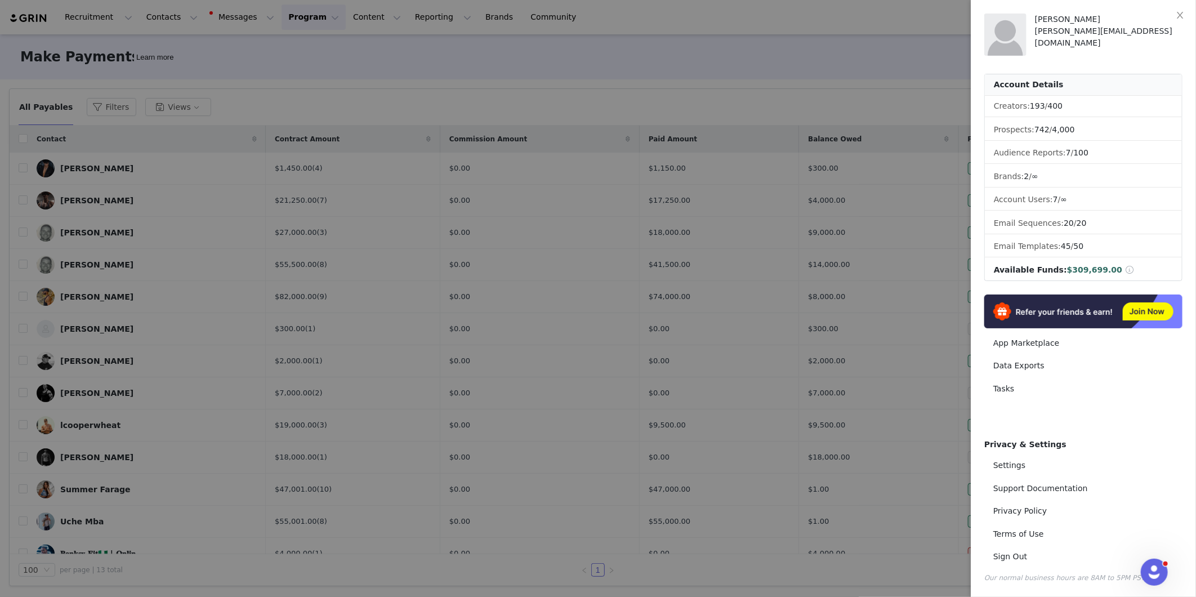
click at [627, 221] on div at bounding box center [598, 298] width 1196 height 597
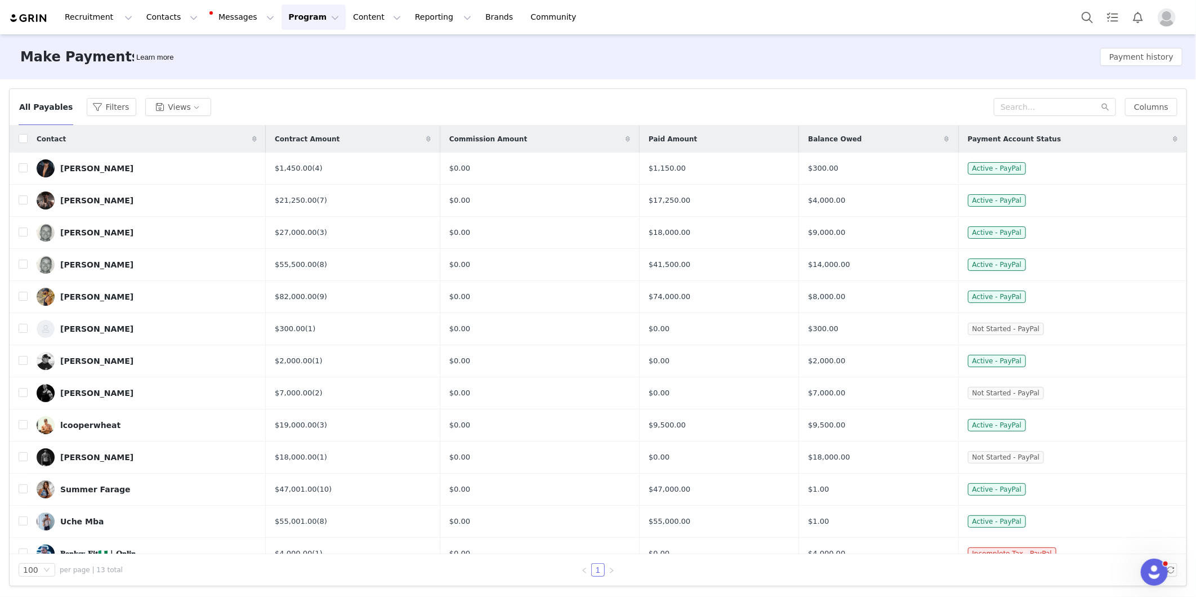
click at [1196, 221] on div "[PERSON_NAME] [PERSON_NAME][EMAIL_ADDRESS][DOMAIN_NAME] Account Details Creator…" at bounding box center [1196, 298] width 0 height 597
click at [1141, 54] on button "Payment history" at bounding box center [1141, 57] width 82 height 18
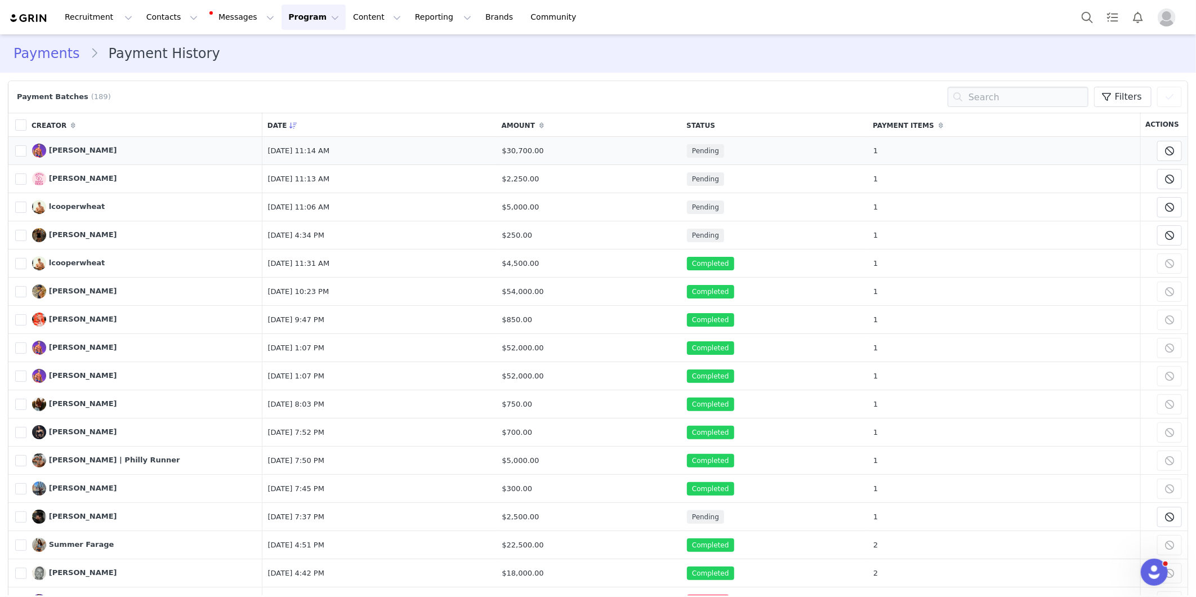
click at [663, 153] on td "$30,700.00" at bounding box center [589, 151] width 185 height 28
click at [1159, 16] on img "Profile" at bounding box center [1167, 17] width 18 height 18
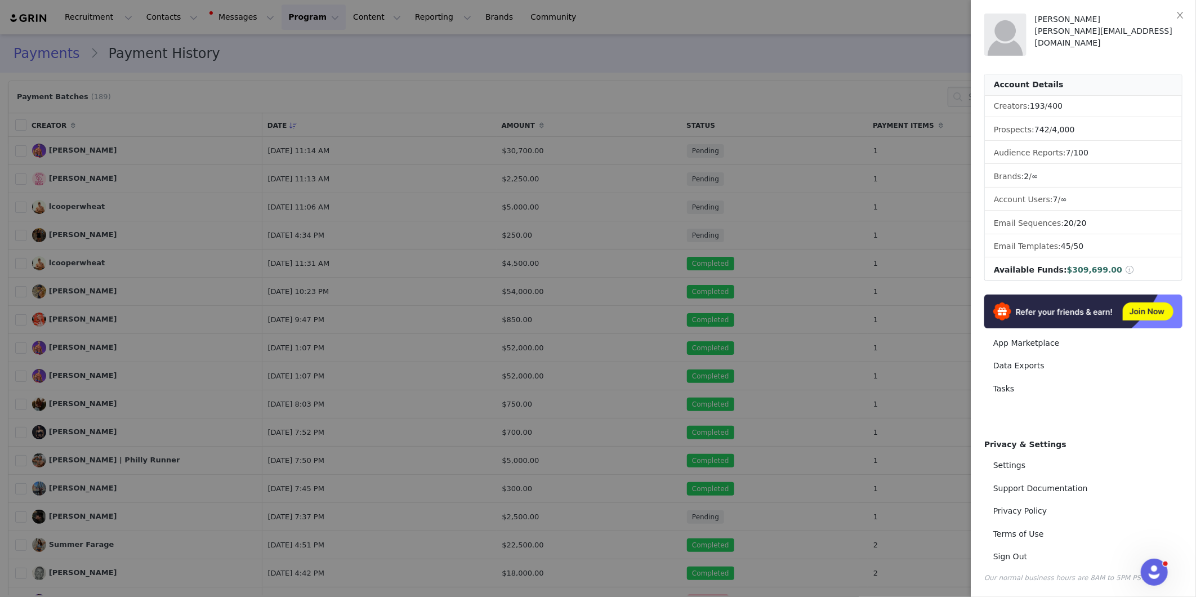
click at [582, 260] on div at bounding box center [598, 298] width 1196 height 597
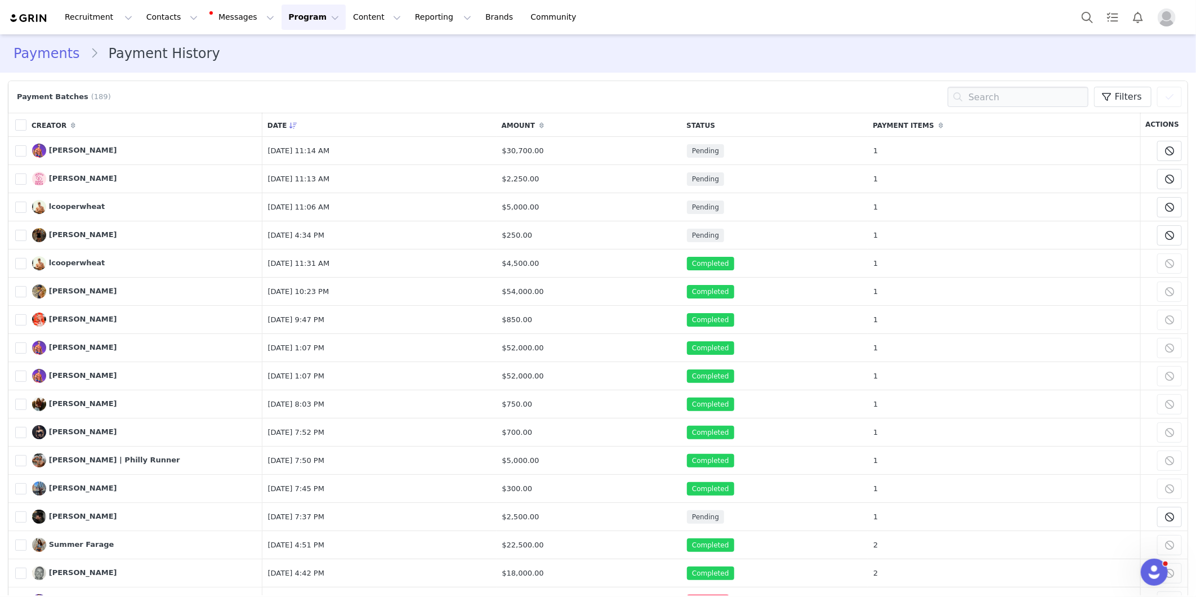
click at [54, 57] on link "Payments" at bounding box center [52, 53] width 77 height 20
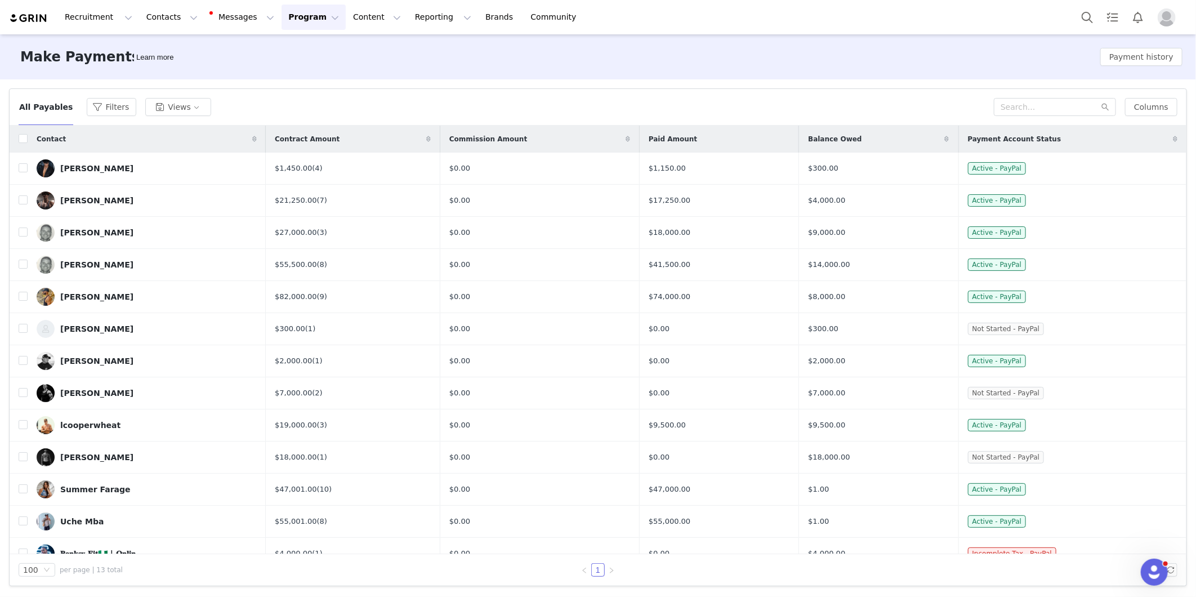
scroll to position [16, 0]
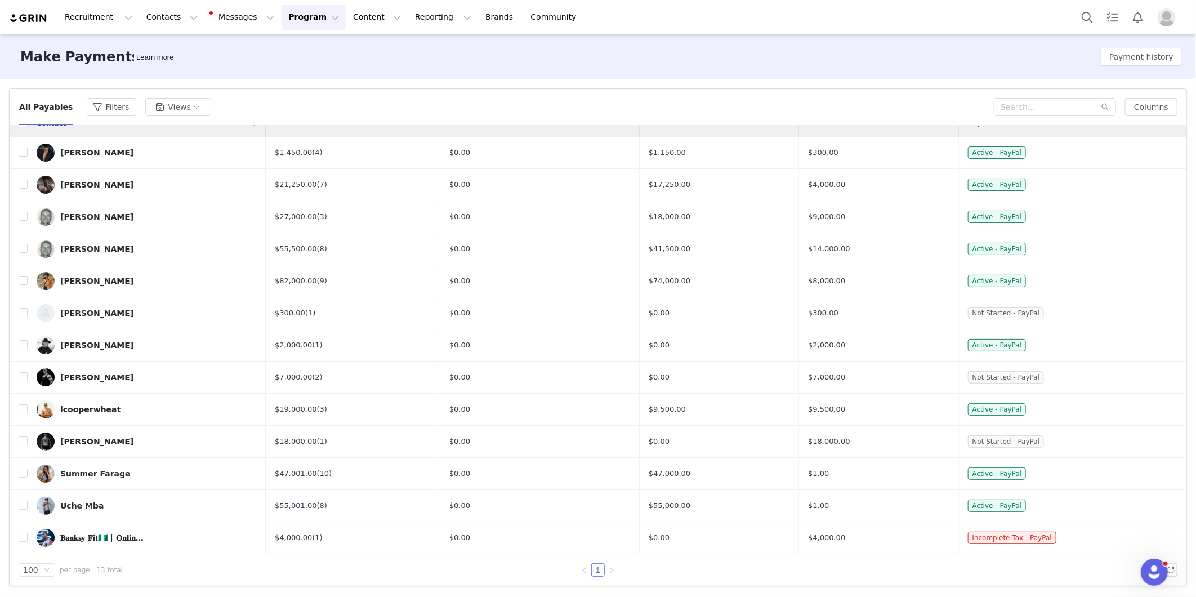
click at [284, 6] on button "Program Program" at bounding box center [314, 17] width 64 height 25
click at [283, 52] on p "Activations" at bounding box center [284, 50] width 43 height 12
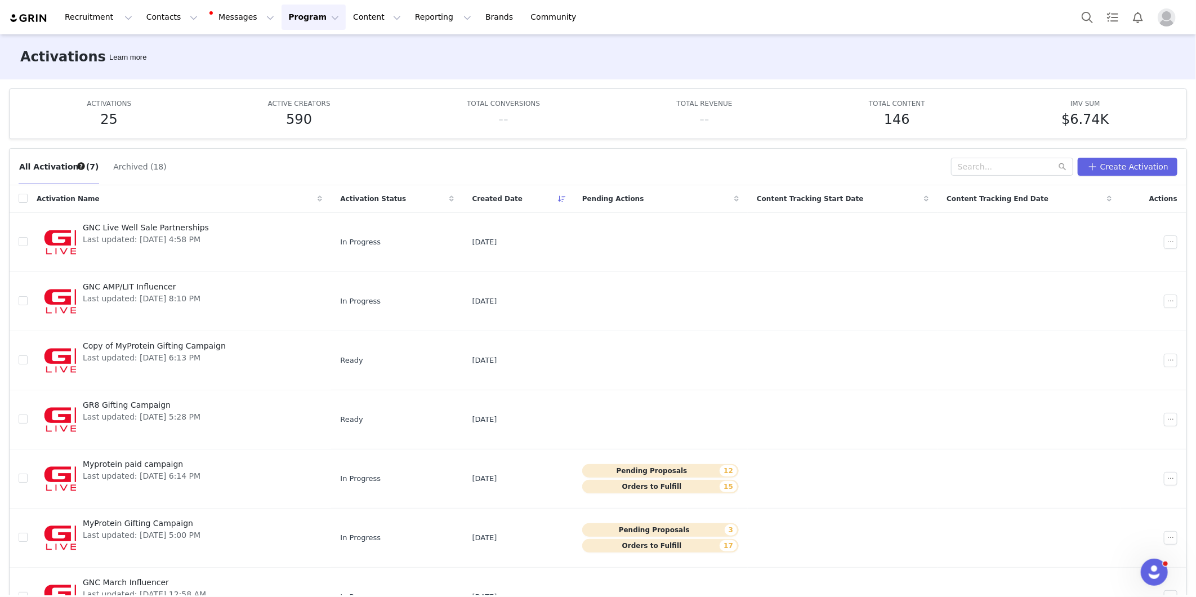
click at [302, 120] on h5 "590" at bounding box center [299, 119] width 26 height 20
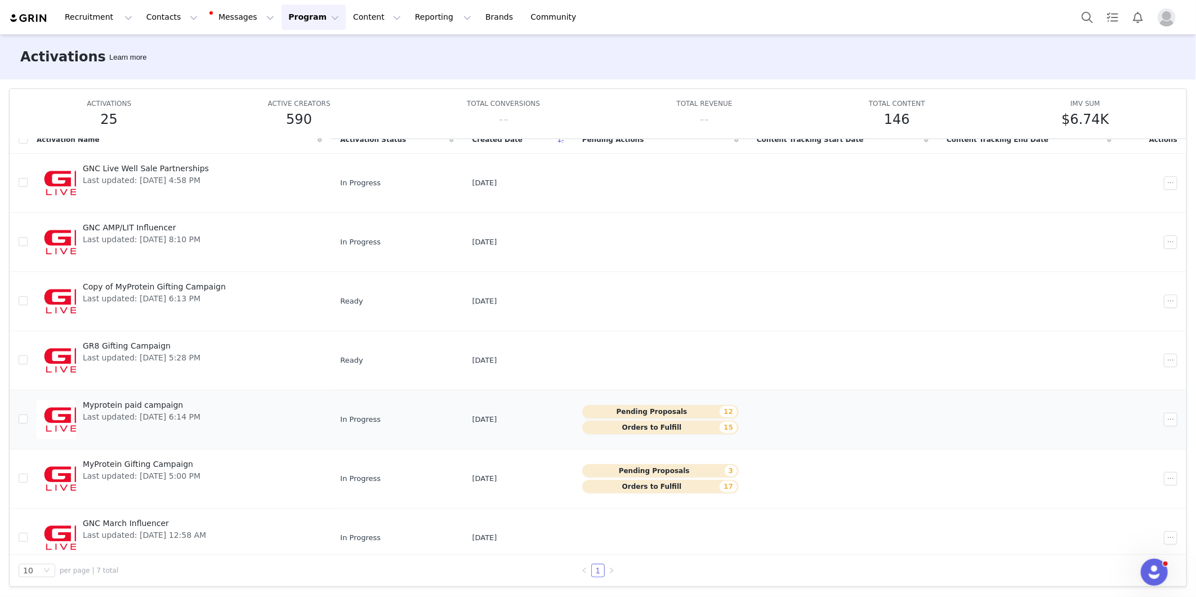
click at [60, 431] on div at bounding box center [56, 419] width 39 height 39
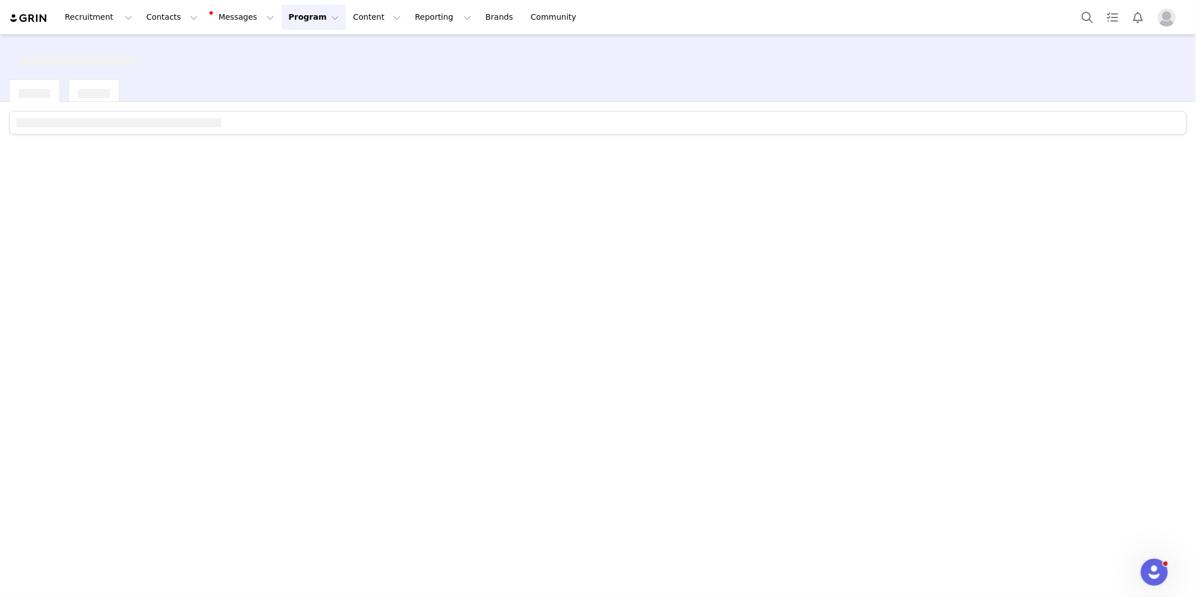
click at [60, 431] on div at bounding box center [598, 348] width 1196 height 493
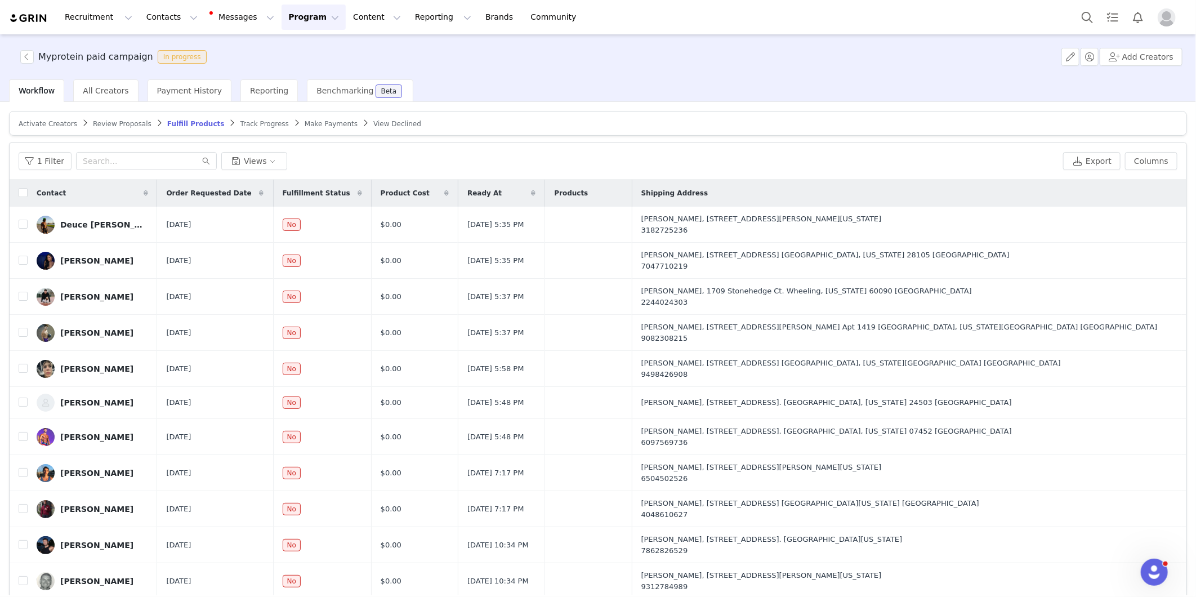
click at [305, 124] on span "Make Payments" at bounding box center [331, 124] width 53 height 8
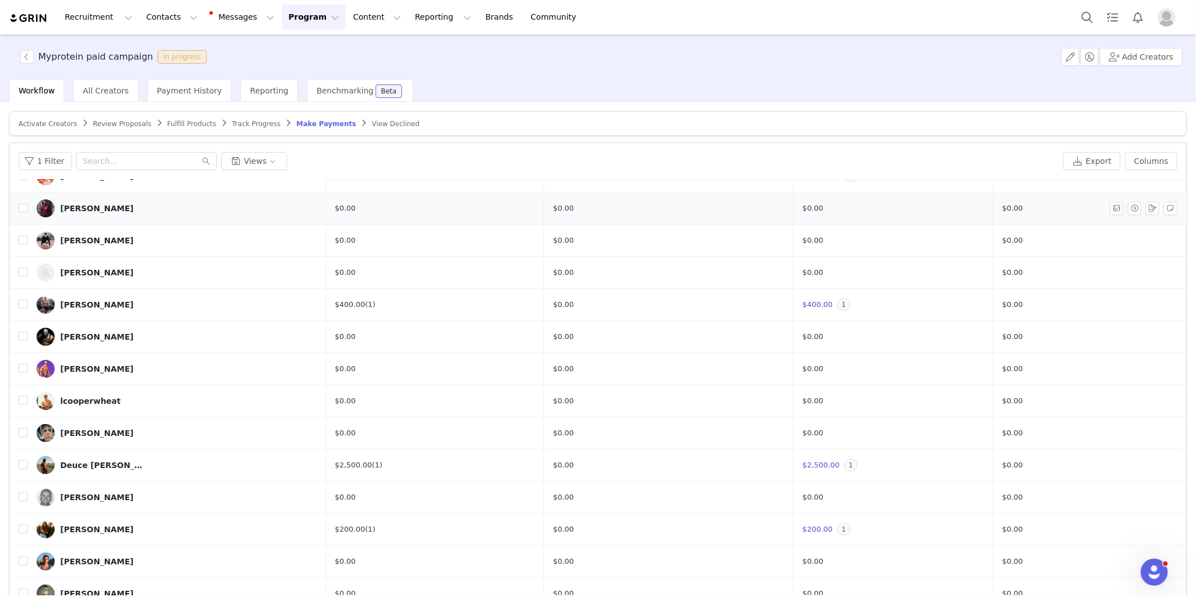
scroll to position [143, 0]
click at [837, 305] on span "1" at bounding box center [844, 304] width 14 height 12
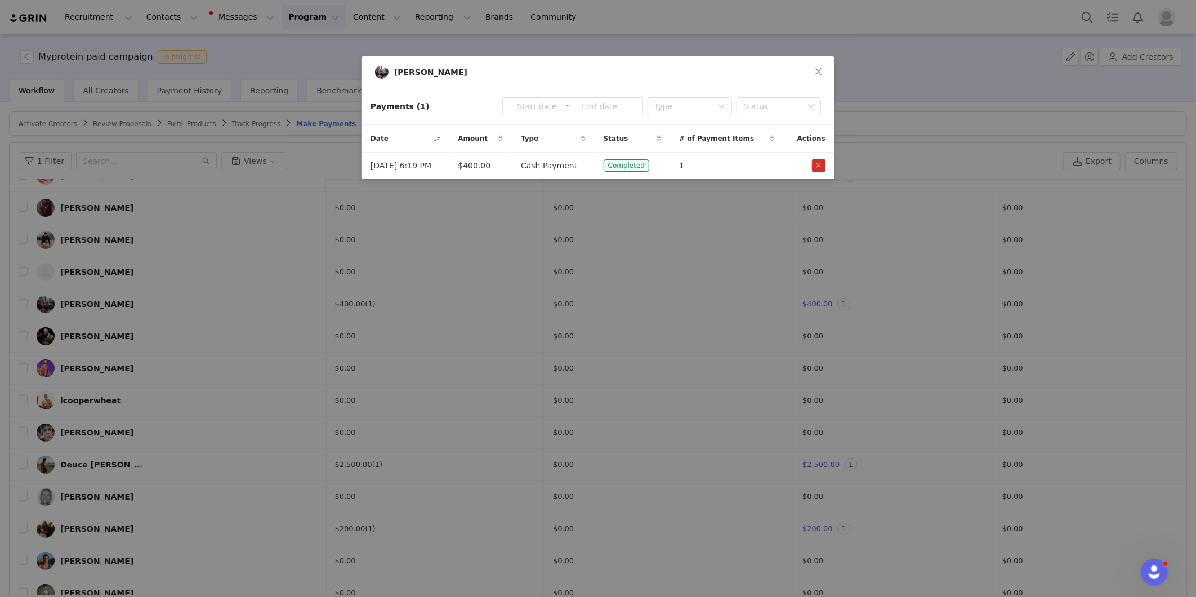
click at [853, 286] on div "[PERSON_NAME] Payments (1) ~ Type Status Date Amount Type Status # of Payment I…" at bounding box center [598, 298] width 1196 height 597
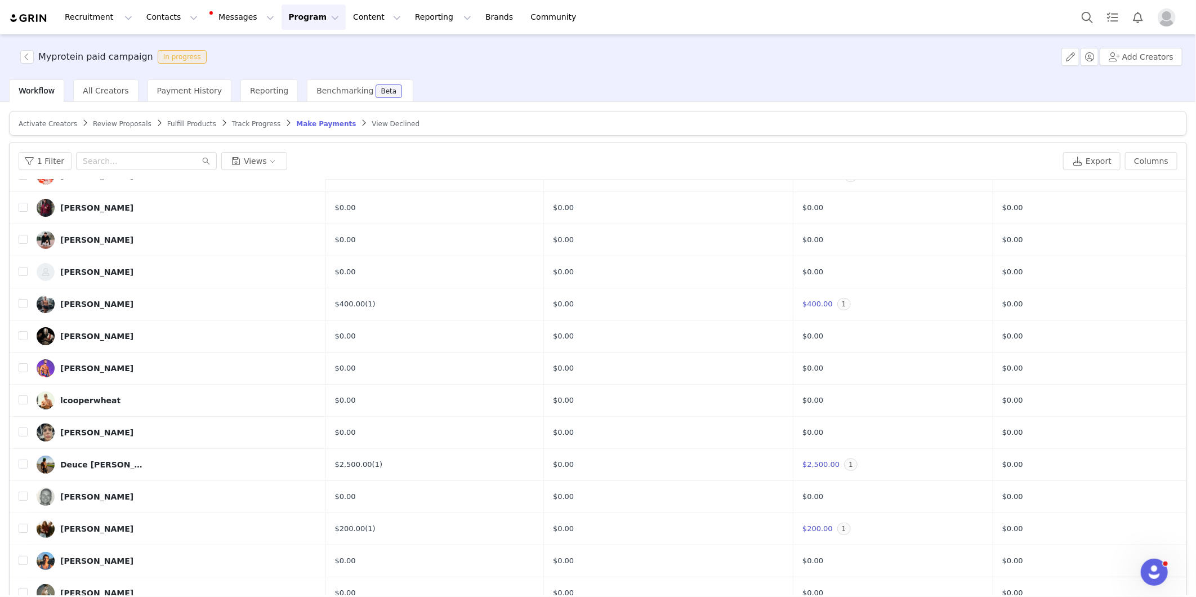
scroll to position [177, 0]
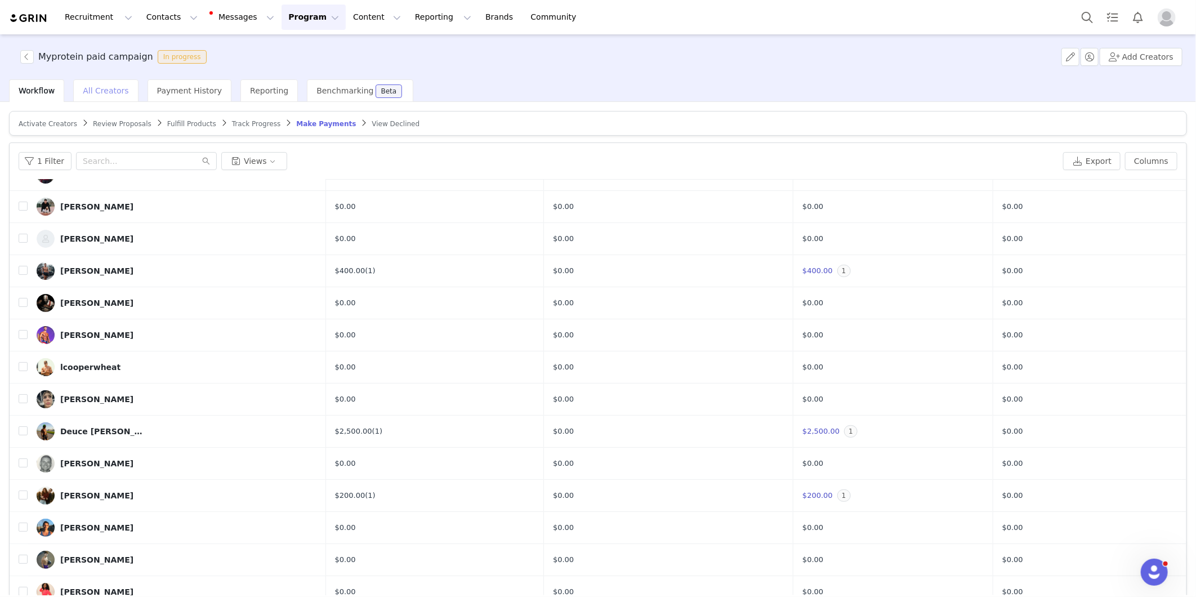
click at [87, 94] on span "All Creators" at bounding box center [106, 90] width 46 height 9
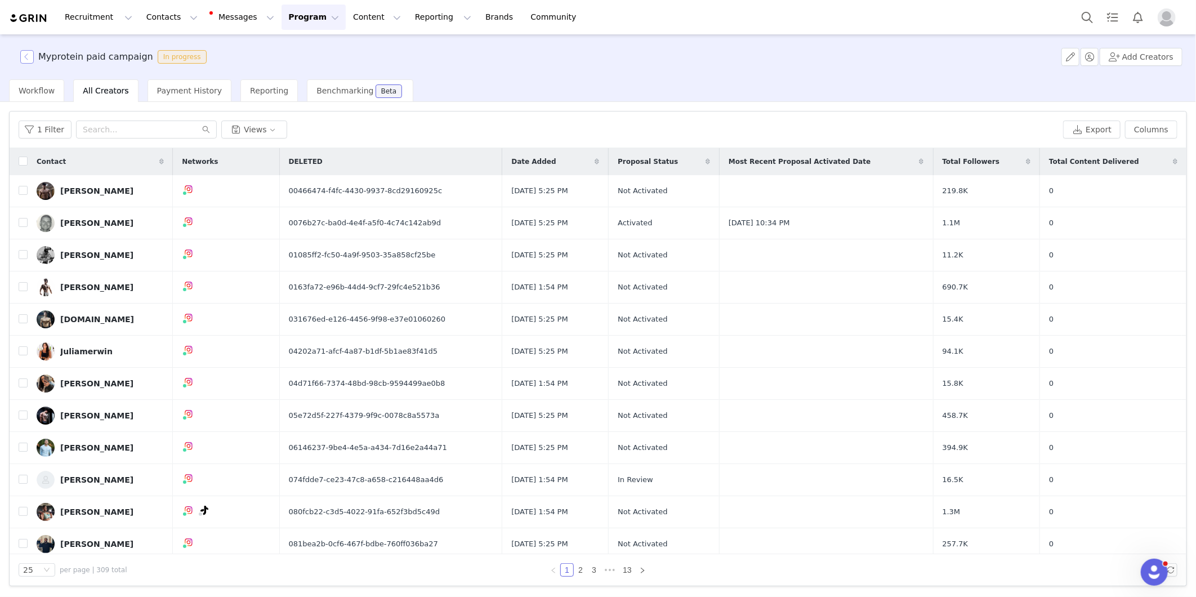
click at [25, 58] on button "button" at bounding box center [27, 57] width 14 height 14
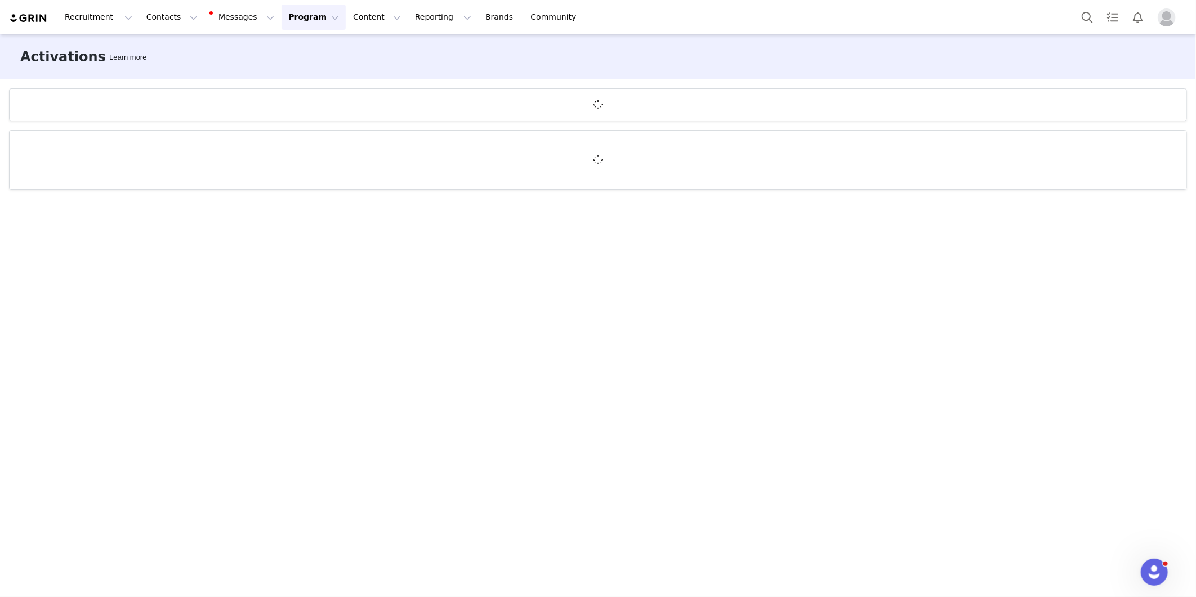
click at [47, 19] on img at bounding box center [28, 18] width 39 height 11
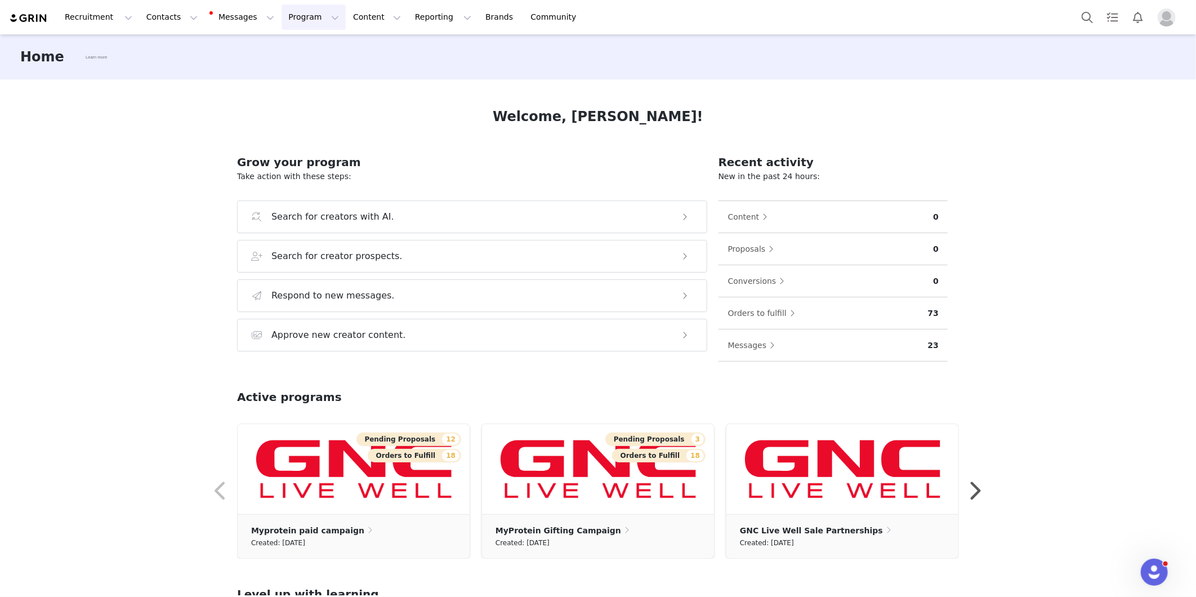
click at [284, 21] on button "Program Program" at bounding box center [314, 17] width 64 height 25
click at [293, 94] on p "Payments" at bounding box center [282, 92] width 39 height 12
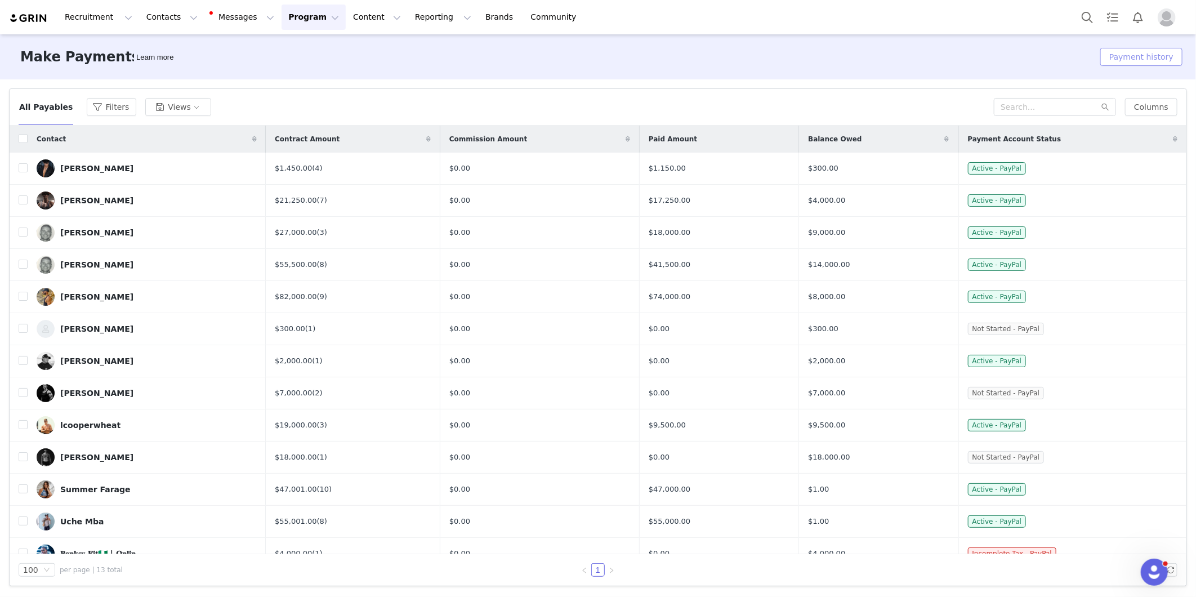
click at [1124, 63] on button "Payment history" at bounding box center [1141, 57] width 82 height 18
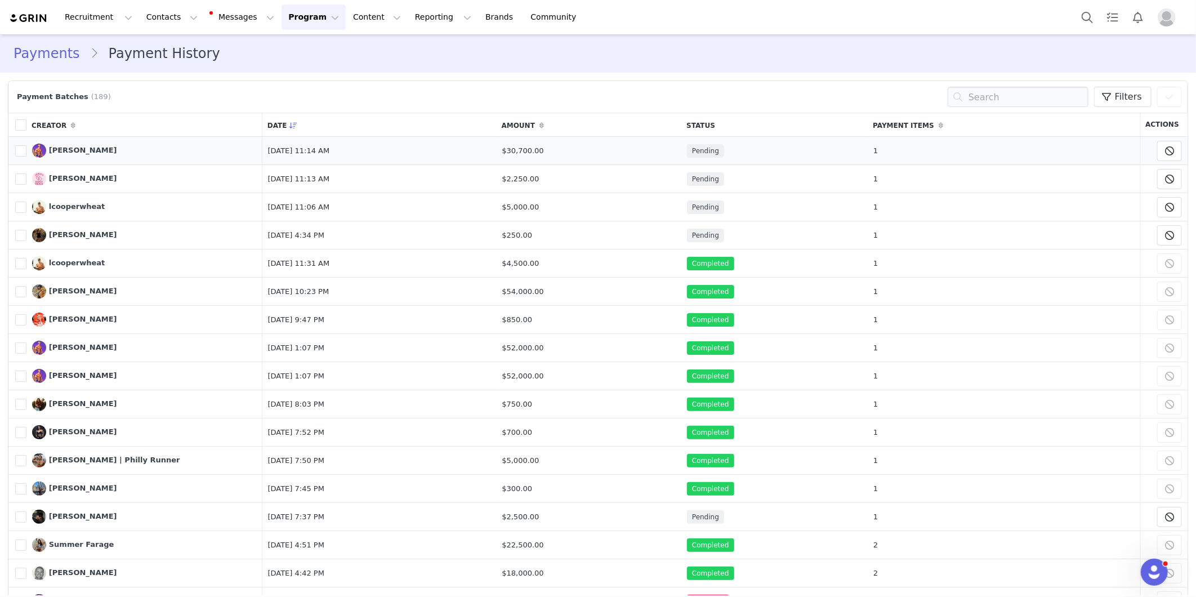
click at [796, 148] on td "Pending" at bounding box center [774, 151] width 186 height 28
